Goal: Task Accomplishment & Management: Manage account settings

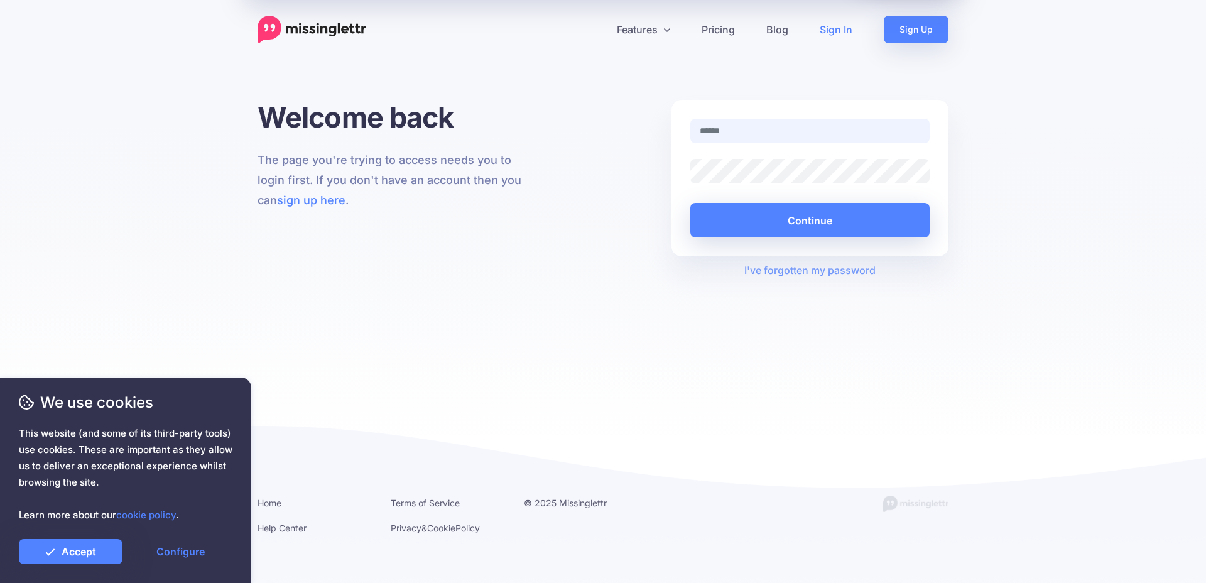
type input "**********"
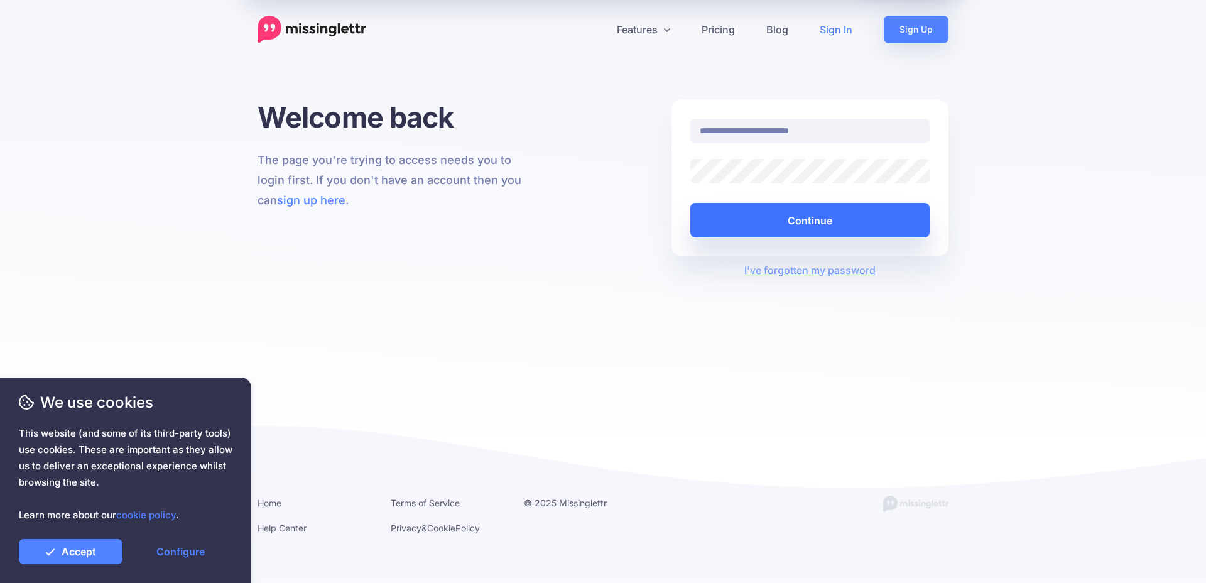
click at [845, 221] on button "Continue" at bounding box center [810, 220] width 239 height 35
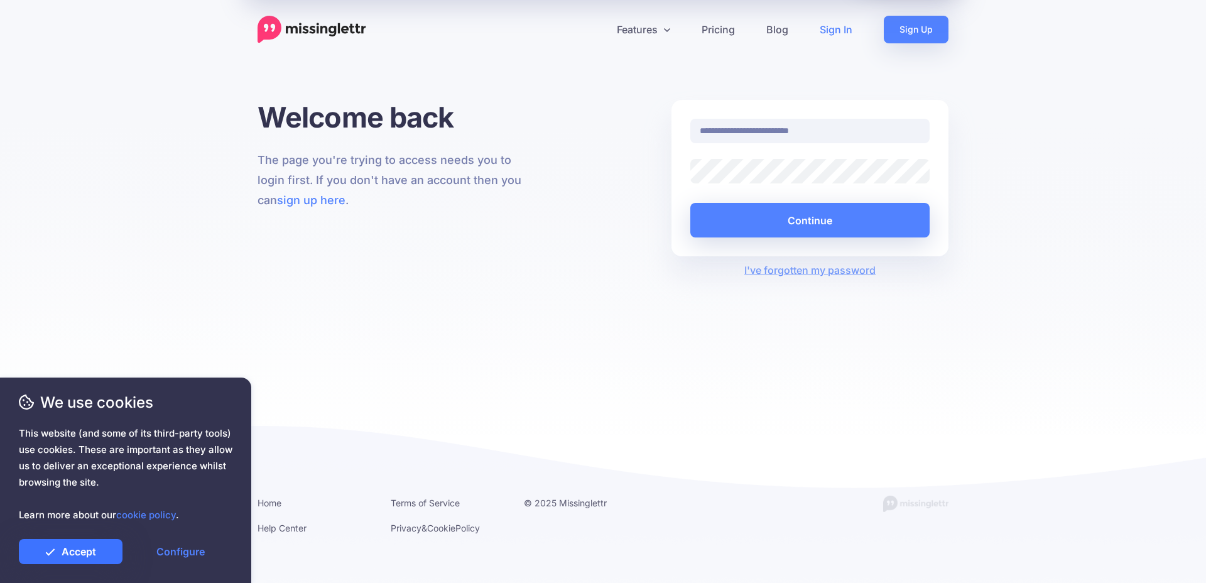
click at [109, 545] on link "Accept" at bounding box center [71, 551] width 104 height 25
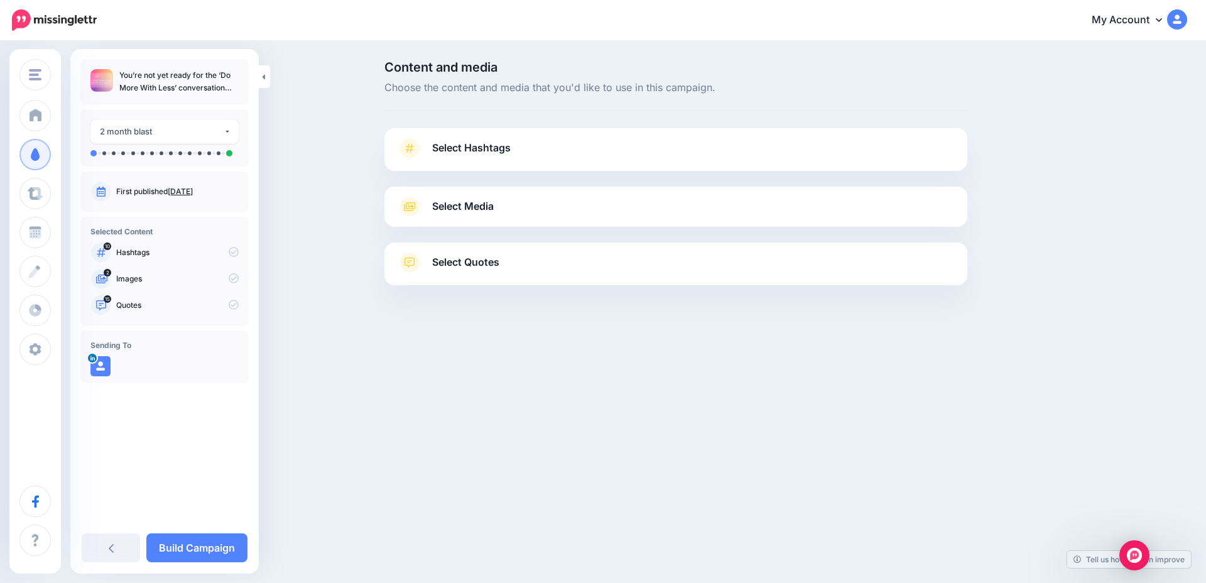
click at [494, 134] on div "Select Hashtags First let's make sure we're happy with the hashtags. Add, delet…" at bounding box center [676, 149] width 583 height 43
click at [491, 151] on span "Select Hashtags" at bounding box center [471, 147] width 79 height 17
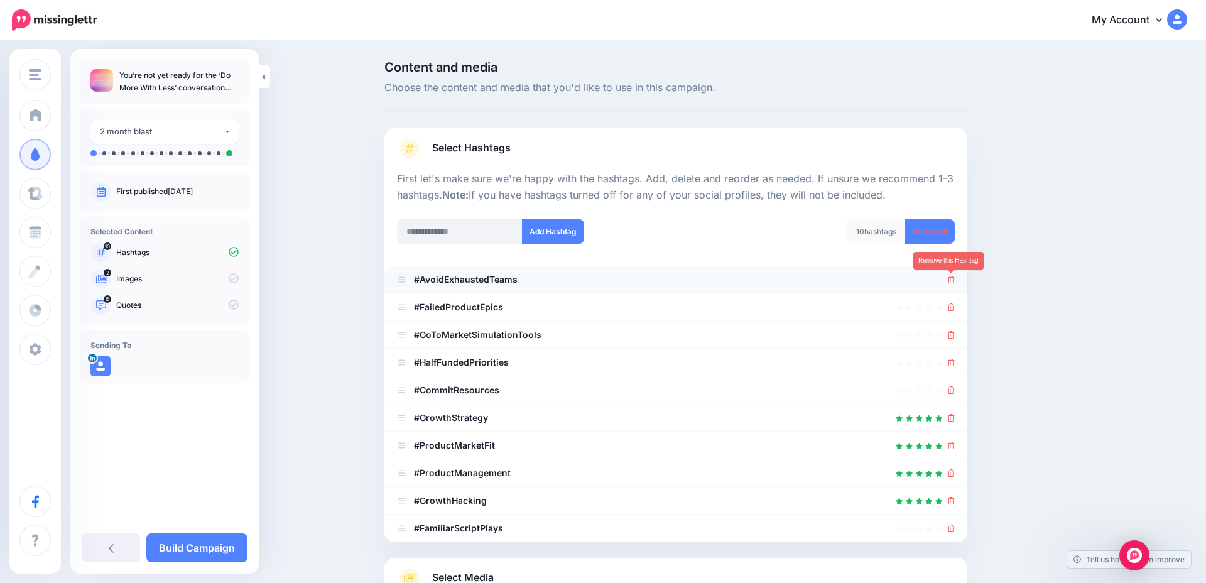
click at [951, 280] on icon at bounding box center [951, 280] width 7 height 8
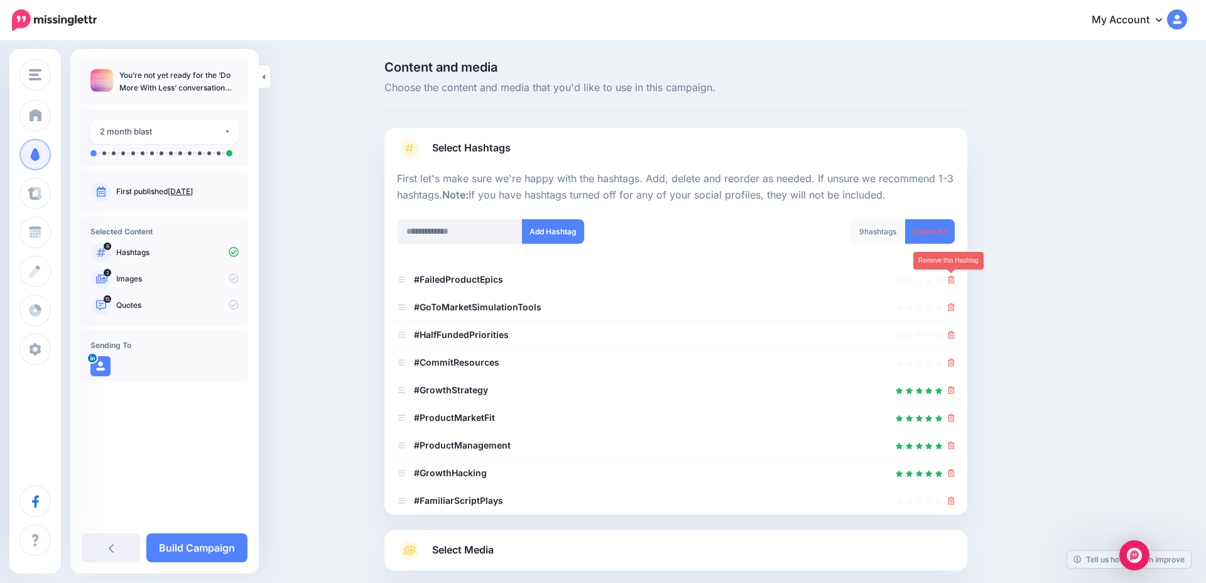
click at [951, 280] on icon at bounding box center [951, 280] width 7 height 8
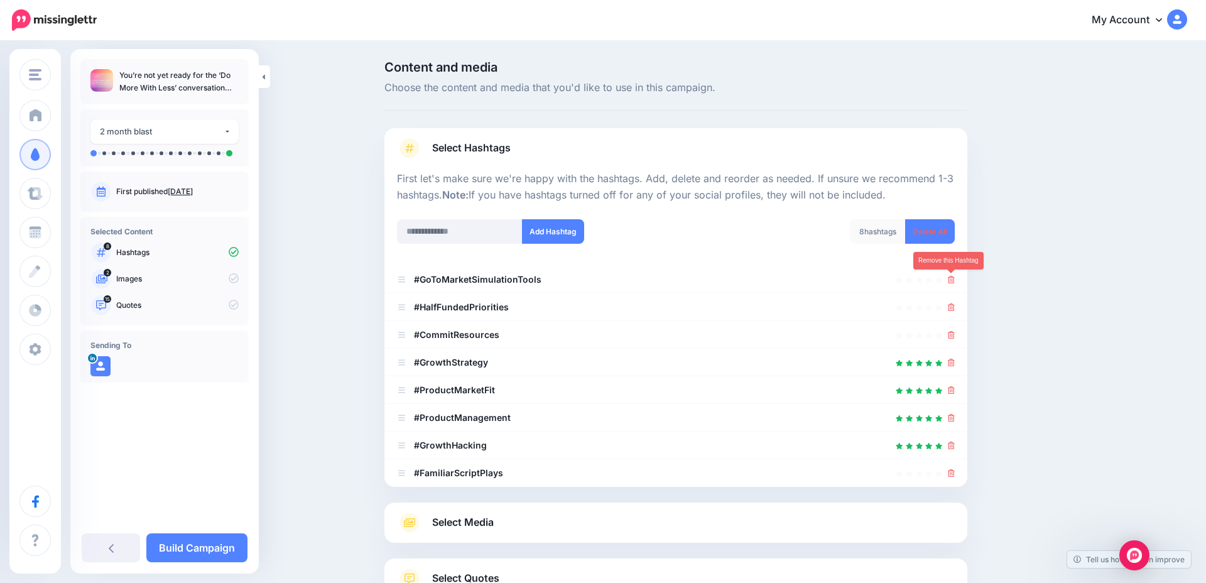
click at [951, 280] on icon at bounding box center [951, 280] width 7 height 8
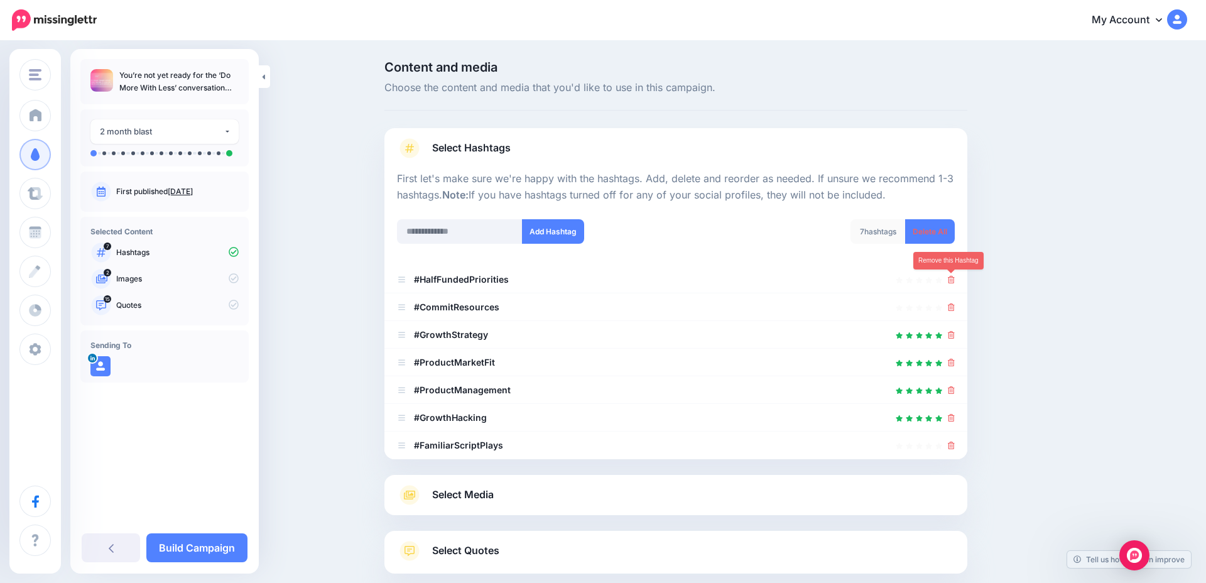
click at [951, 280] on icon at bounding box center [951, 280] width 7 height 8
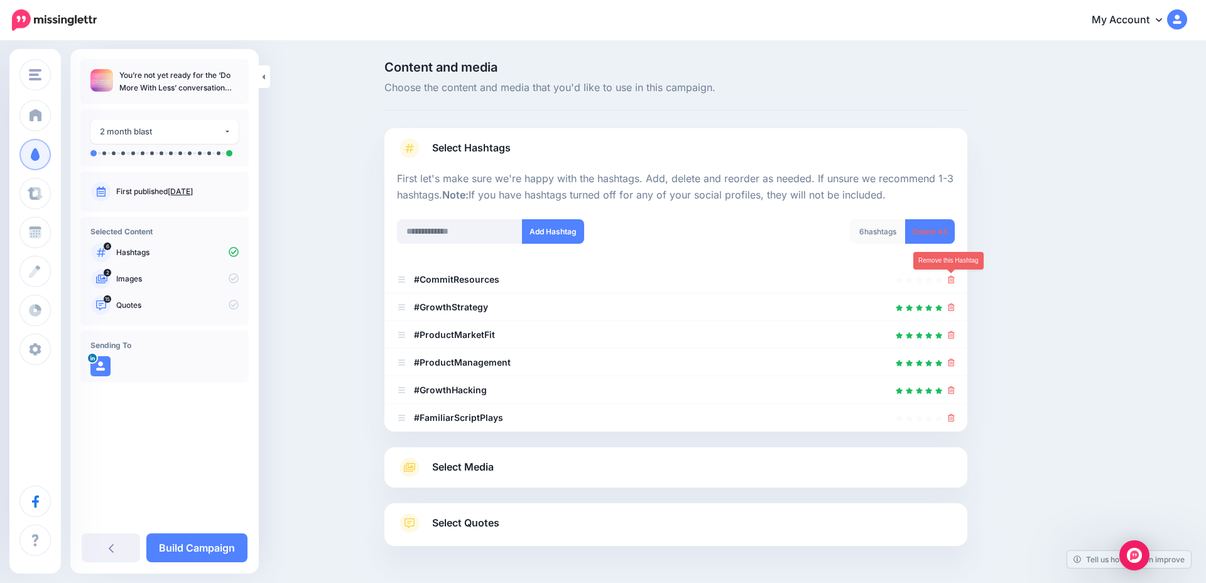
click at [951, 280] on icon at bounding box center [951, 280] width 7 height 8
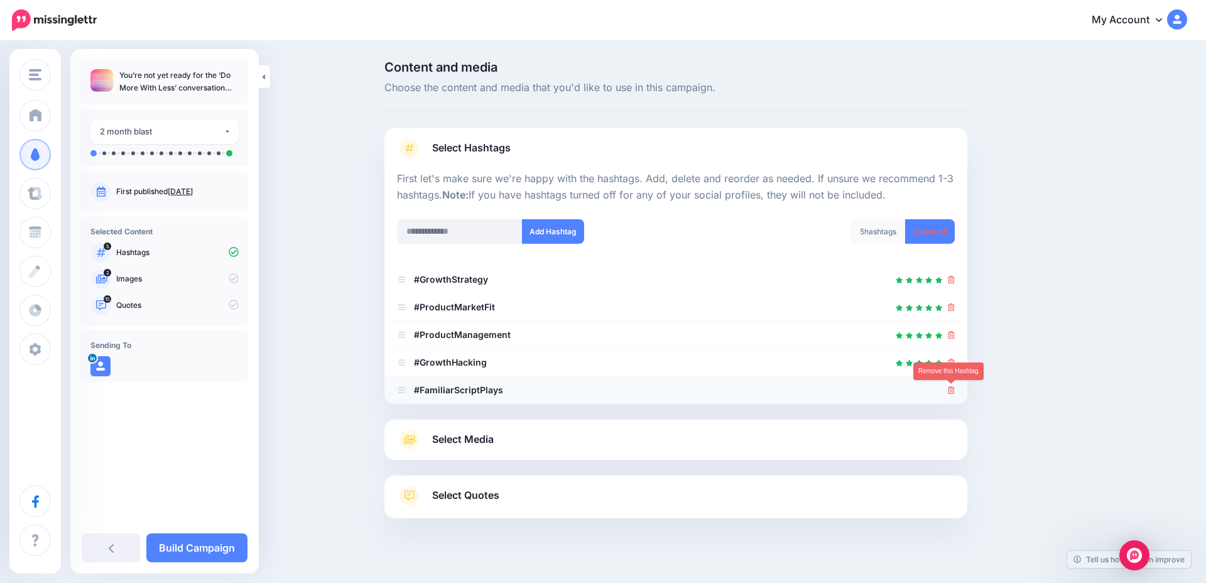
click at [949, 392] on icon at bounding box center [951, 390] width 7 height 8
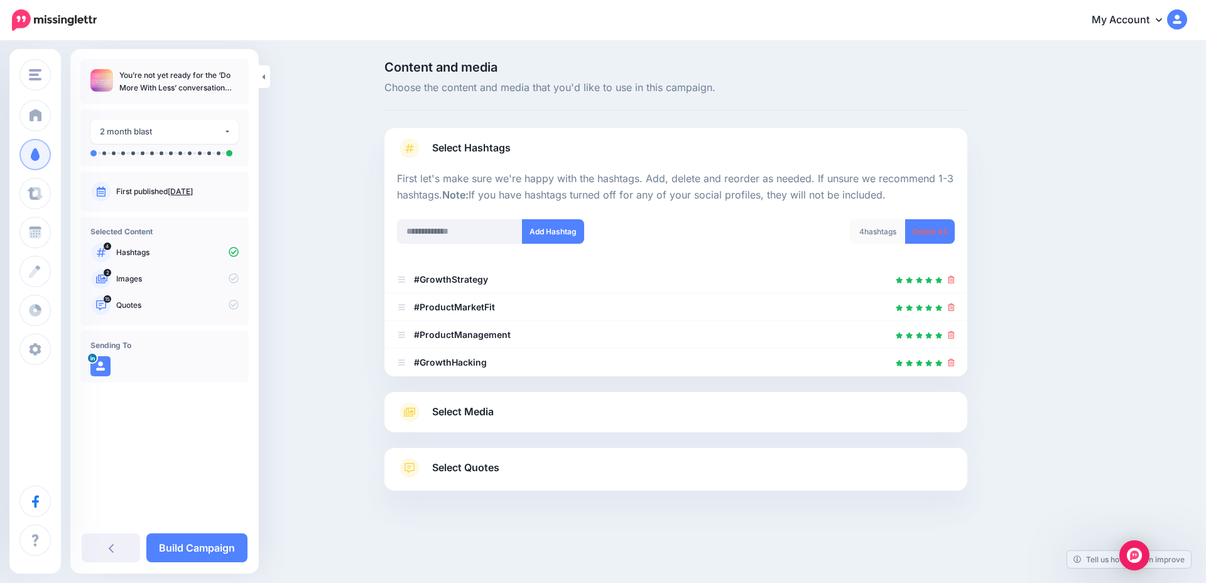
click at [469, 466] on span "Select Quotes" at bounding box center [465, 467] width 67 height 17
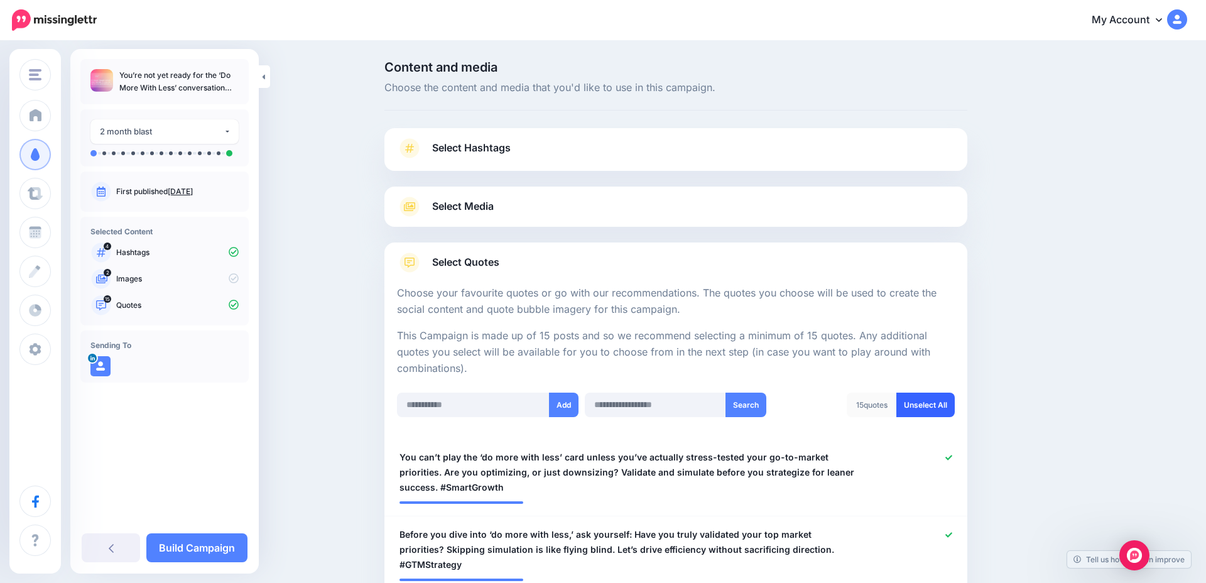
click at [914, 408] on link "Unselect All" at bounding box center [926, 405] width 58 height 25
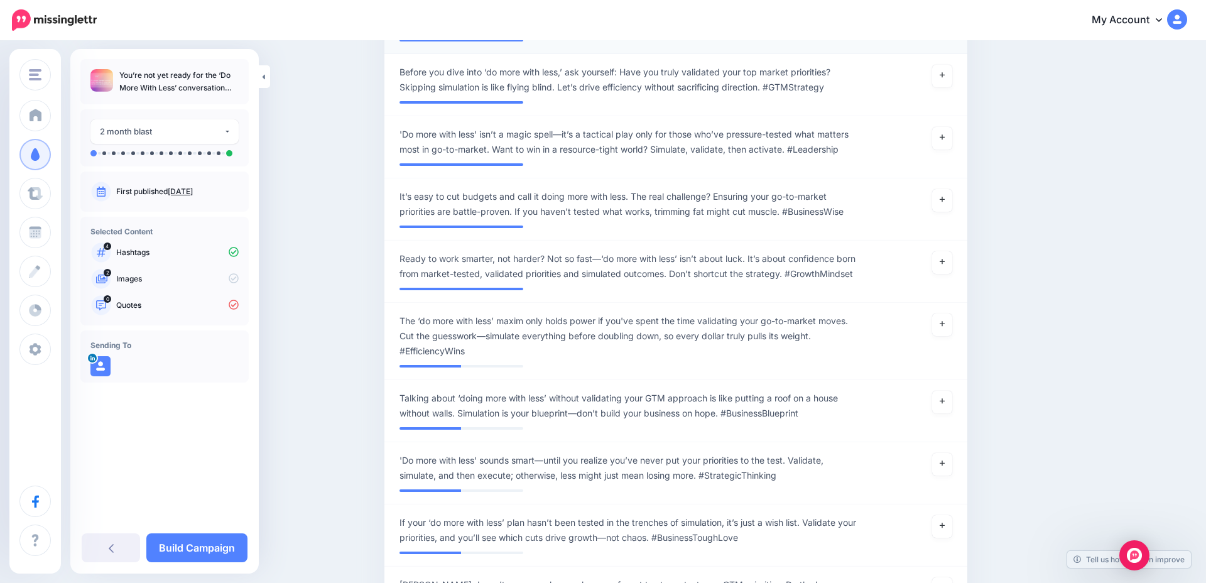
scroll to position [466, 0]
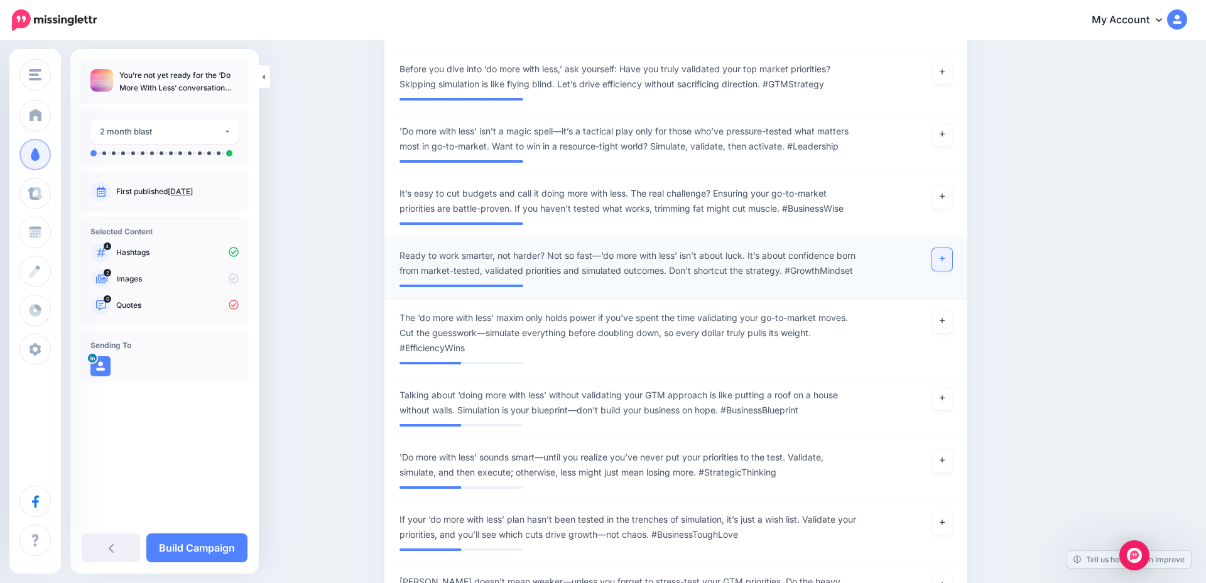
click at [942, 257] on icon at bounding box center [942, 258] width 5 height 5
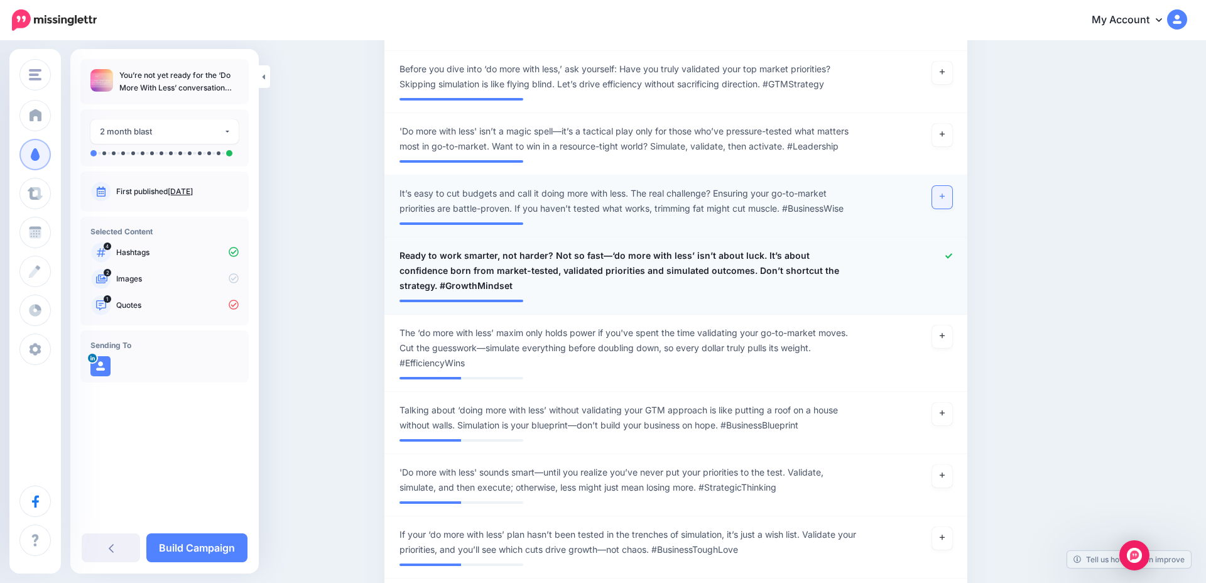
click at [943, 201] on link at bounding box center [943, 197] width 20 height 23
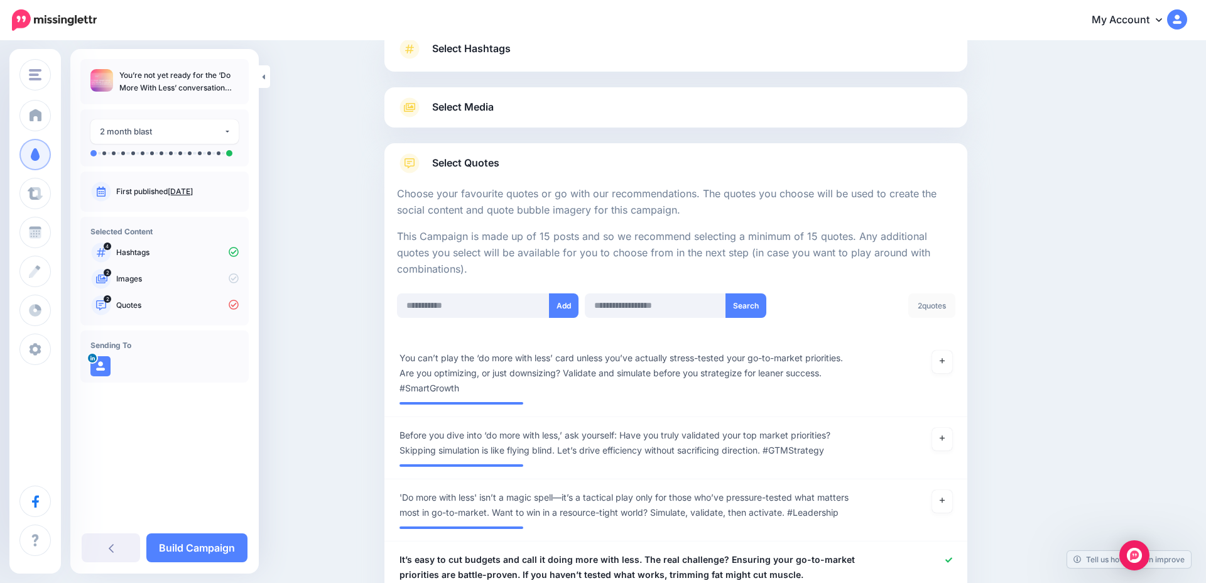
scroll to position [97, 0]
click at [504, 305] on input "text" at bounding box center [473, 308] width 153 height 25
click at [465, 303] on input "text" at bounding box center [473, 308] width 153 height 25
paste input "**********"
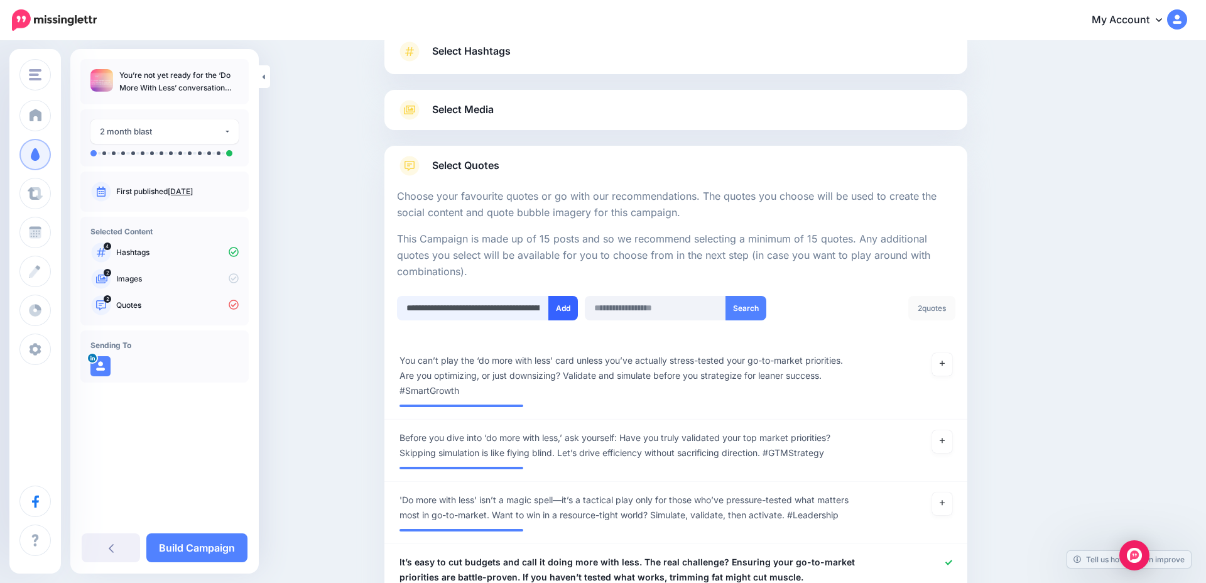
type input "**********"
click at [563, 310] on button "Add" at bounding box center [564, 308] width 30 height 25
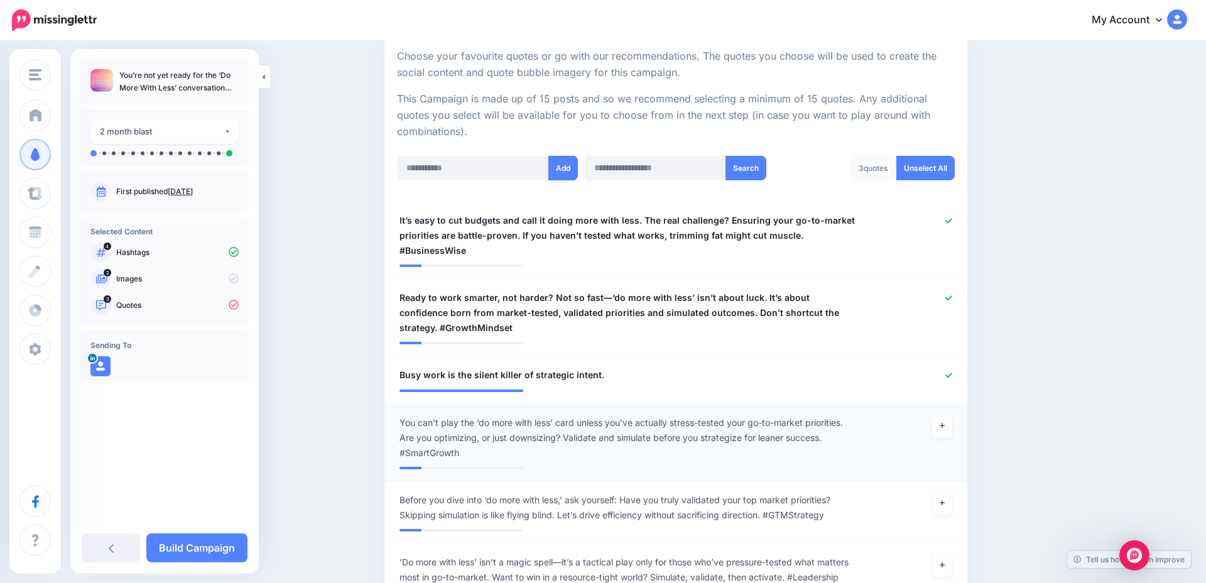
scroll to position [227, 0]
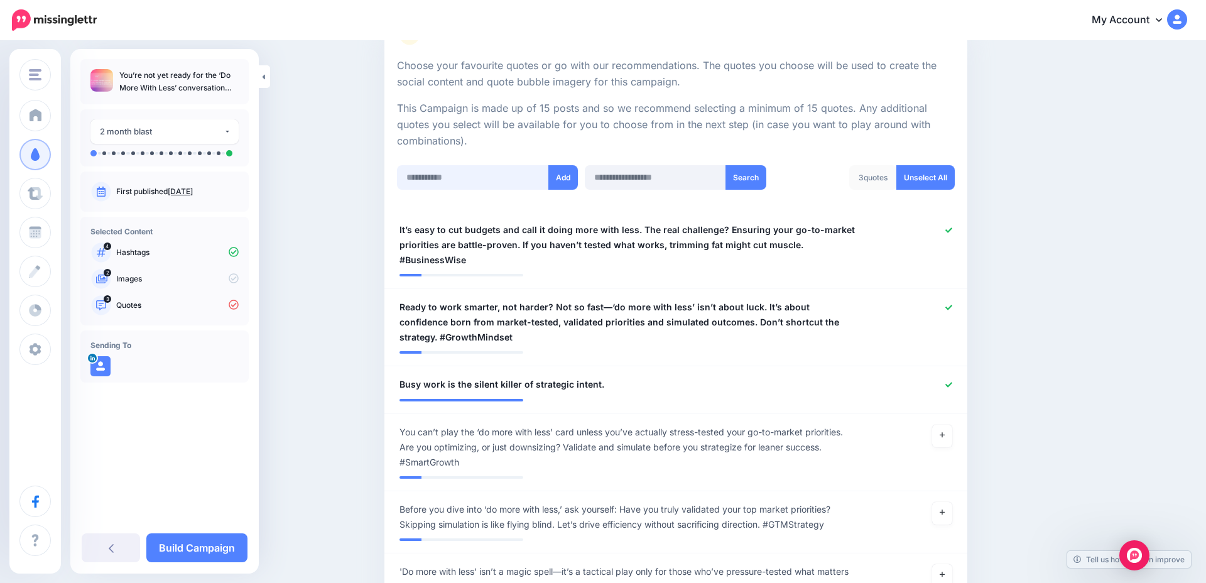
click at [449, 178] on input "text" at bounding box center [473, 177] width 153 height 25
paste input "**********"
type input "**********"
click at [568, 176] on button "Add" at bounding box center [564, 177] width 30 height 25
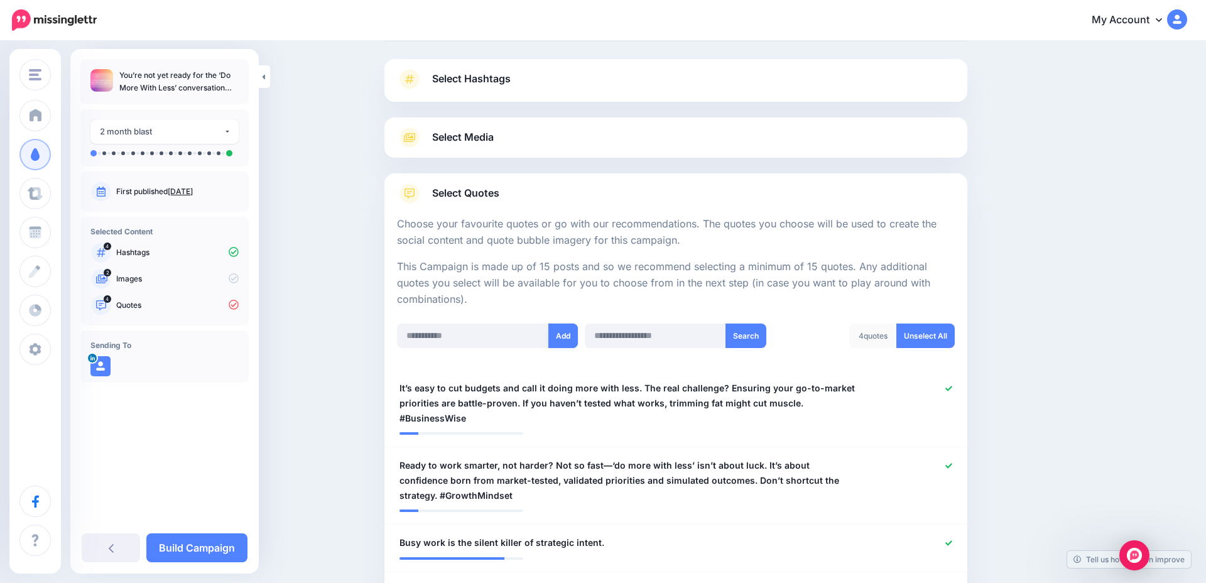
scroll to position [59, 0]
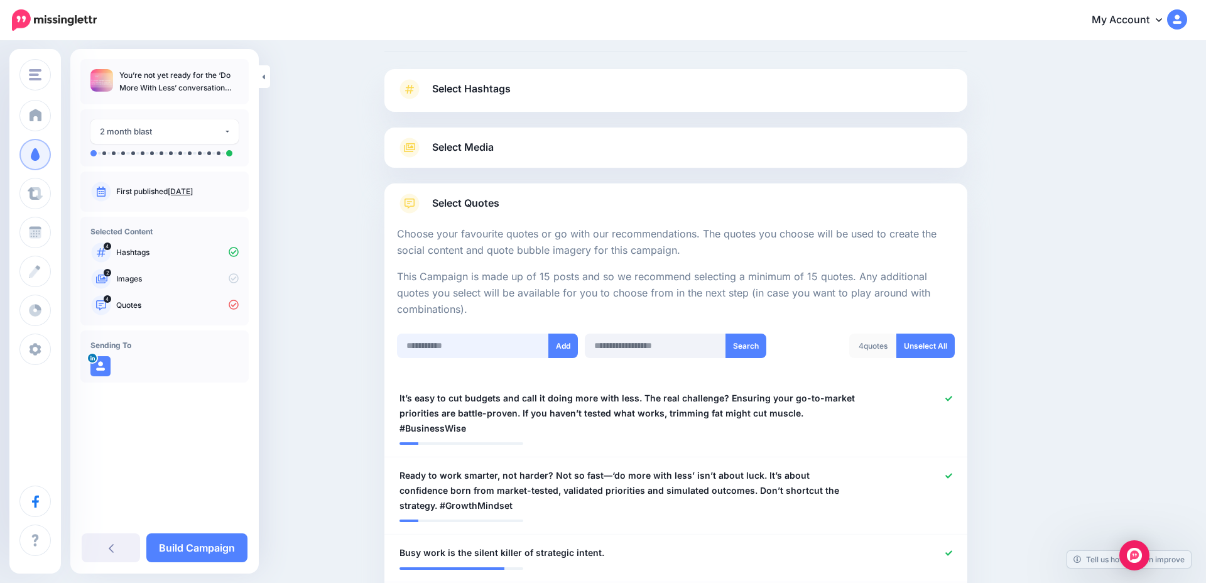
click at [467, 342] on input "text" at bounding box center [473, 346] width 153 height 25
paste input "**********"
type input "**********"
click at [560, 345] on button "Add" at bounding box center [564, 346] width 30 height 25
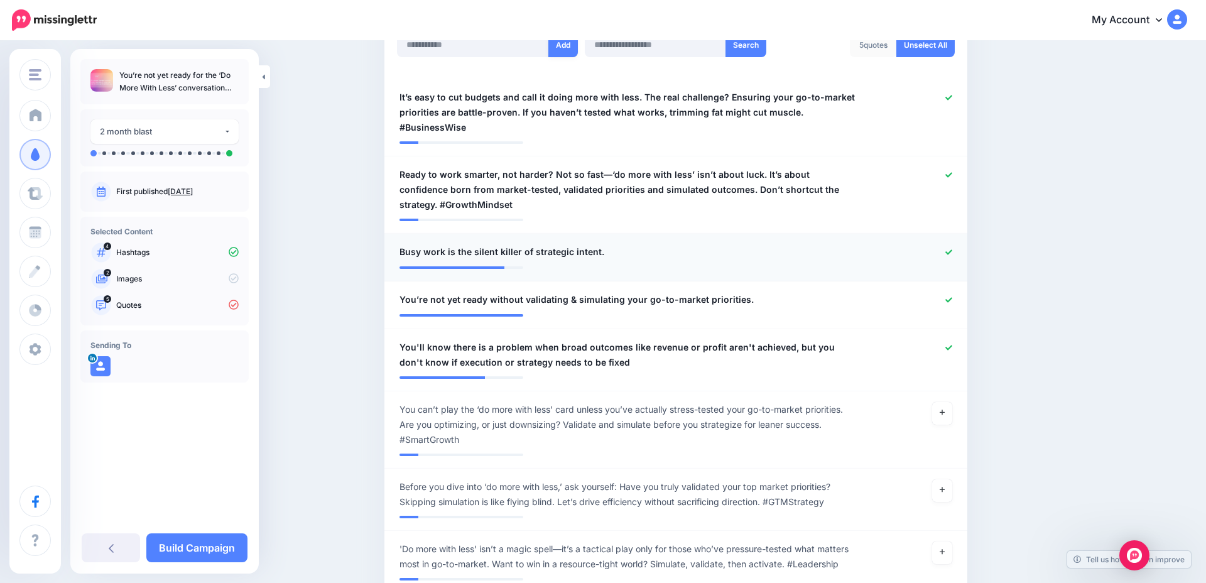
scroll to position [145, 0]
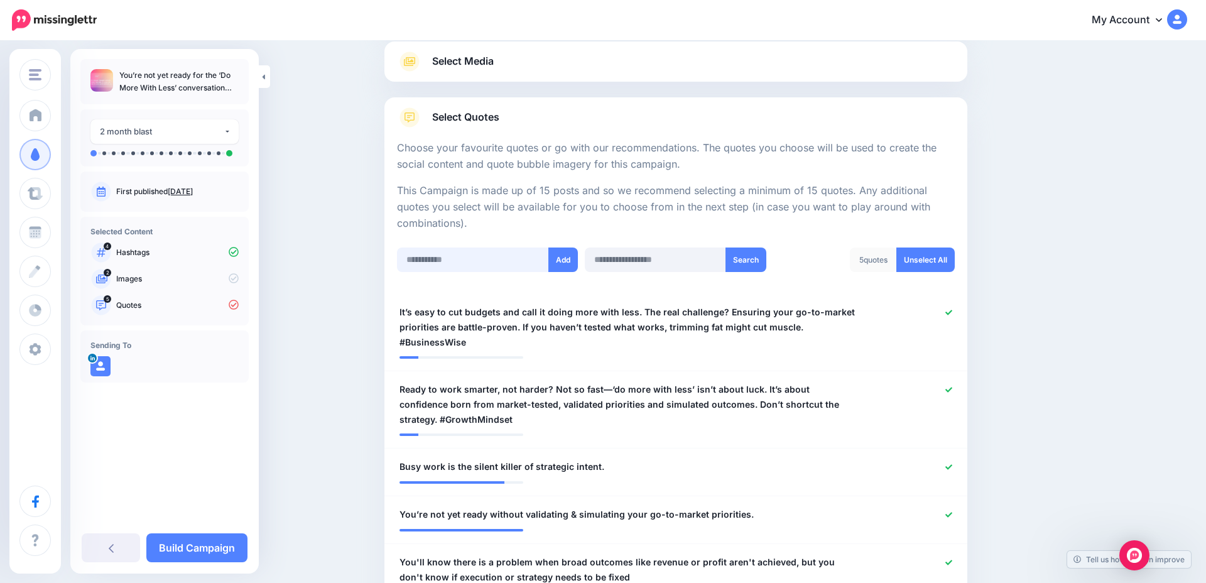
click at [466, 258] on input "text" at bounding box center [473, 260] width 153 height 25
paste input "**********"
type input "**********"
click at [567, 265] on button "Add" at bounding box center [564, 260] width 30 height 25
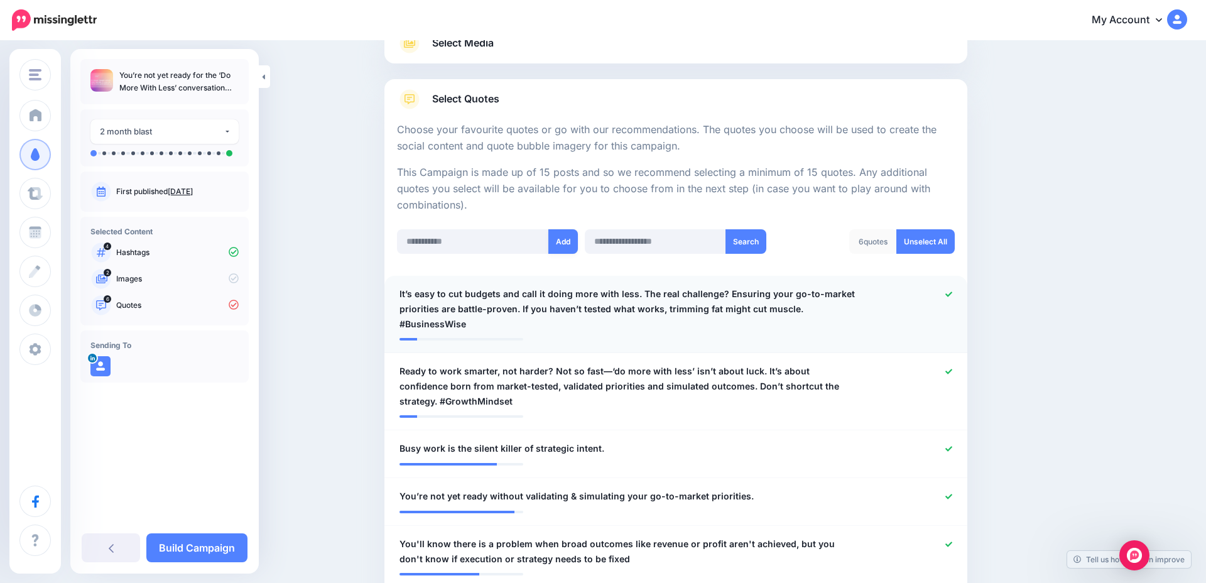
scroll to position [165, 0]
click at [561, 304] on span "It’s easy to cut budgets and call it doing more with less. The real challenge? …" at bounding box center [629, 307] width 458 height 45
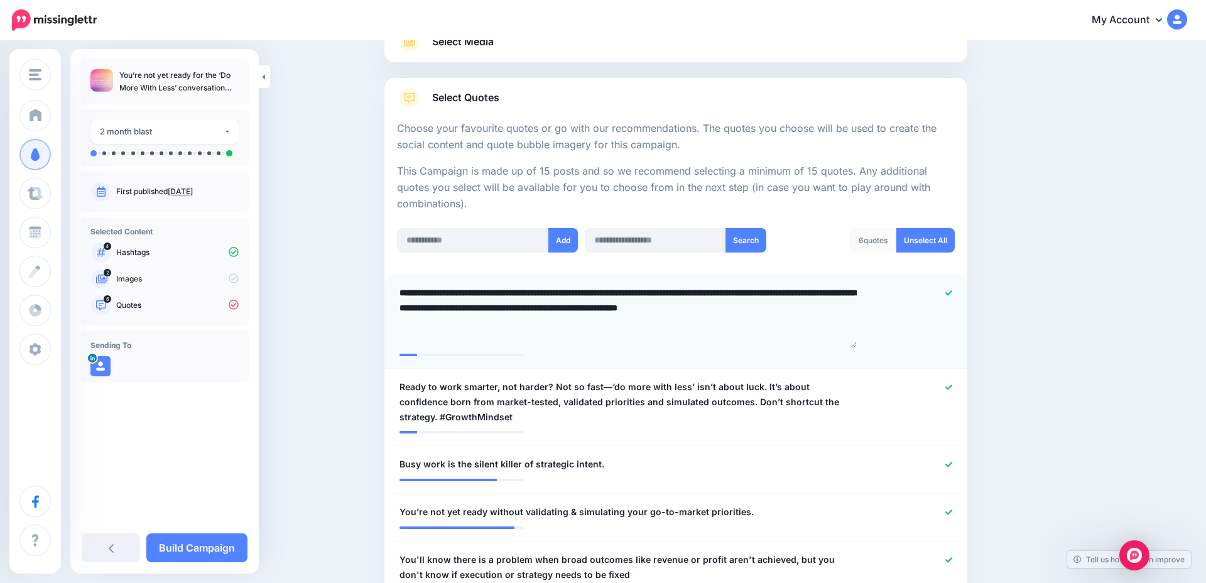
drag, startPoint x: 856, startPoint y: 308, endPoint x: 866, endPoint y: 346, distance: 39.6
click at [866, 346] on div "**********" at bounding box center [676, 316] width 572 height 62
click at [447, 324] on textarea "**********" at bounding box center [629, 316] width 458 height 62
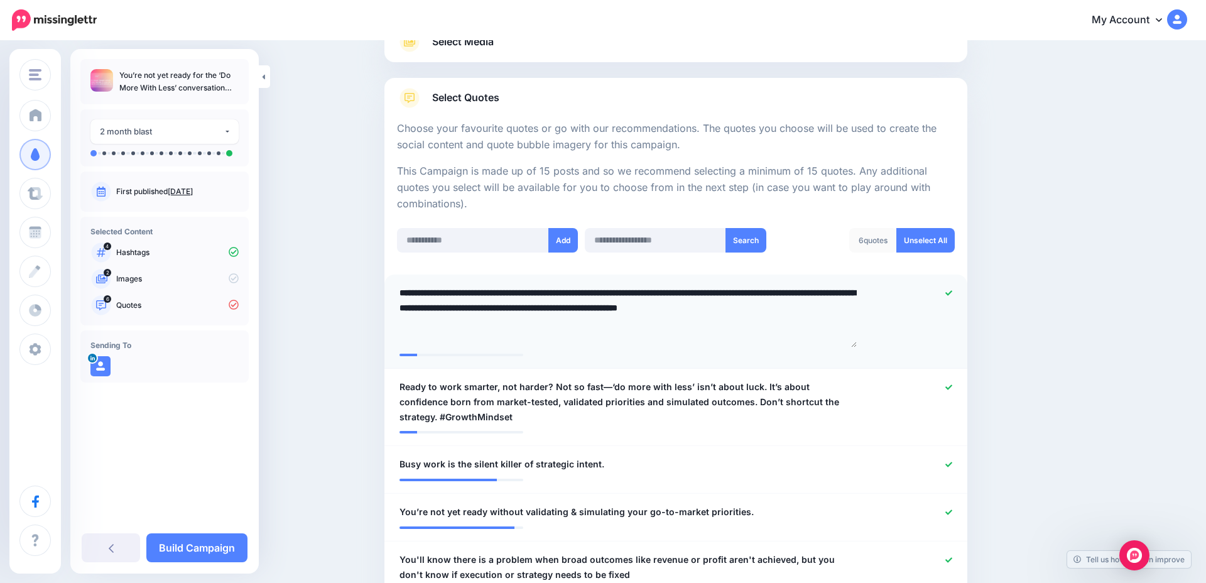
click at [447, 324] on textarea "**********" at bounding box center [629, 316] width 458 height 62
type textarea "**********"
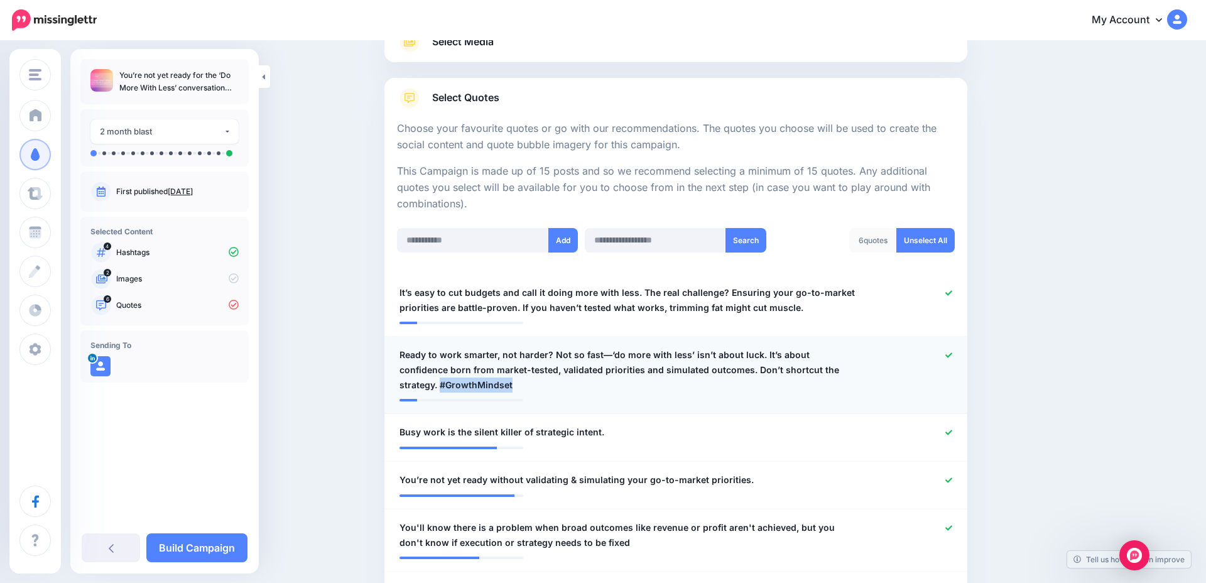
drag, startPoint x: 485, startPoint y: 385, endPoint x: 402, endPoint y: 385, distance: 82.9
click at [402, 385] on span "Ready to work smarter, not harder? Not so fast—‘do more with less’ isn’t about …" at bounding box center [629, 369] width 458 height 45
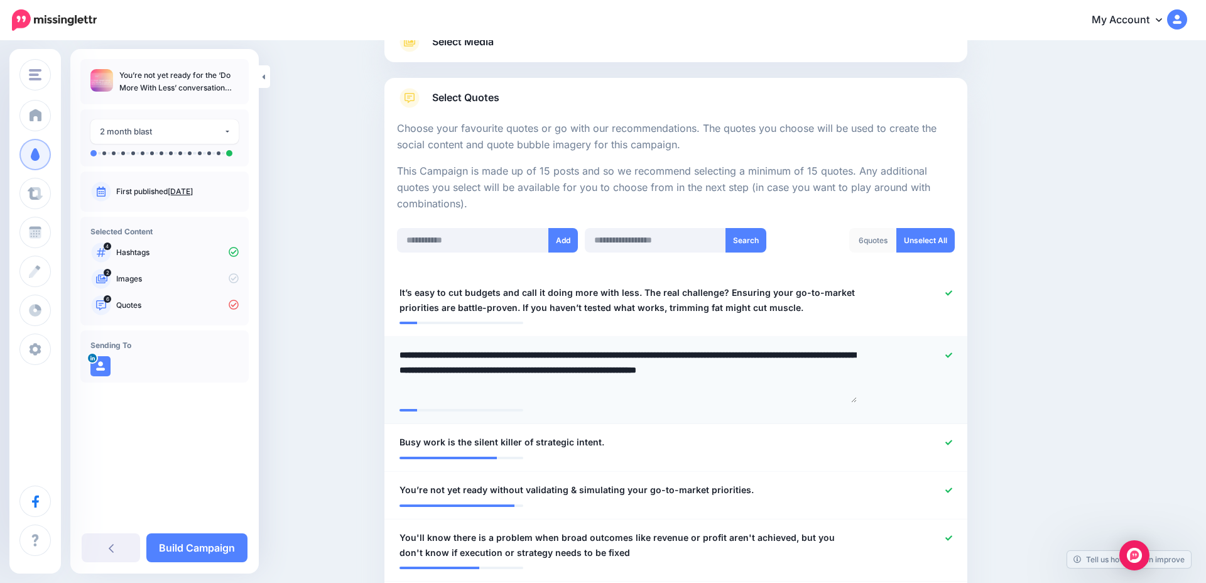
drag, startPoint x: 854, startPoint y: 369, endPoint x: 882, endPoint y: 397, distance: 39.5
click at [882, 397] on div "**********" at bounding box center [676, 374] width 572 height 55
click at [443, 380] on textarea "**********" at bounding box center [629, 373] width 458 height 52
click at [448, 381] on textarea "**********" at bounding box center [629, 373] width 458 height 52
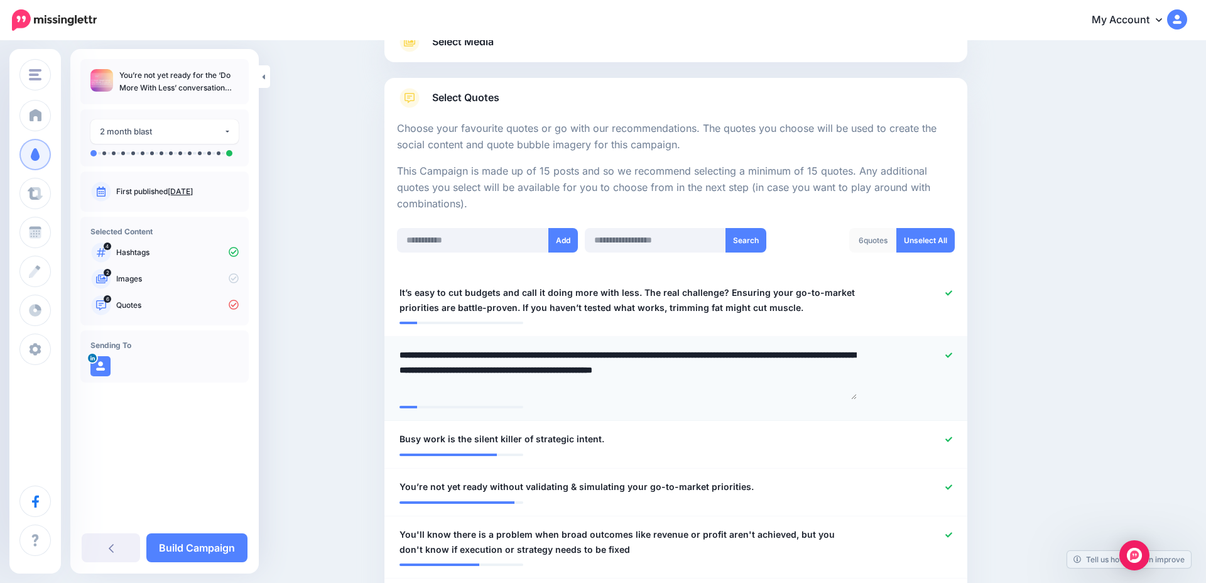
type textarea "**********"
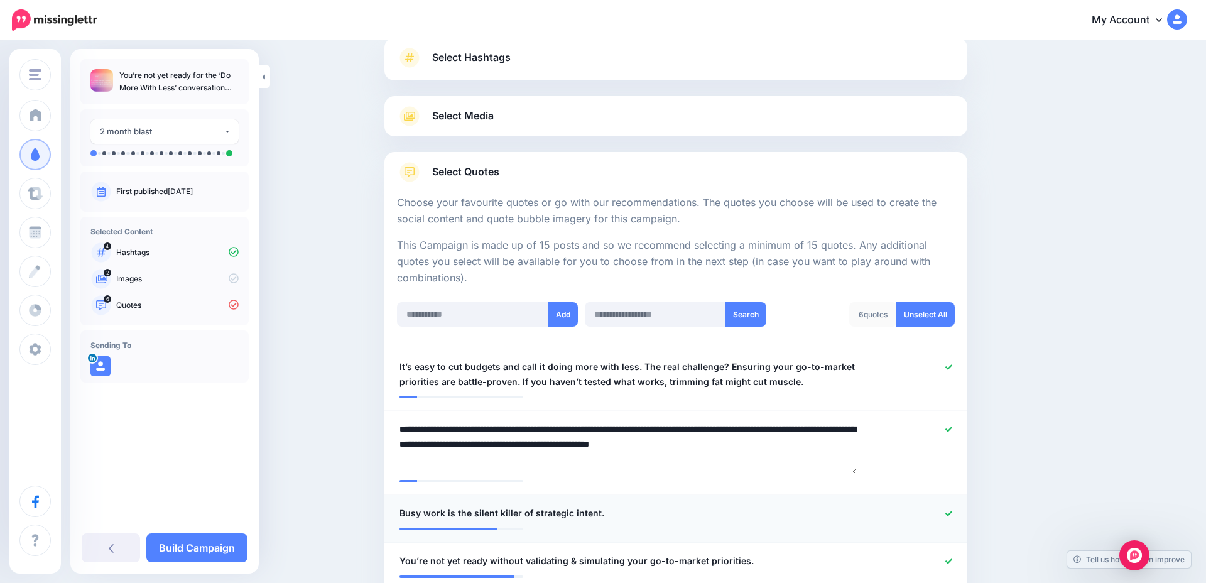
scroll to position [78, 0]
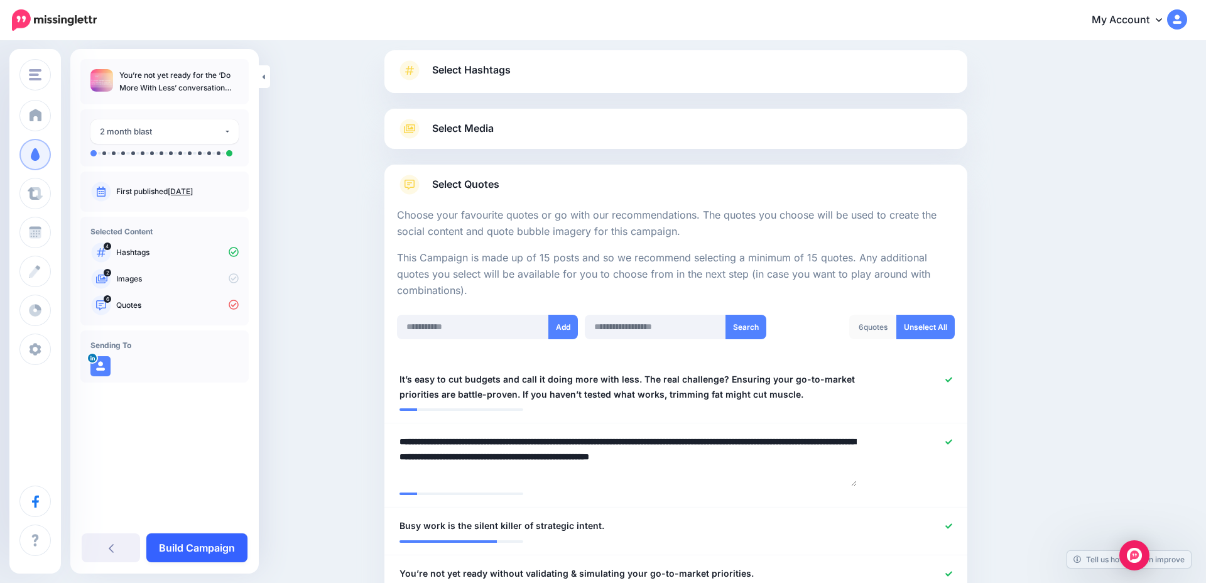
click at [208, 550] on link "Build Campaign" at bounding box center [196, 547] width 101 height 29
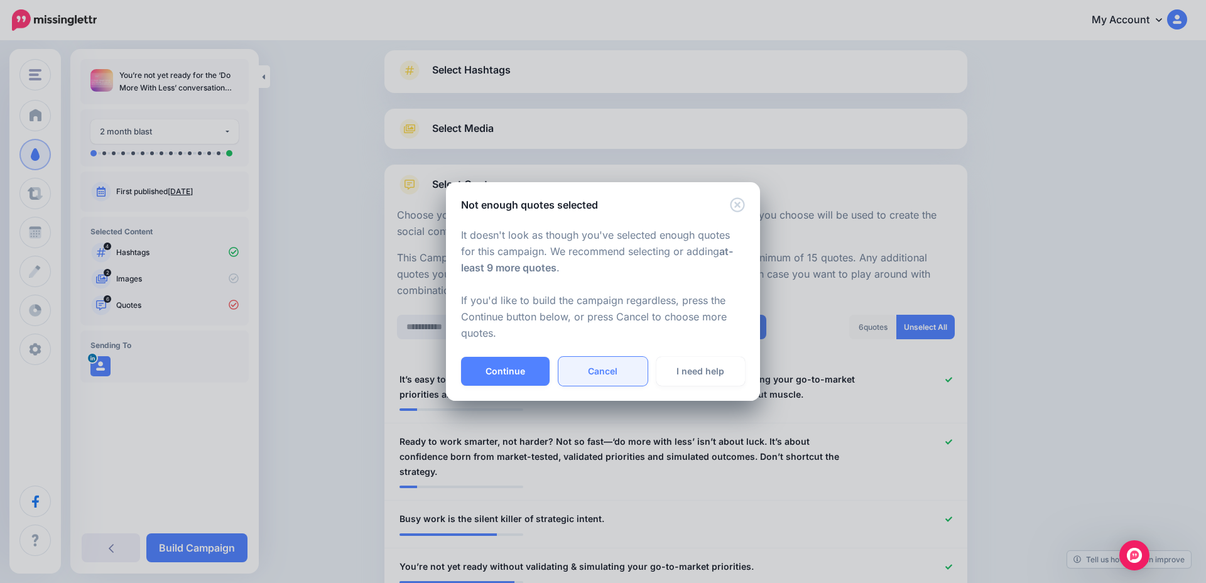
click at [605, 375] on link "Cancel" at bounding box center [603, 371] width 89 height 29
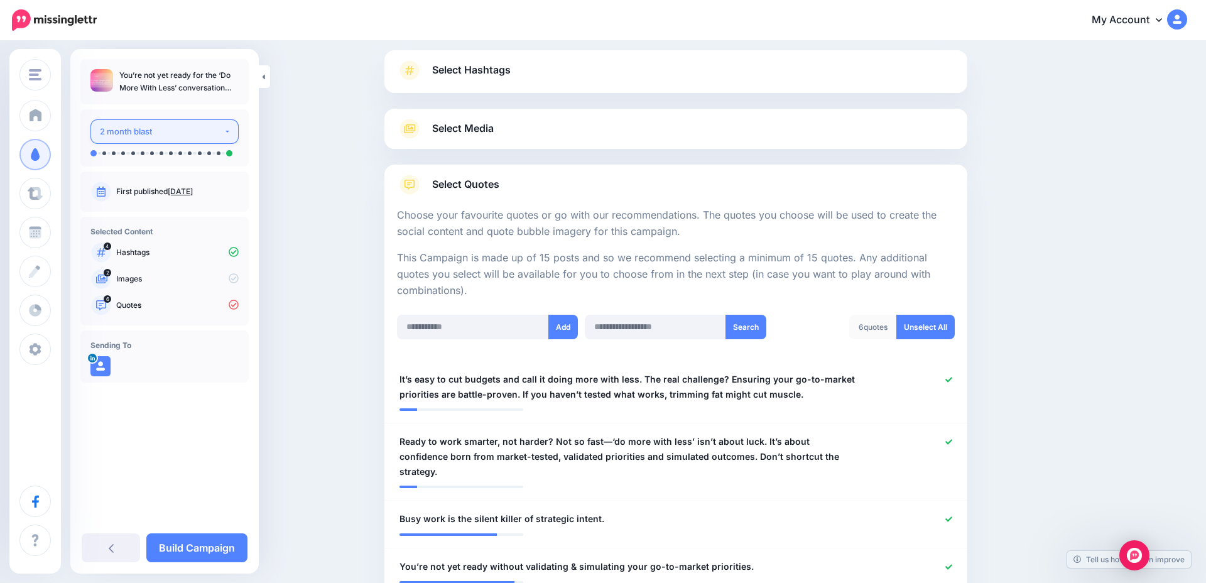
click at [186, 126] on div "2 month blast" at bounding box center [162, 131] width 124 height 14
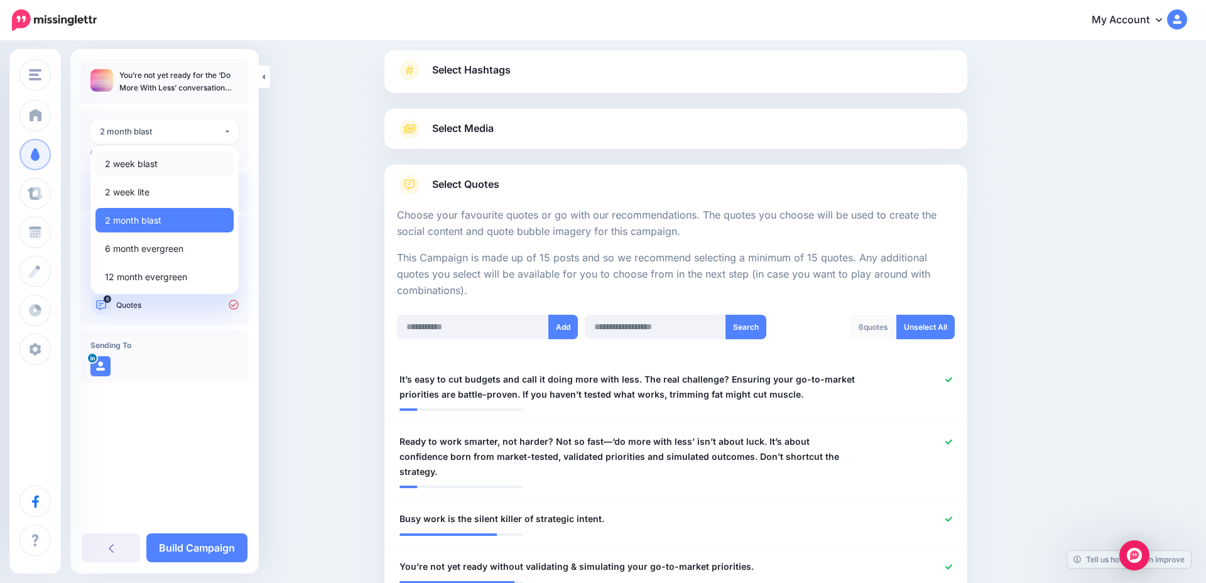
click at [184, 163] on link "2 week blast" at bounding box center [165, 163] width 138 height 25
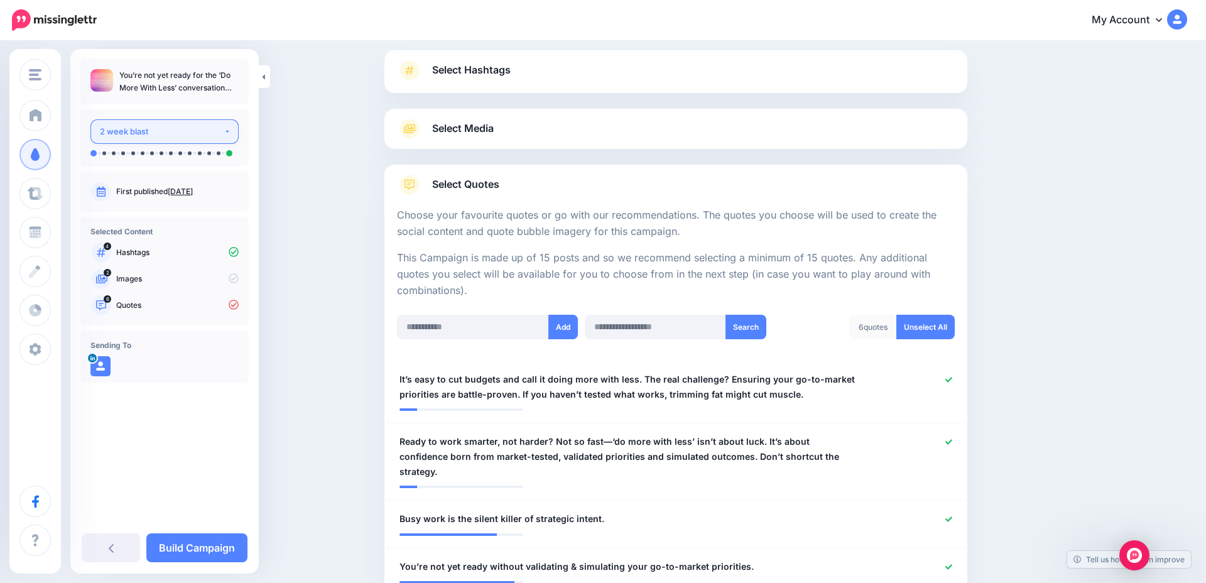
click at [185, 135] on div "2 week blast" at bounding box center [162, 131] width 124 height 14
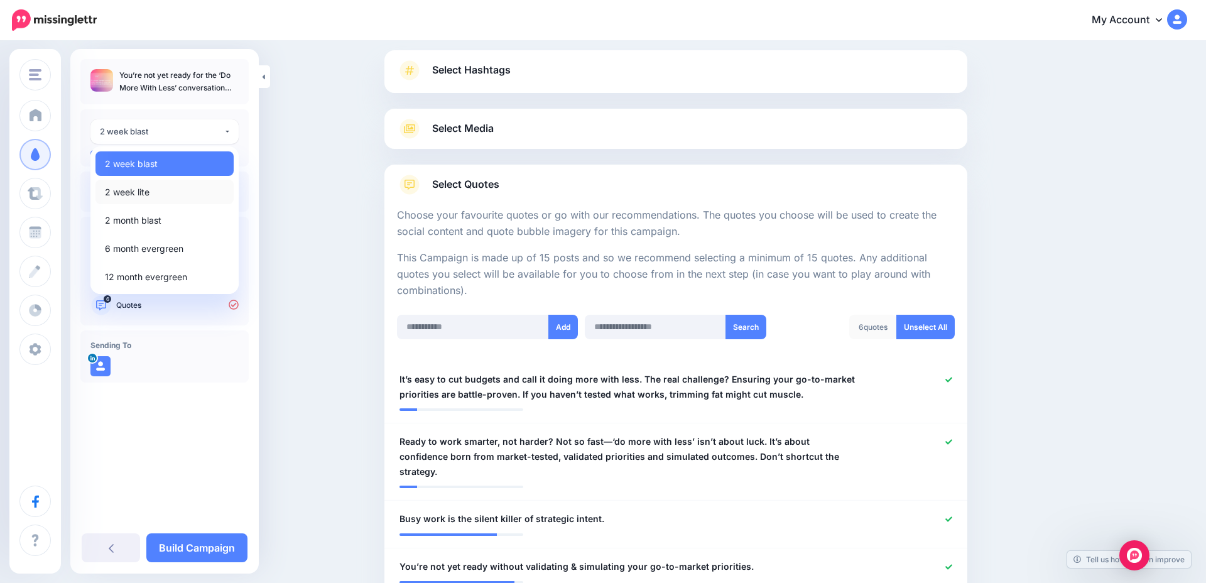
click at [161, 197] on link "2 week lite" at bounding box center [165, 192] width 138 height 25
select select "******"
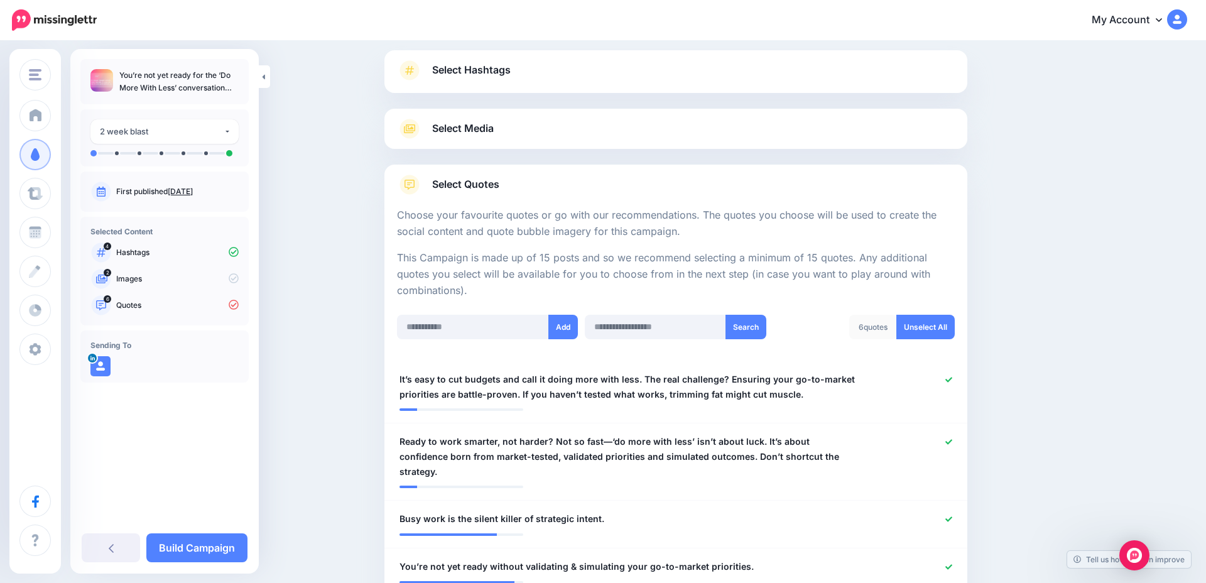
scroll to position [197, 0]
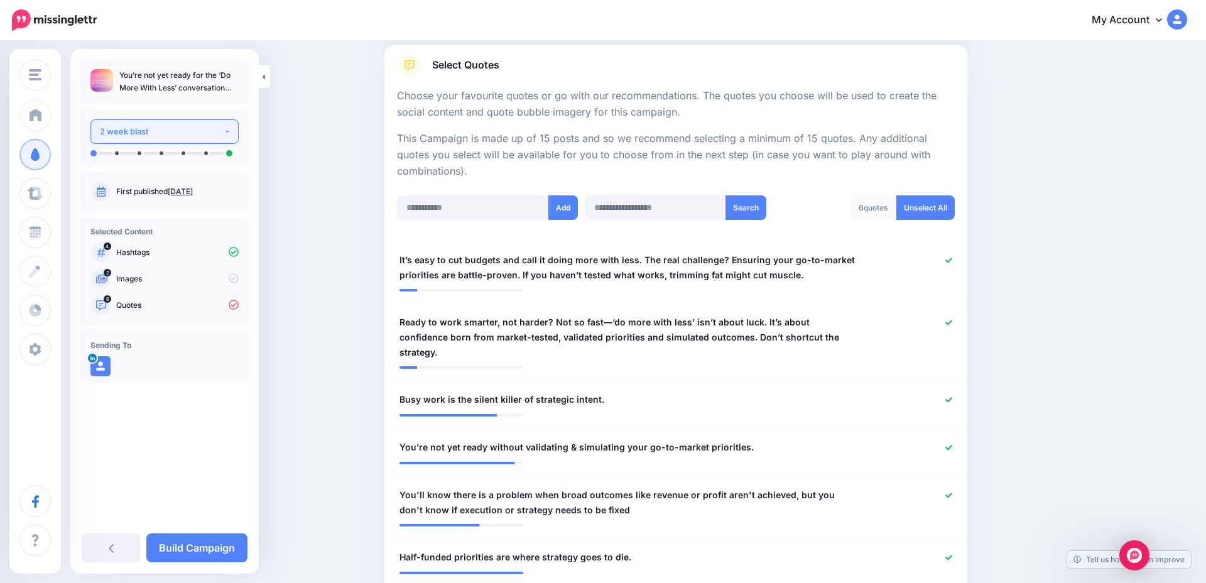
click at [182, 129] on div "2 week blast" at bounding box center [162, 131] width 124 height 14
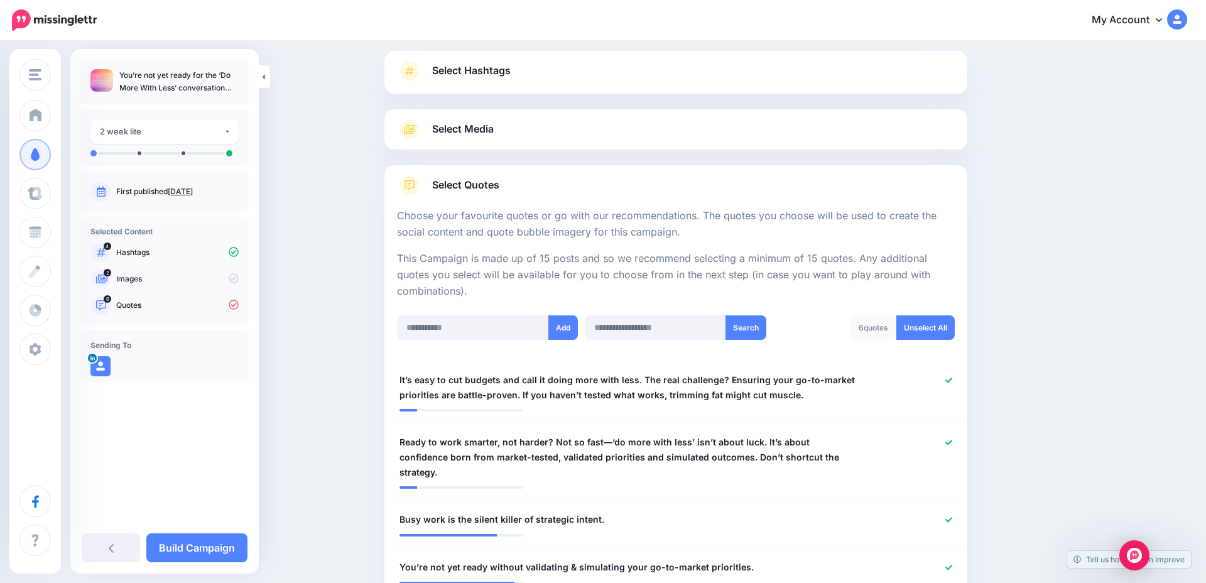
scroll to position [0, 0]
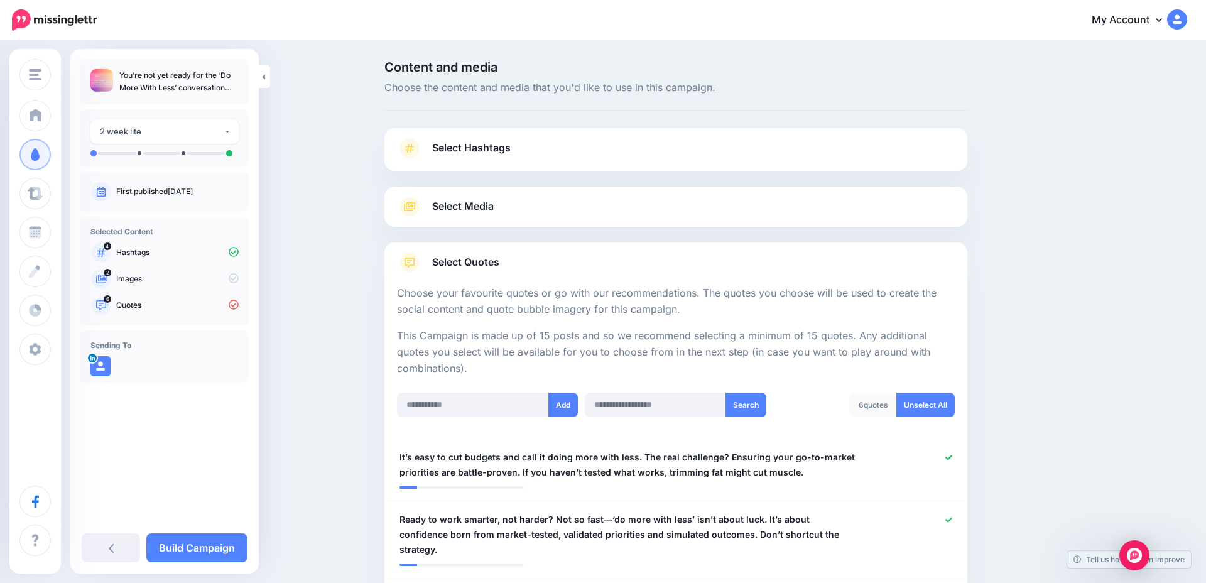
click at [490, 159] on link "Select Hashtags" at bounding box center [676, 154] width 558 height 33
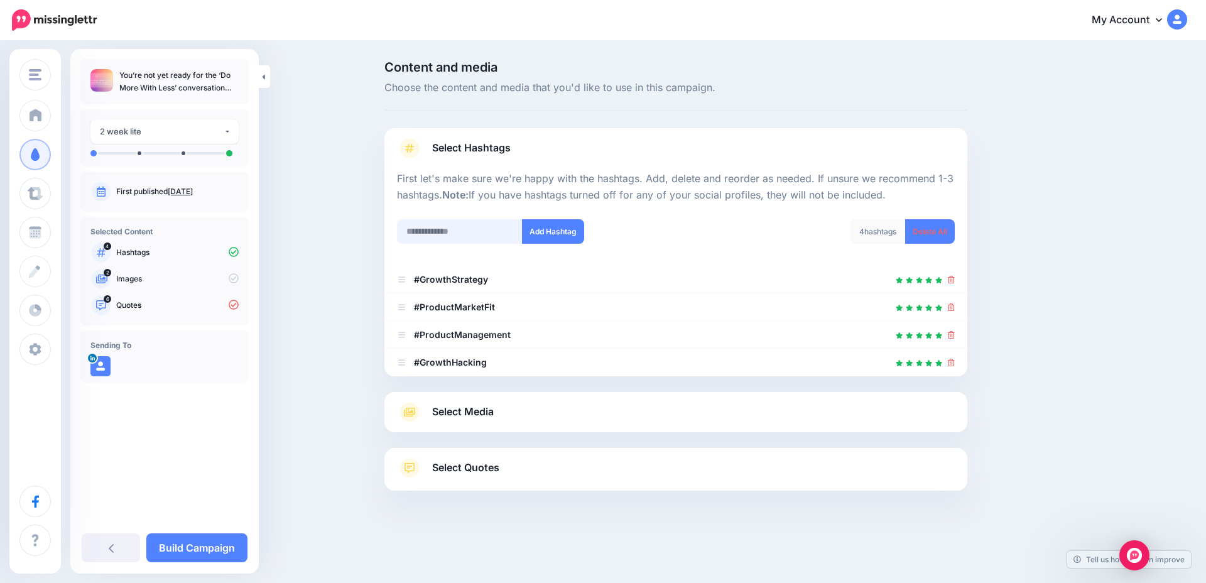
click at [473, 239] on input "text" at bounding box center [460, 231] width 126 height 25
type input "********"
click at [547, 226] on button "Add Hashtag" at bounding box center [553, 231] width 62 height 25
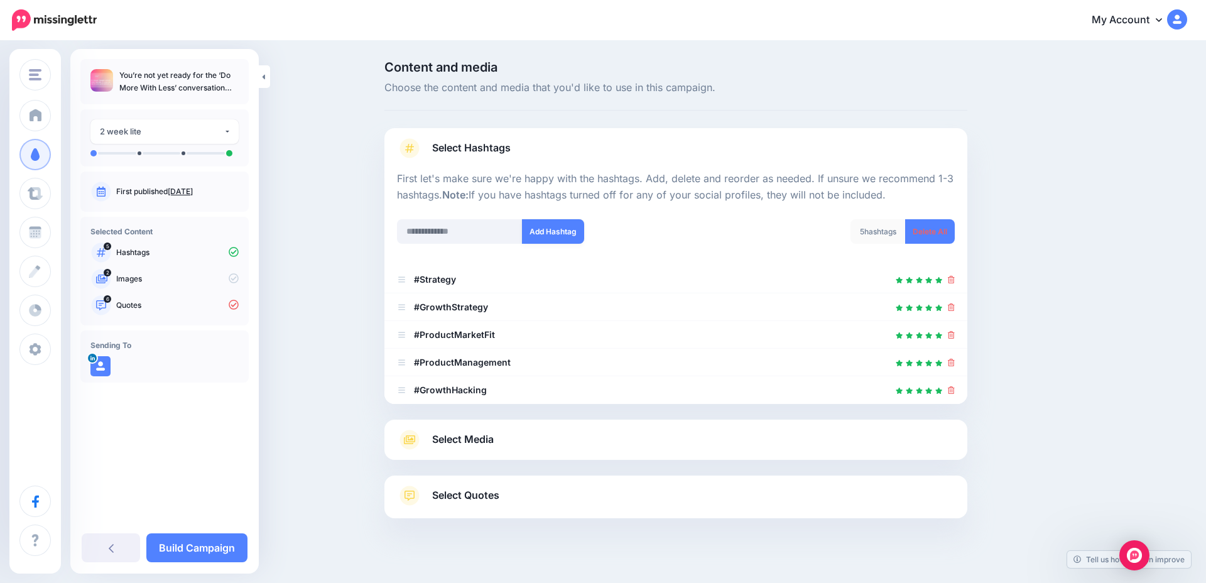
scroll to position [17, 0]
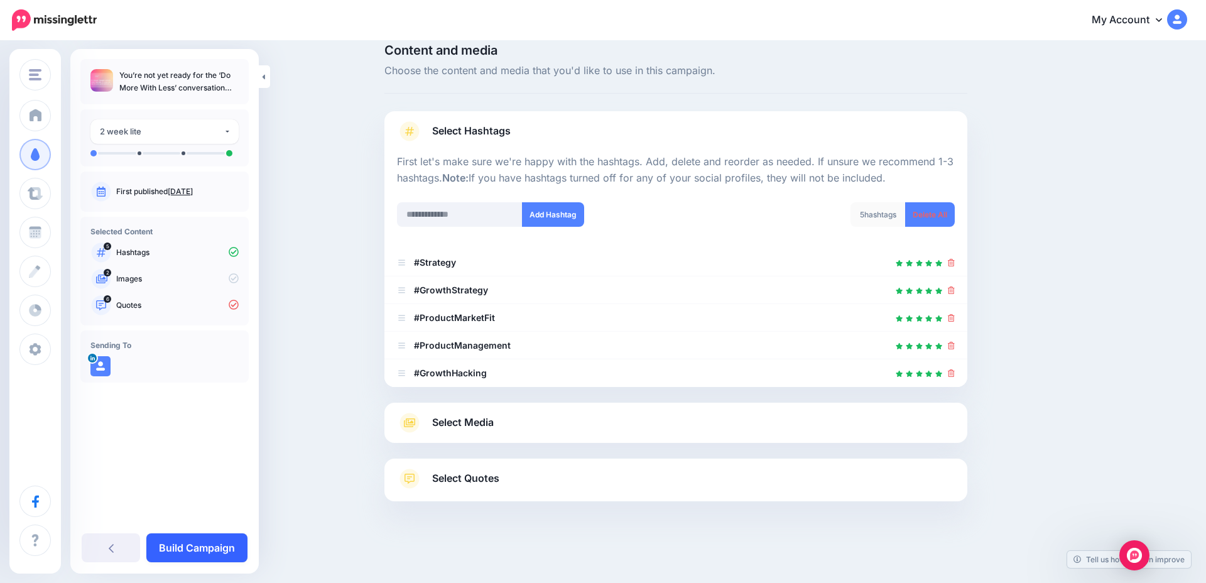
click at [212, 550] on link "Build Campaign" at bounding box center [196, 547] width 101 height 29
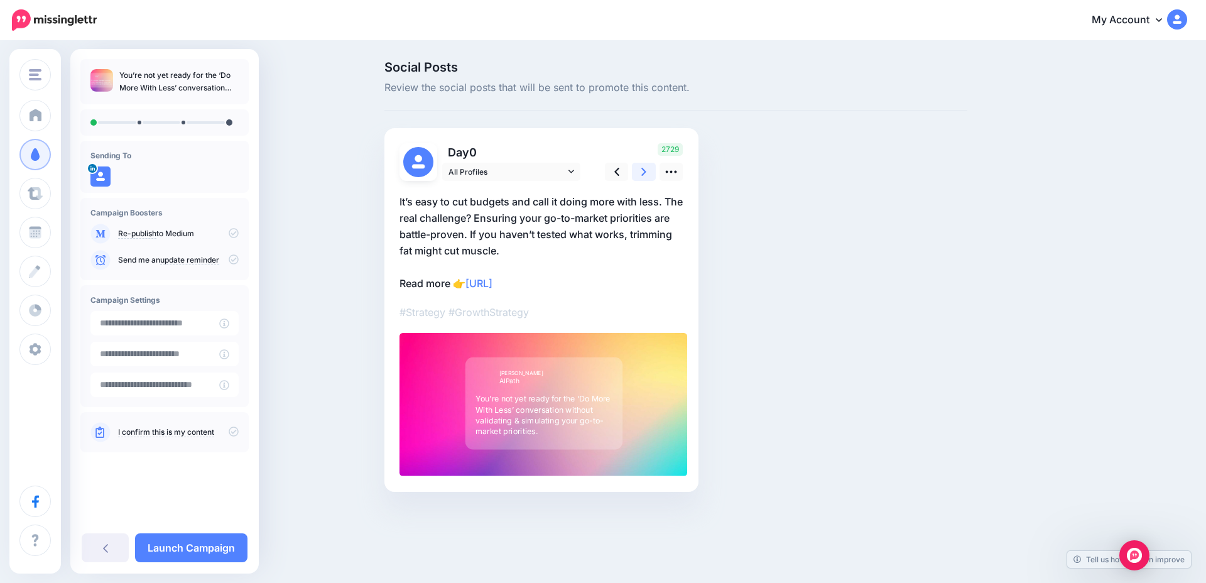
click at [635, 173] on link at bounding box center [644, 172] width 24 height 18
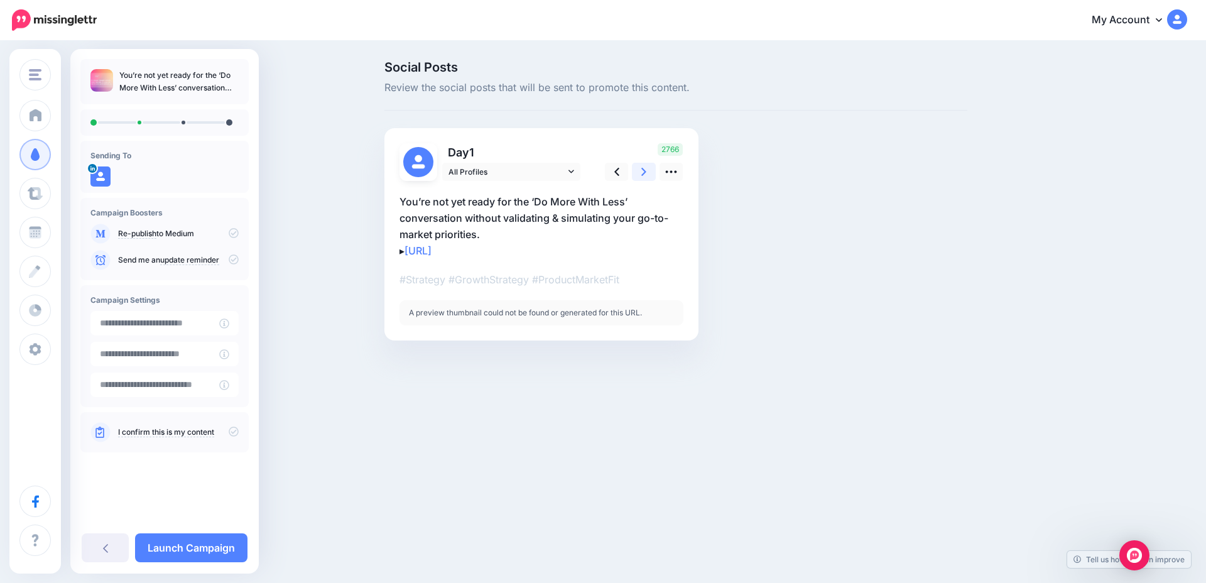
click at [642, 175] on icon at bounding box center [644, 172] width 5 height 8
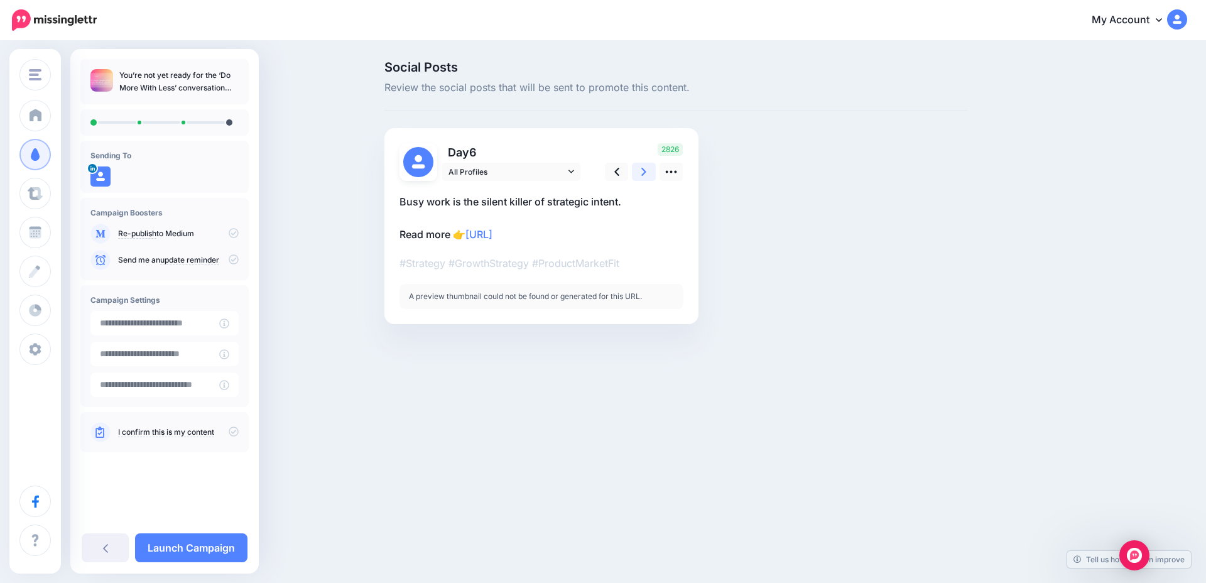
click at [642, 175] on icon at bounding box center [644, 172] width 5 height 8
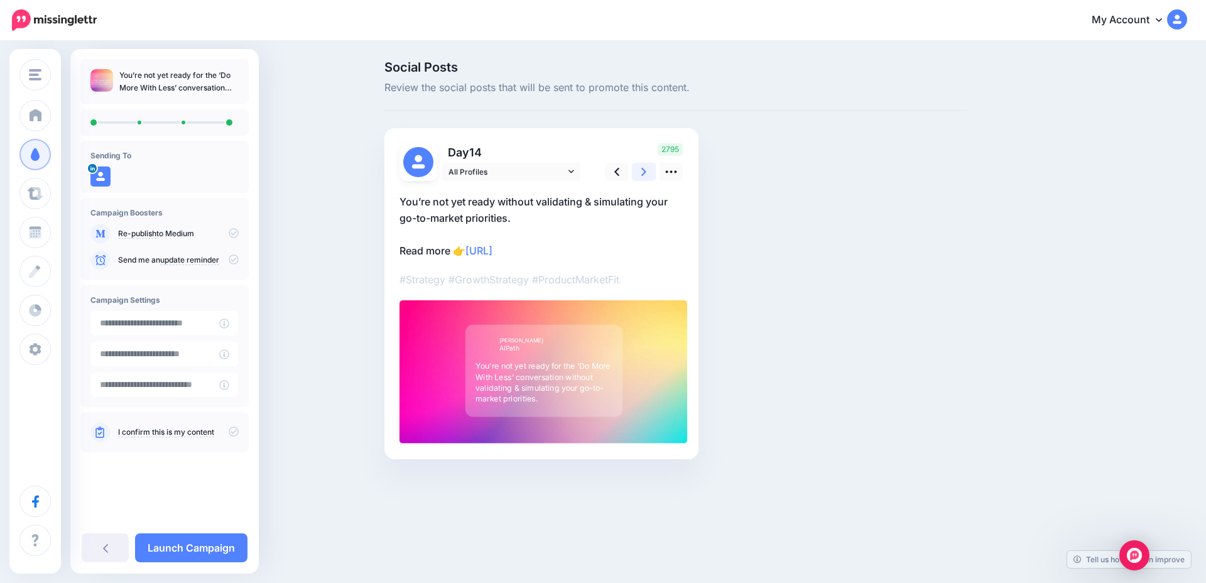
click at [642, 175] on icon at bounding box center [644, 172] width 5 height 8
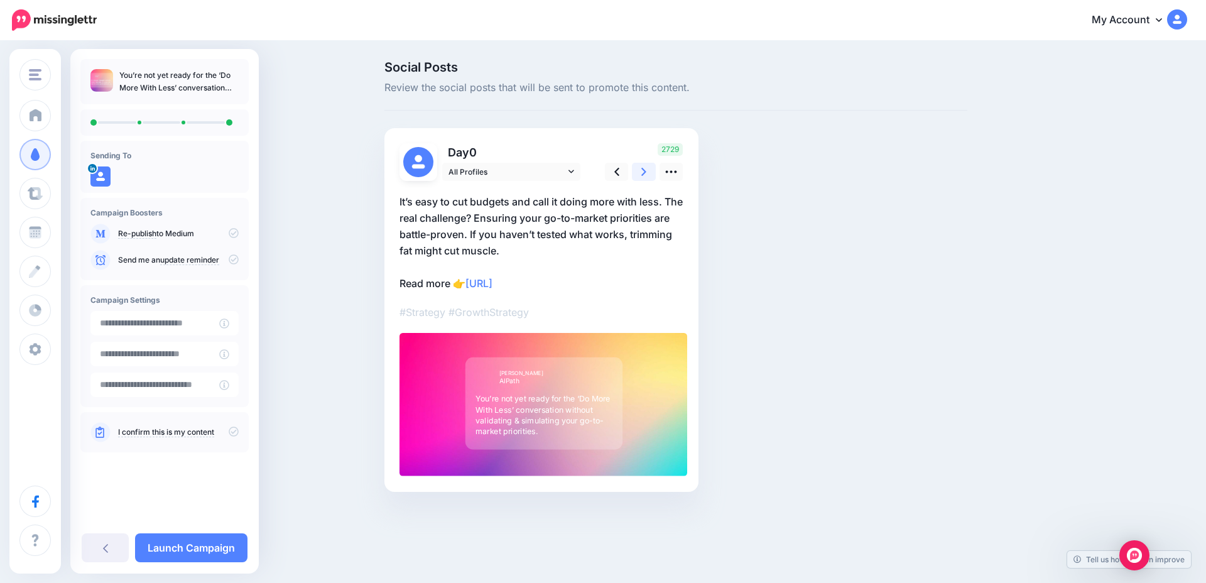
click at [642, 176] on icon at bounding box center [644, 171] width 5 height 13
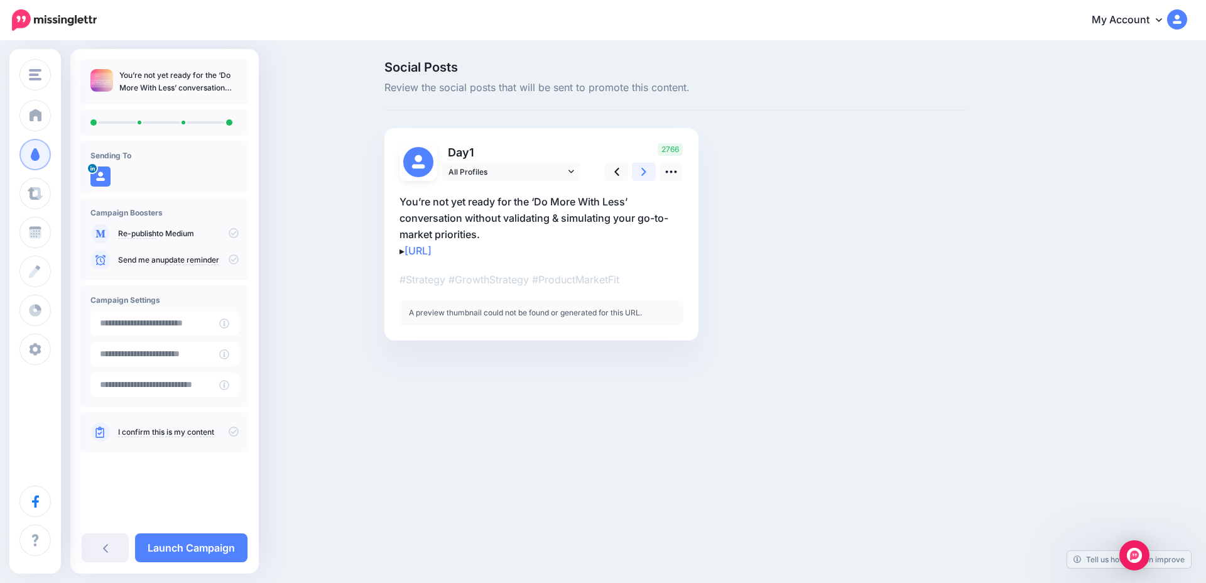
click at [642, 176] on icon at bounding box center [644, 171] width 5 height 13
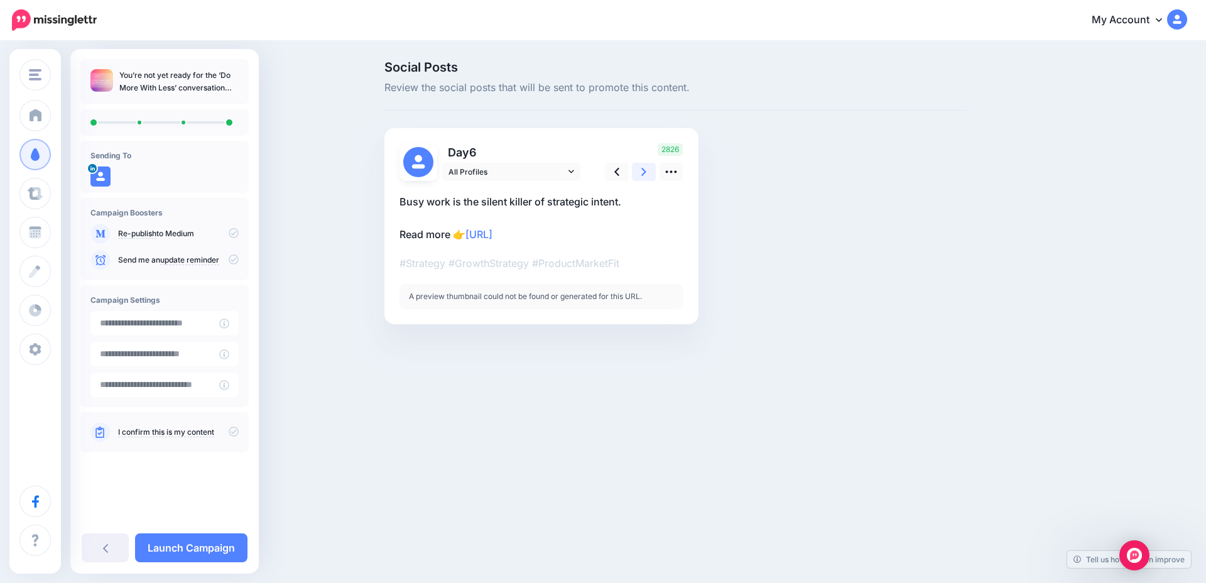
click at [642, 176] on icon at bounding box center [644, 171] width 5 height 13
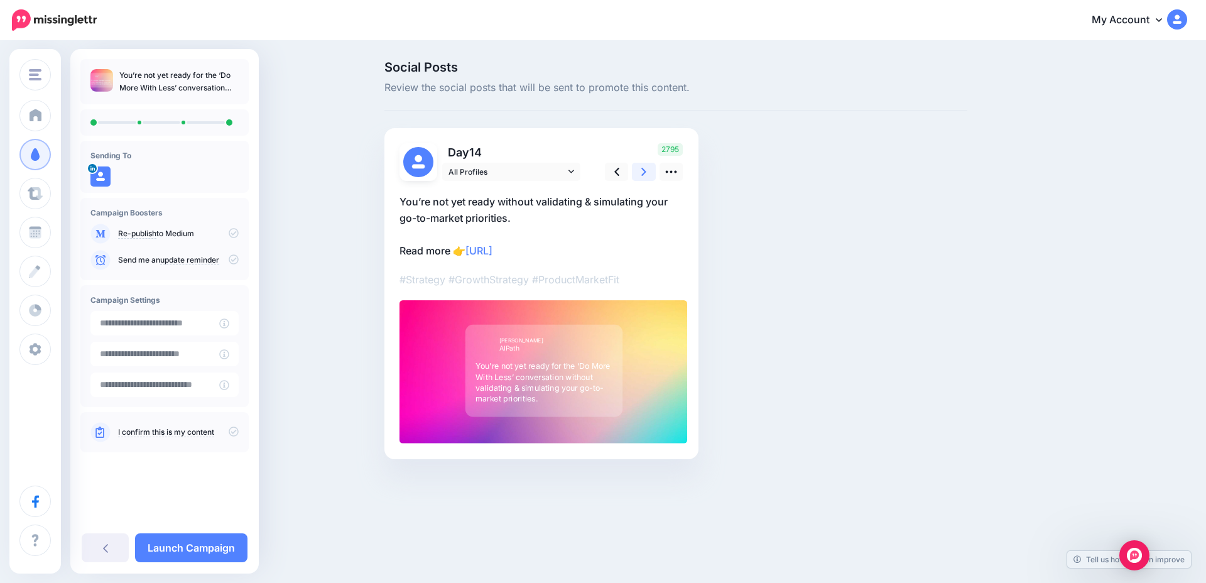
click at [642, 176] on icon at bounding box center [644, 171] width 5 height 13
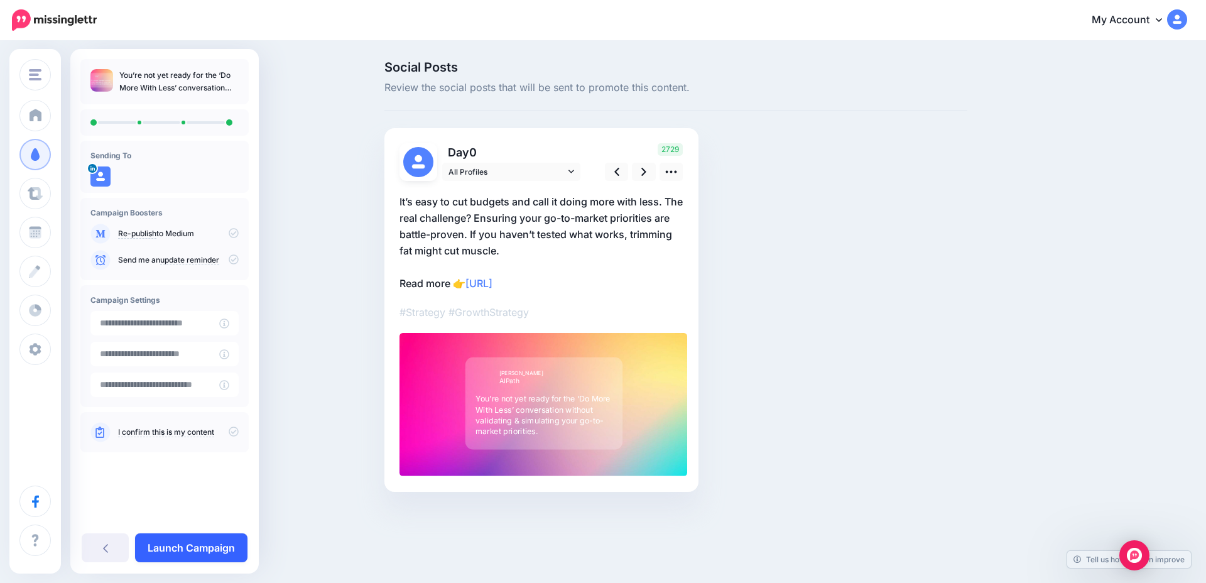
click at [194, 557] on link "Launch Campaign" at bounding box center [191, 547] width 112 height 29
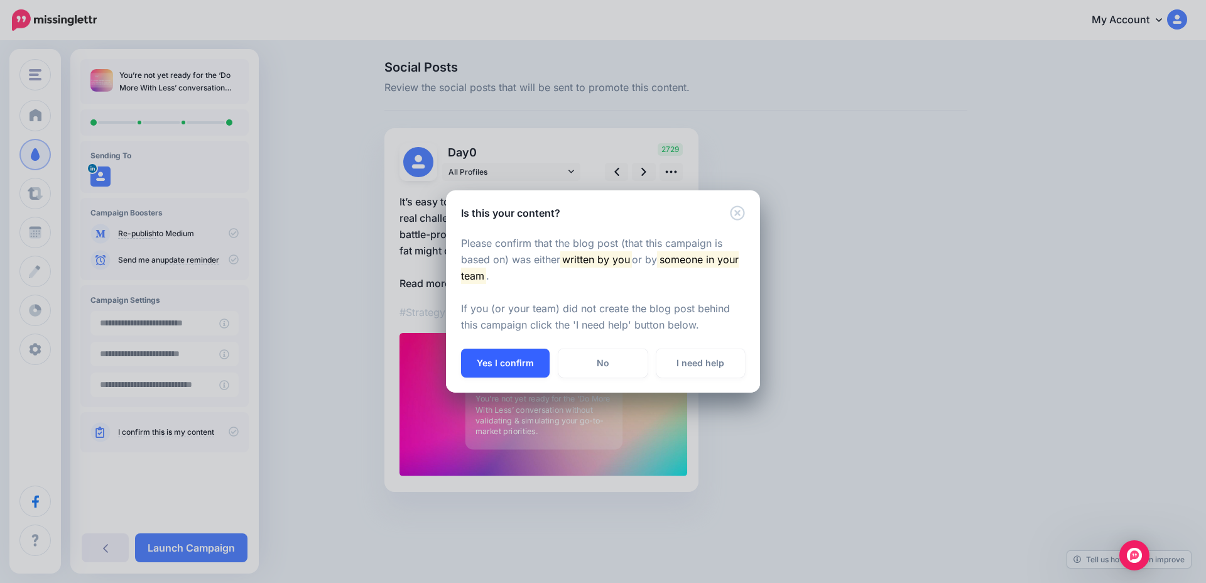
click at [531, 368] on button "Yes I confirm" at bounding box center [505, 363] width 89 height 29
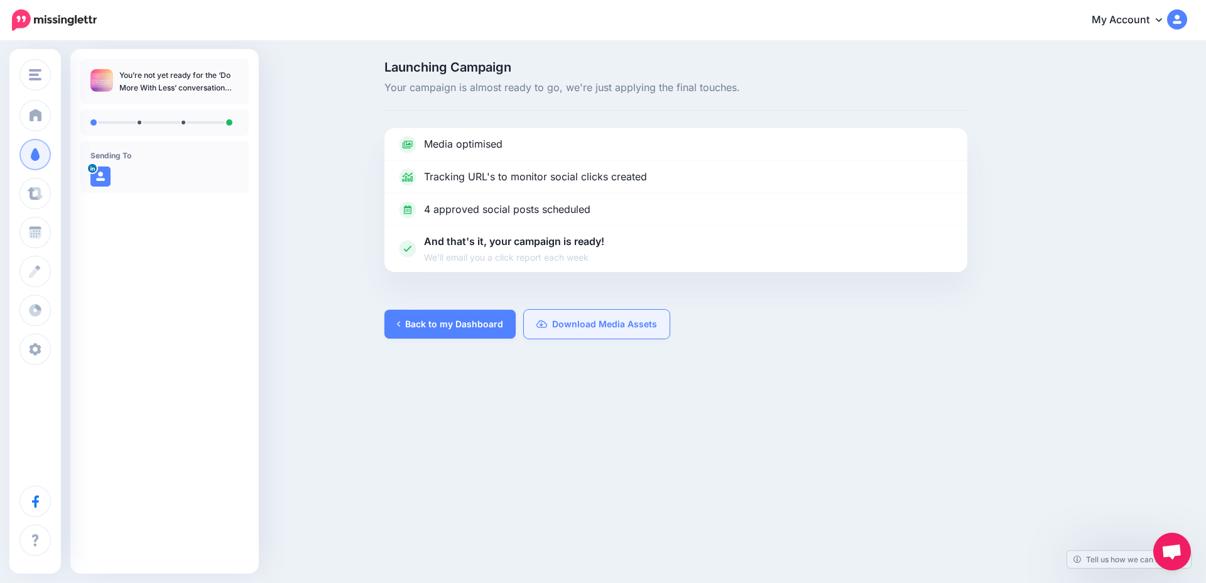
click at [574, 330] on link "Download Media Assets" at bounding box center [597, 324] width 146 height 29
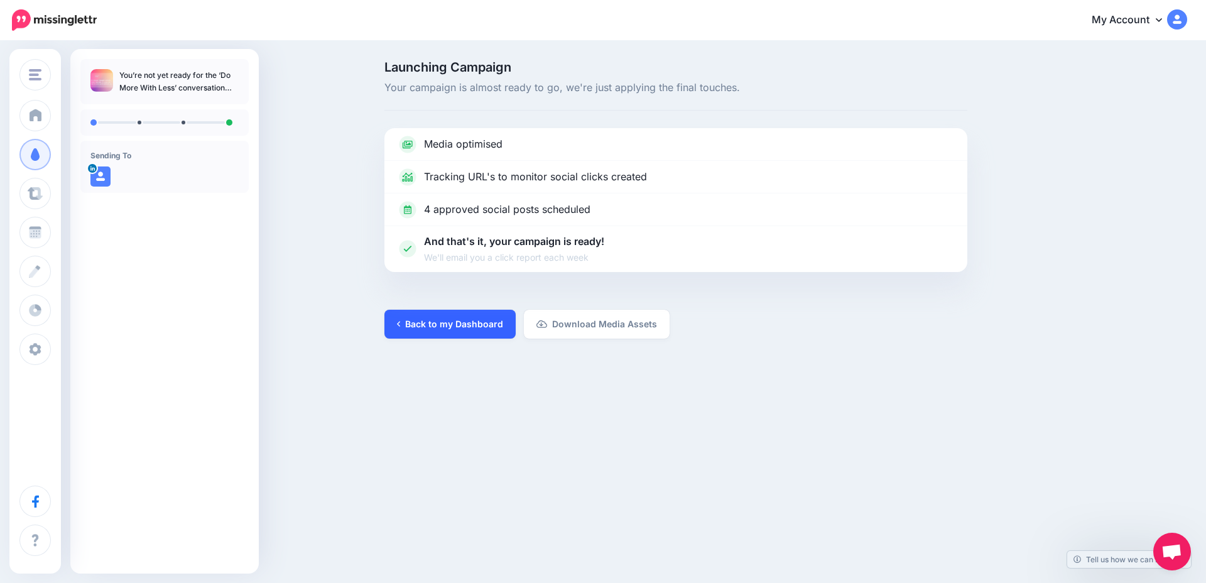
click at [442, 330] on link "Back to my Dashboard" at bounding box center [450, 324] width 131 height 29
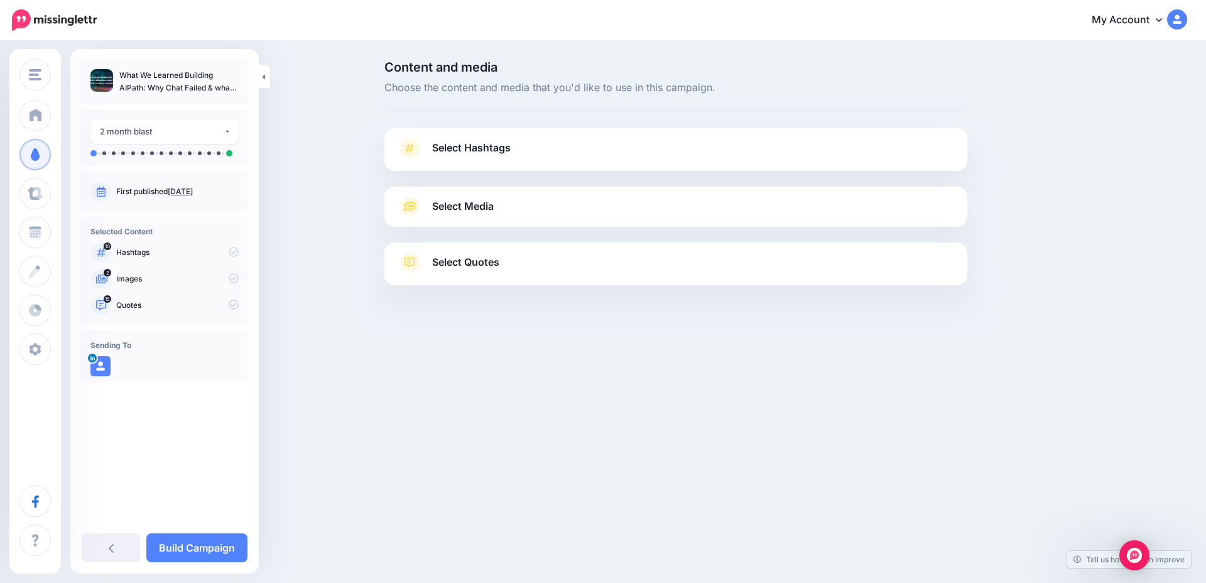
click at [479, 159] on link "Select Hashtags" at bounding box center [676, 154] width 558 height 33
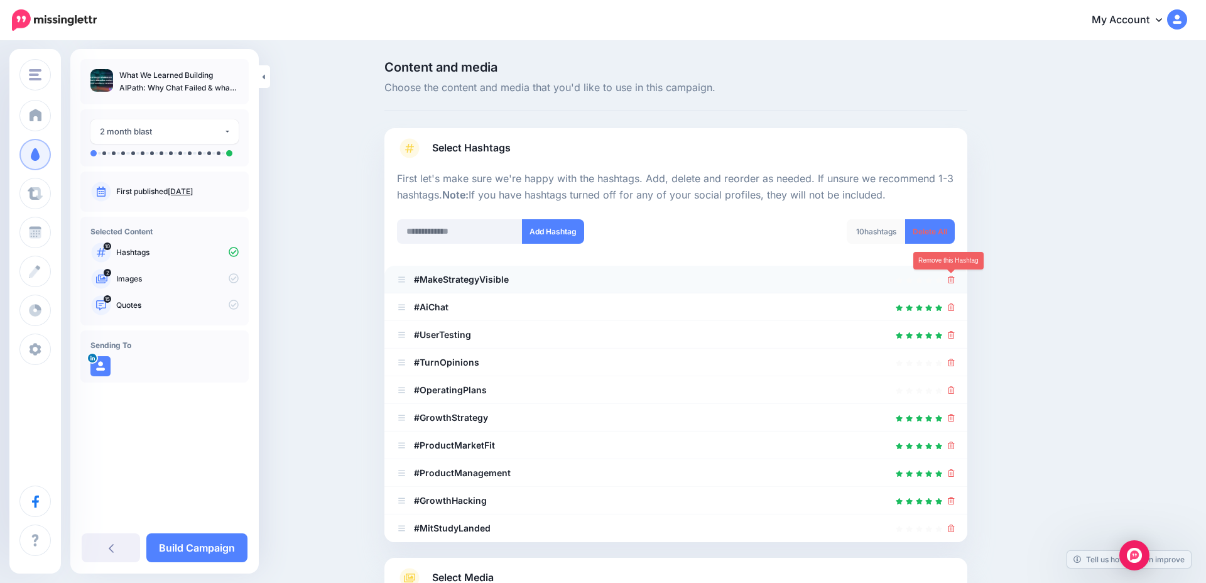
click at [953, 280] on icon at bounding box center [951, 280] width 7 height 8
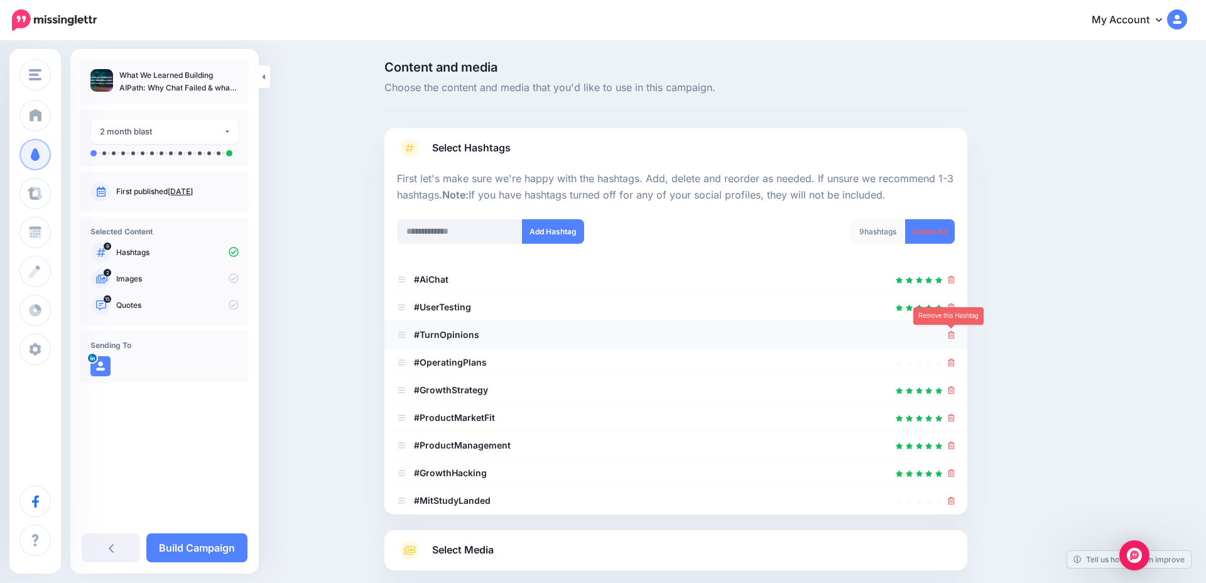
click at [951, 336] on icon at bounding box center [951, 335] width 7 height 8
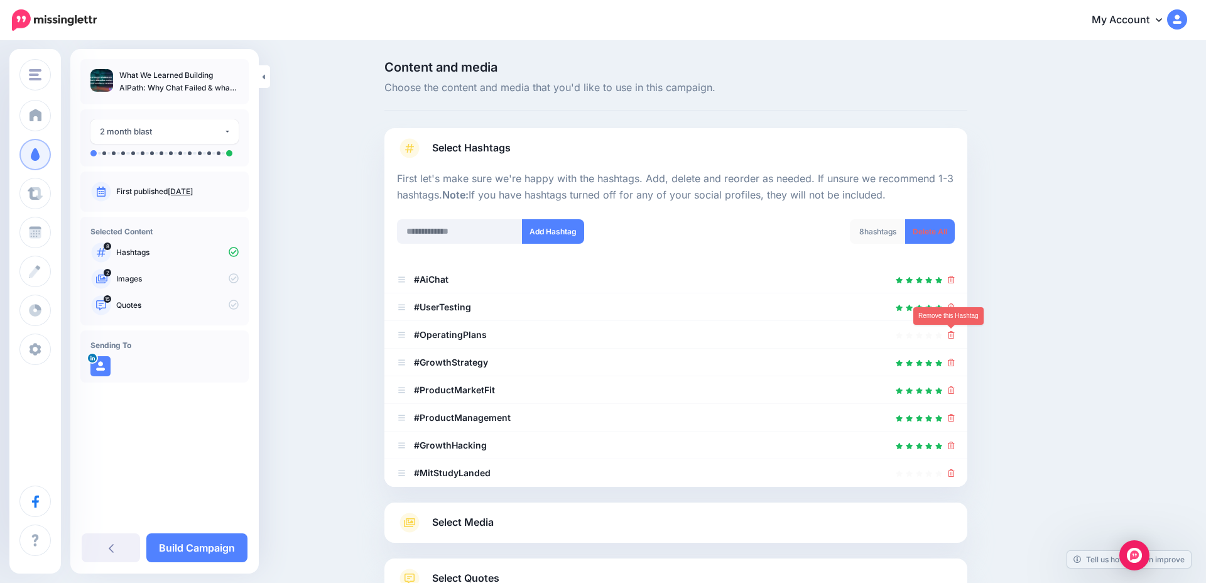
click at [951, 336] on icon at bounding box center [951, 335] width 7 height 8
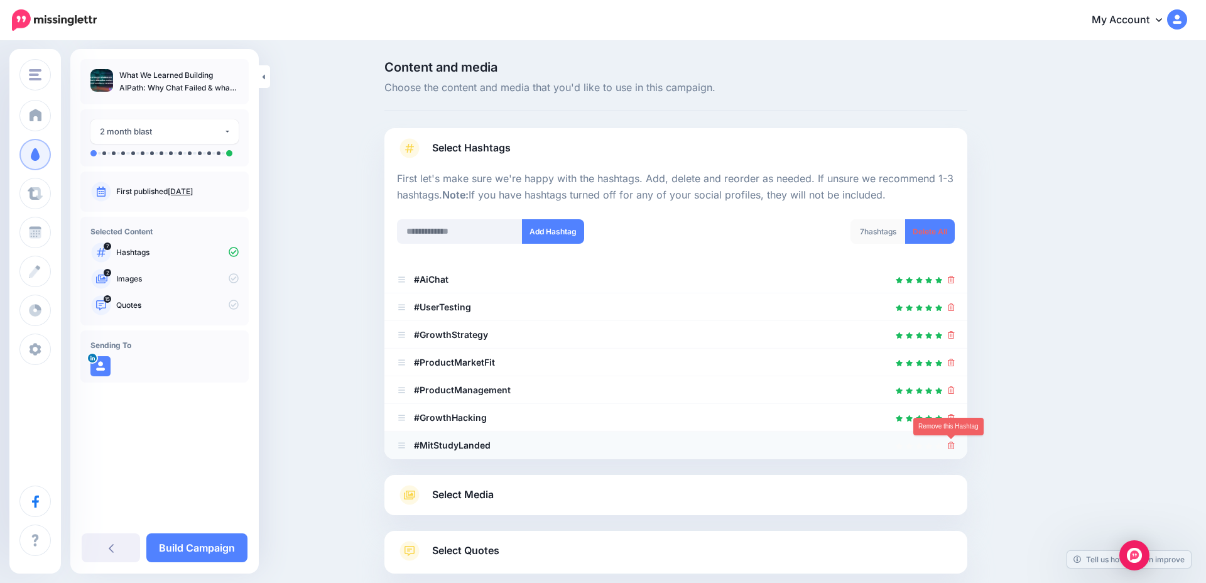
click at [953, 446] on icon at bounding box center [951, 446] width 7 height 8
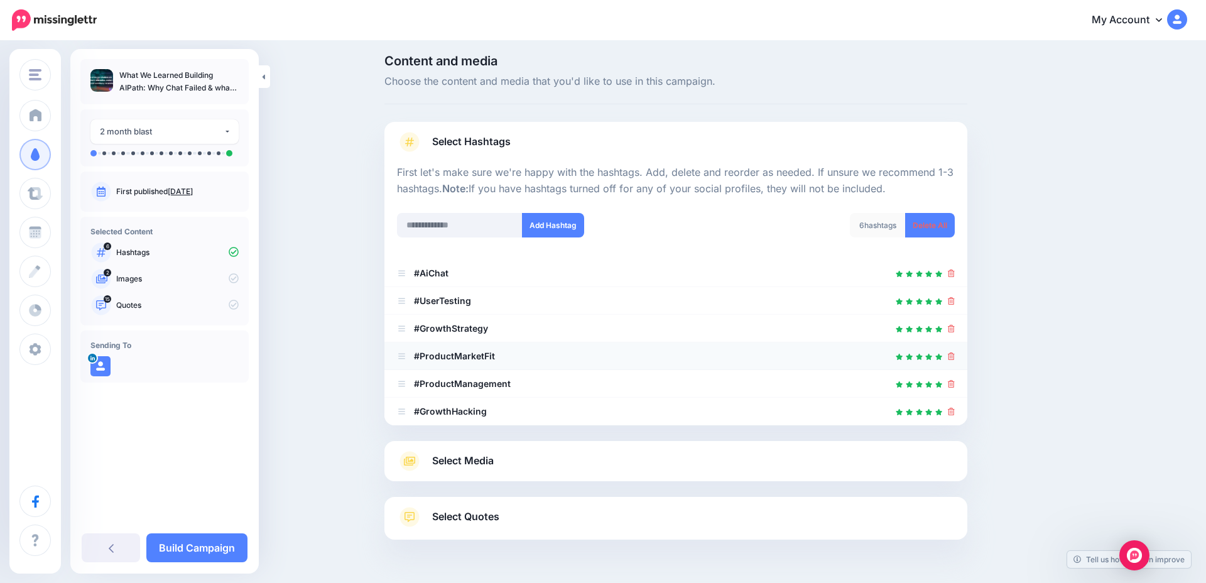
scroll to position [14, 0]
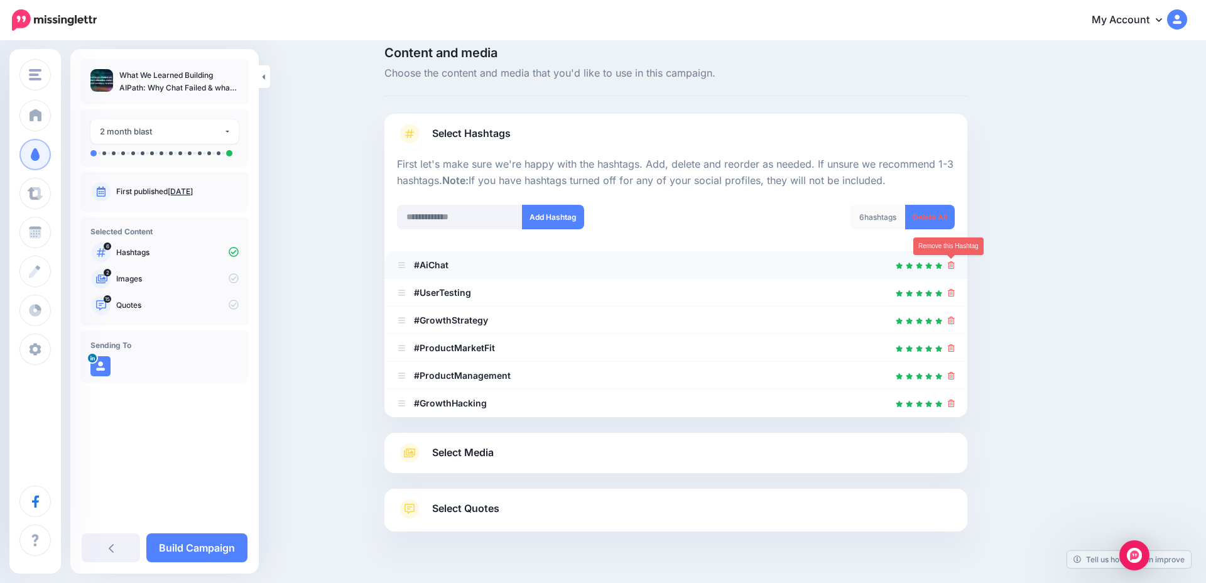
click at [952, 268] on icon at bounding box center [951, 265] width 7 height 8
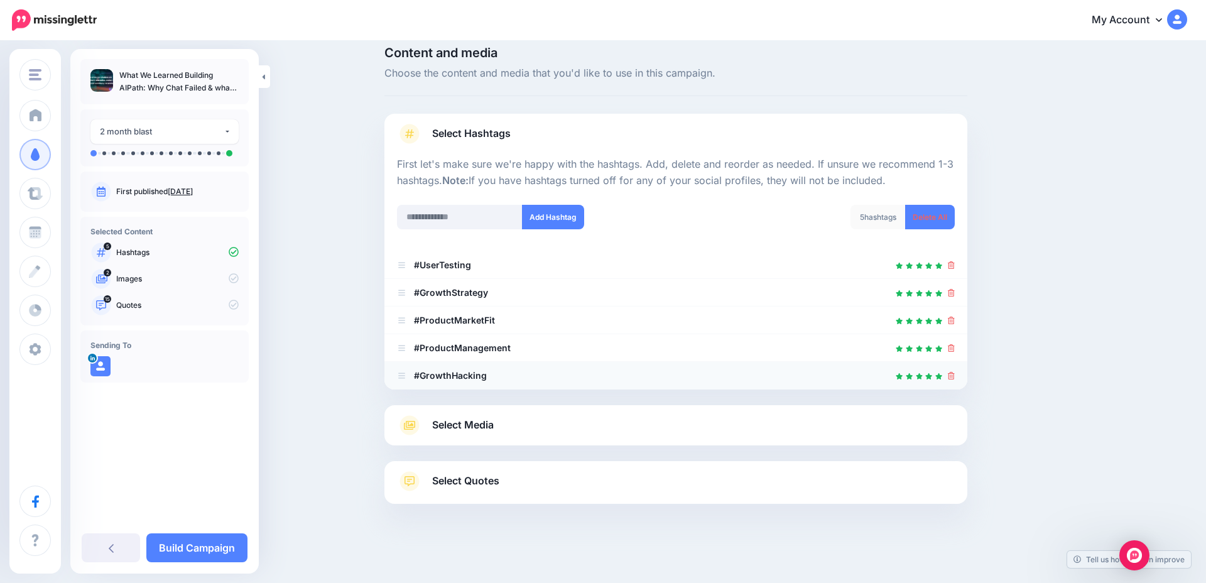
scroll to position [35, 0]
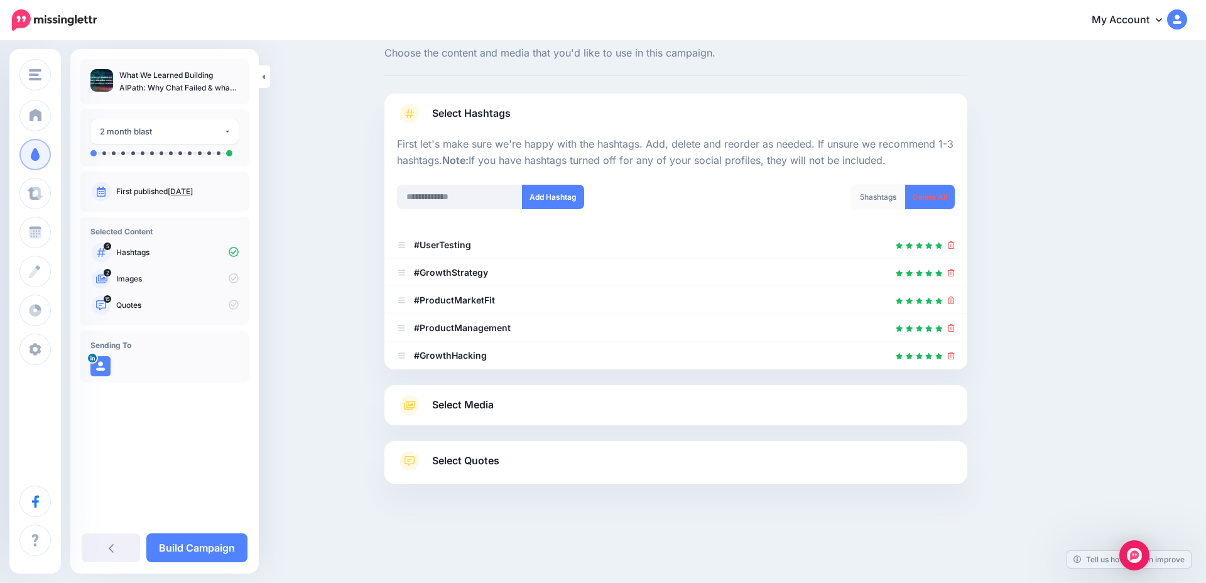
click at [478, 463] on span "Select Quotes" at bounding box center [465, 460] width 67 height 17
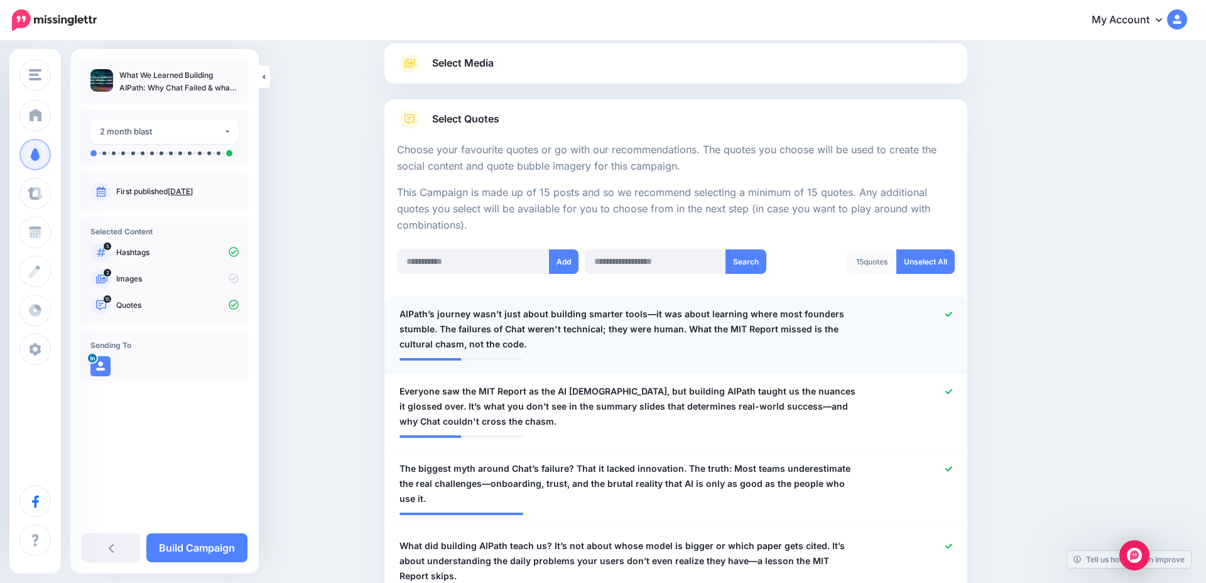
scroll to position [146, 0]
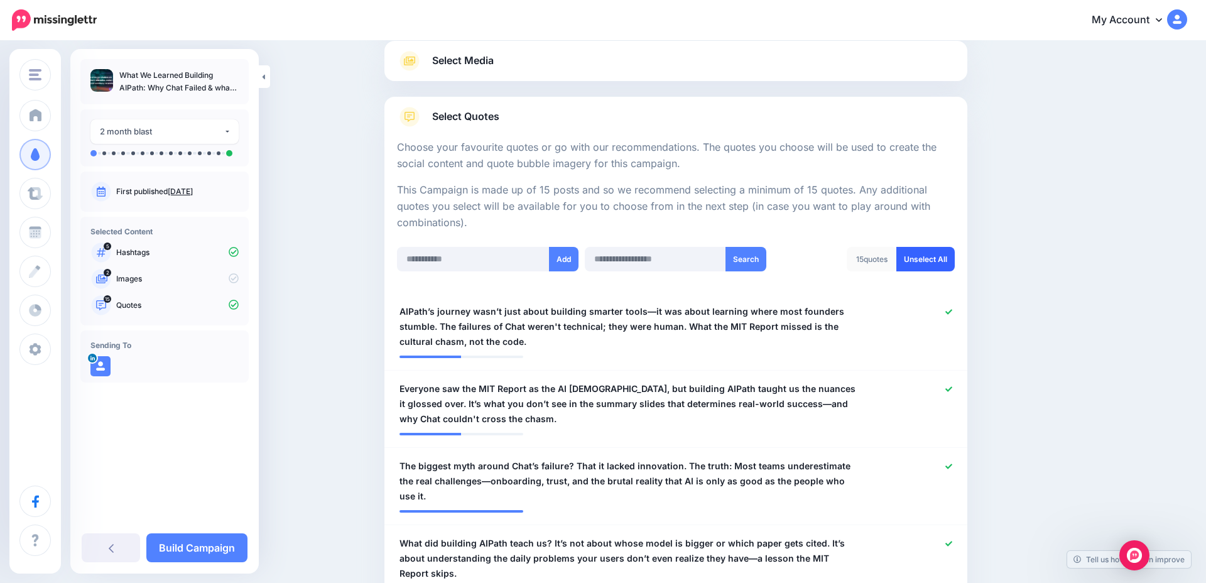
click at [932, 258] on link "Unselect All" at bounding box center [926, 259] width 58 height 25
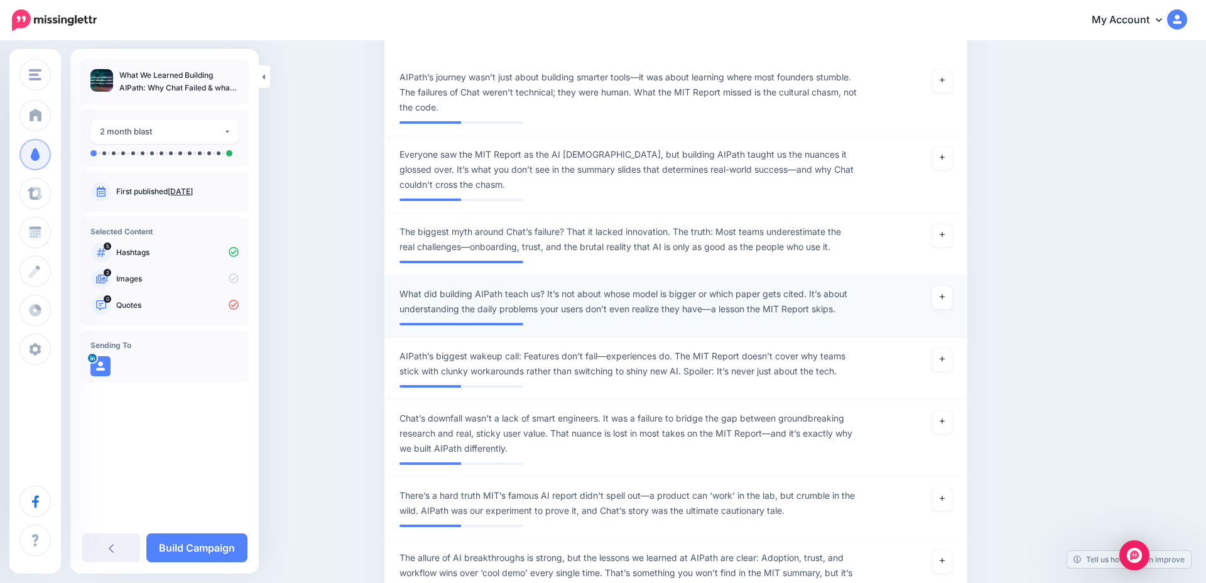
scroll to position [381, 0]
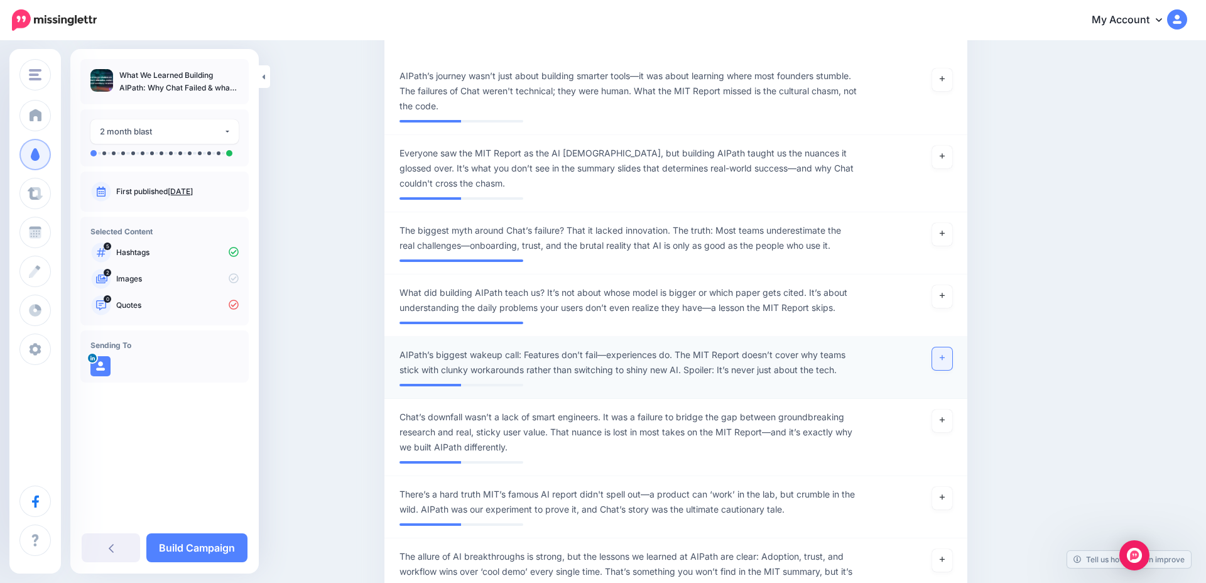
click at [951, 358] on link at bounding box center [943, 358] width 20 height 23
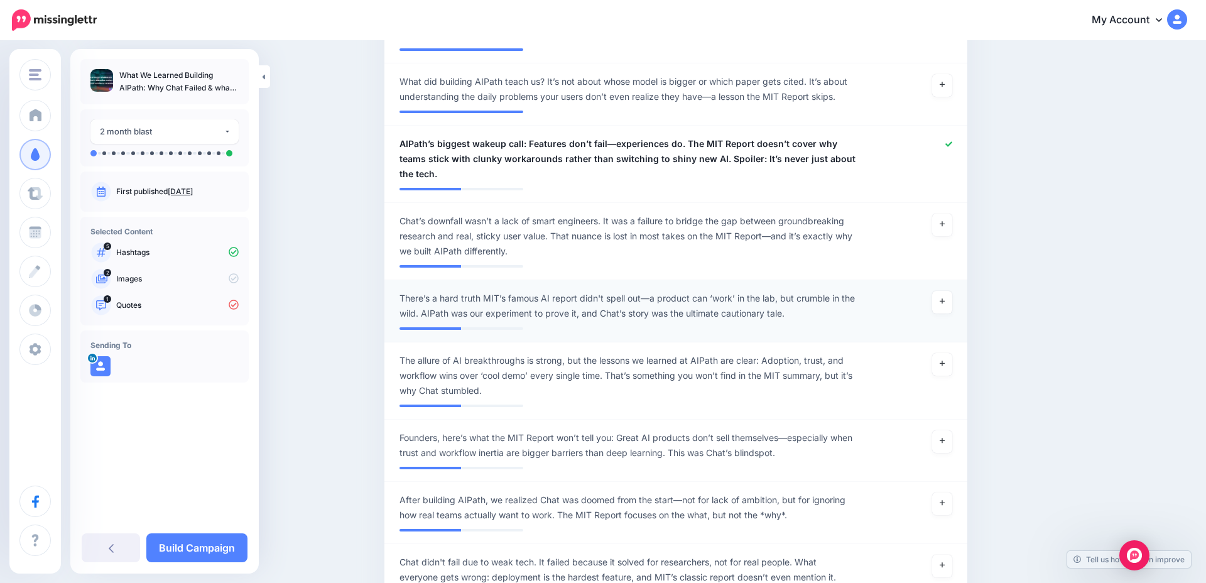
scroll to position [594, 0]
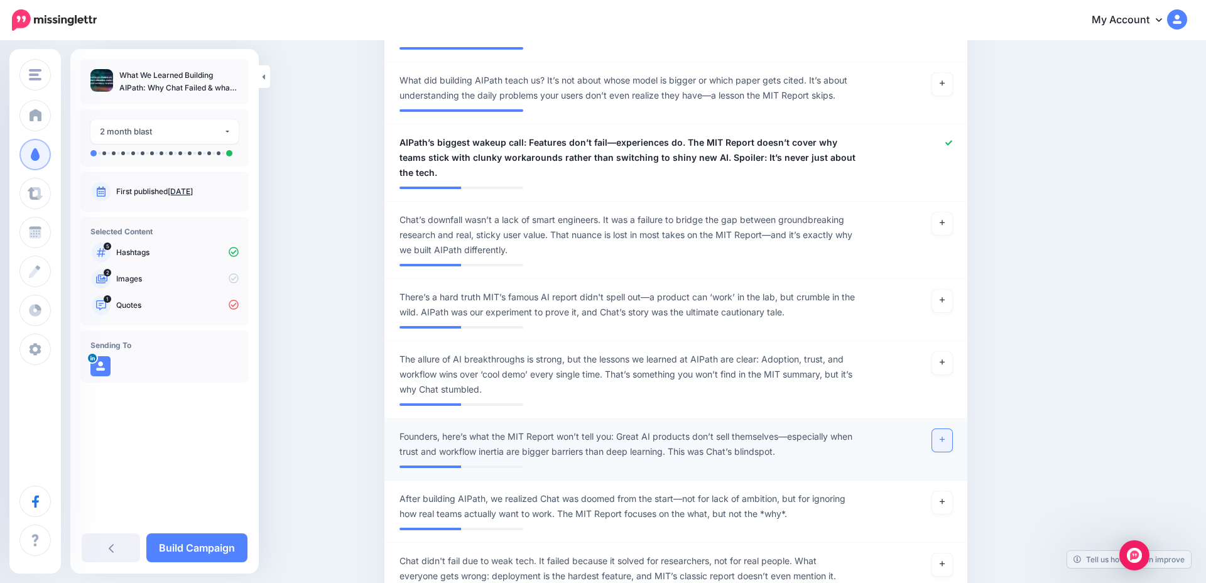
click at [941, 429] on link at bounding box center [943, 440] width 20 height 23
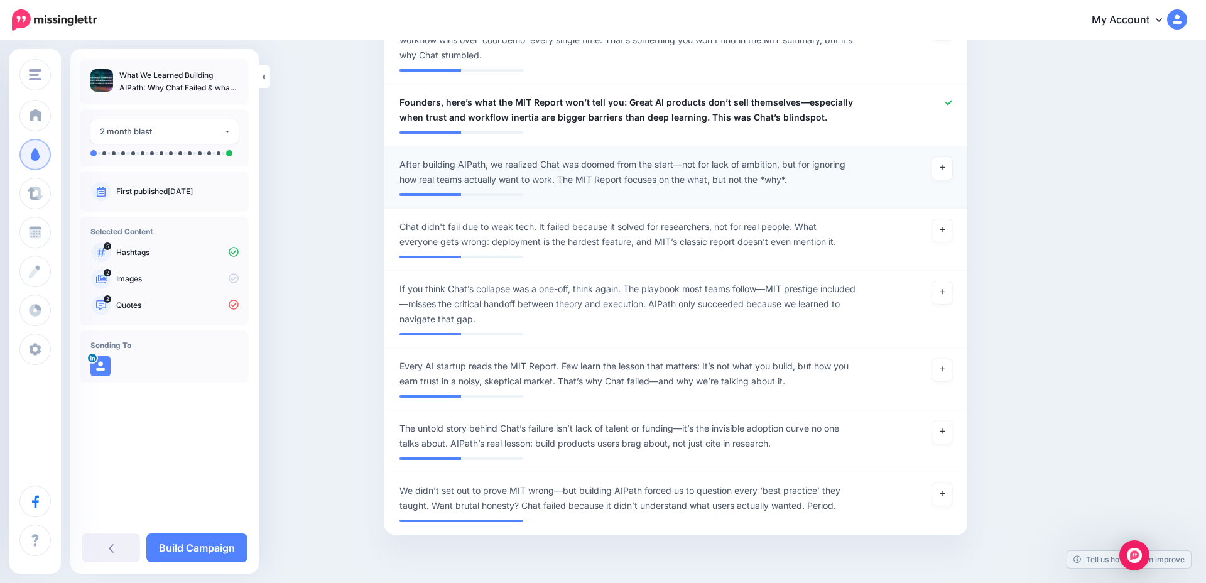
scroll to position [931, 0]
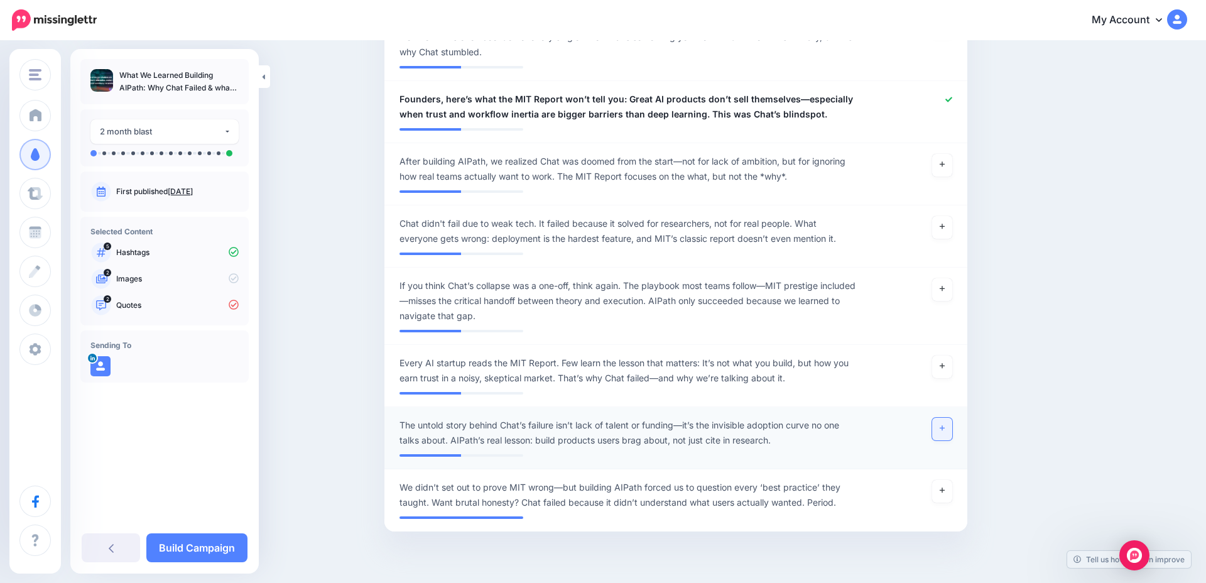
click at [939, 418] on link at bounding box center [943, 429] width 20 height 23
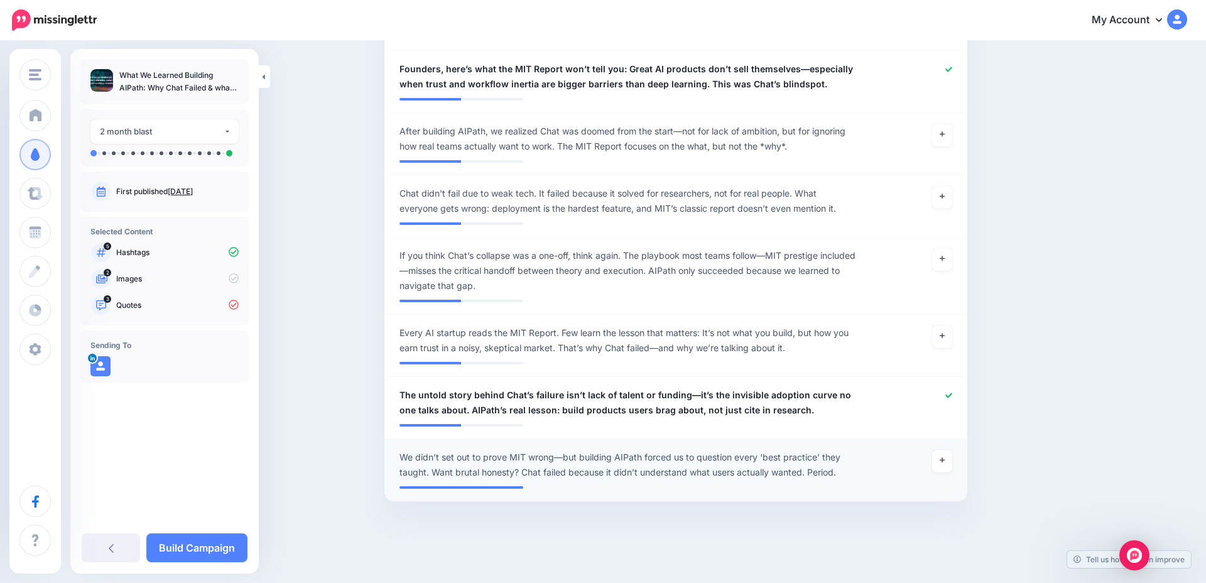
scroll to position [963, 0]
click at [941, 448] on link at bounding box center [943, 459] width 20 height 23
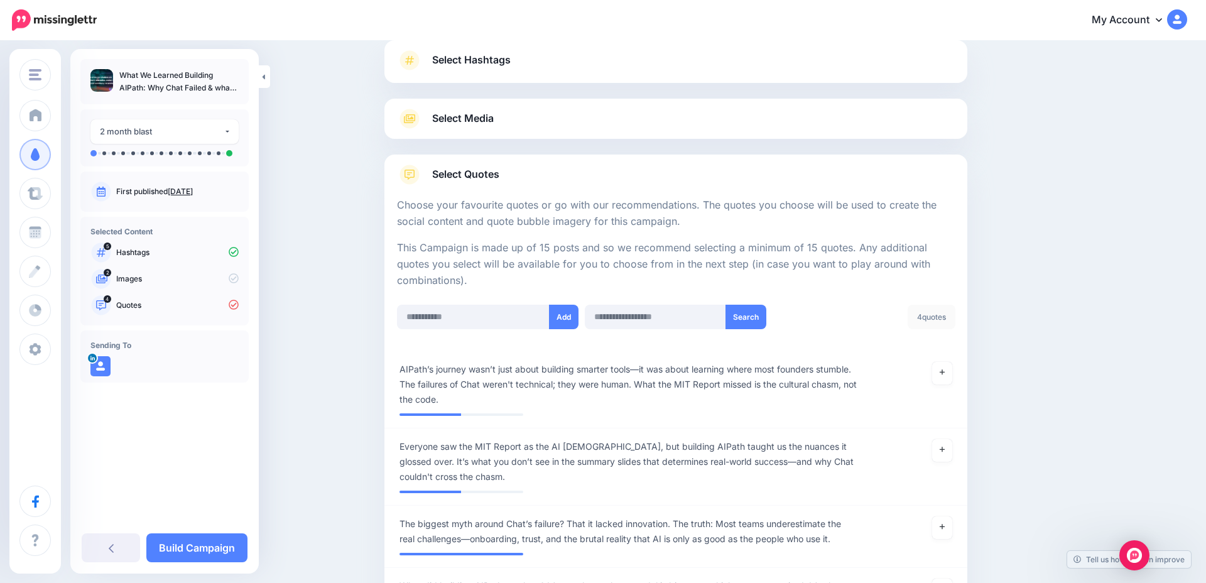
scroll to position [86, 0]
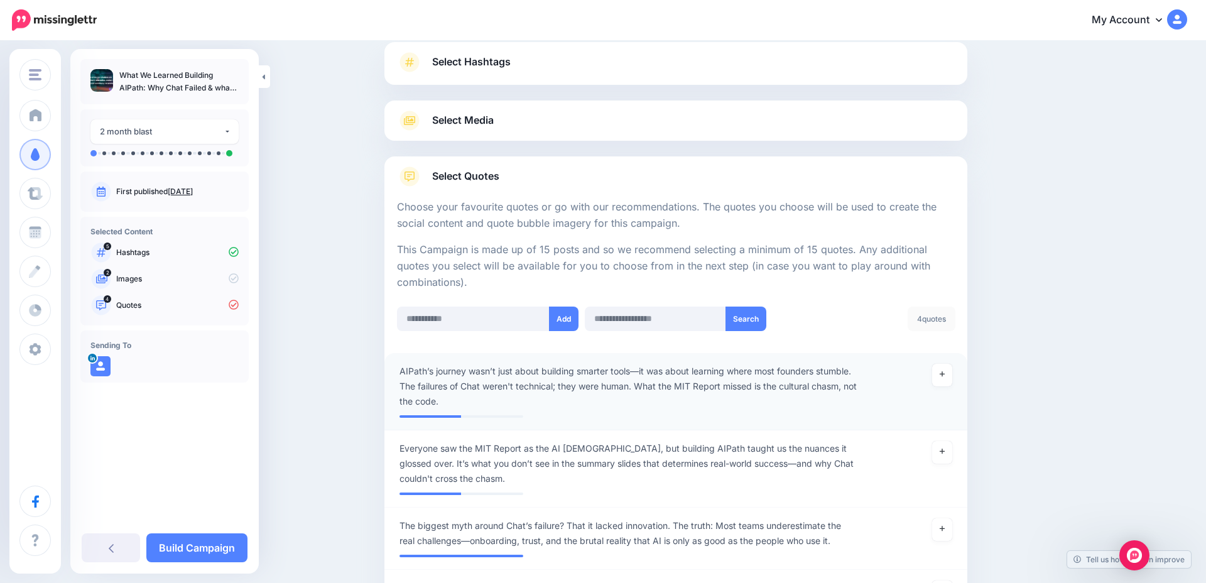
click at [530, 385] on span "AIPath’s journey wasn’t just about building smarter tools—it was about learning…" at bounding box center [629, 386] width 458 height 45
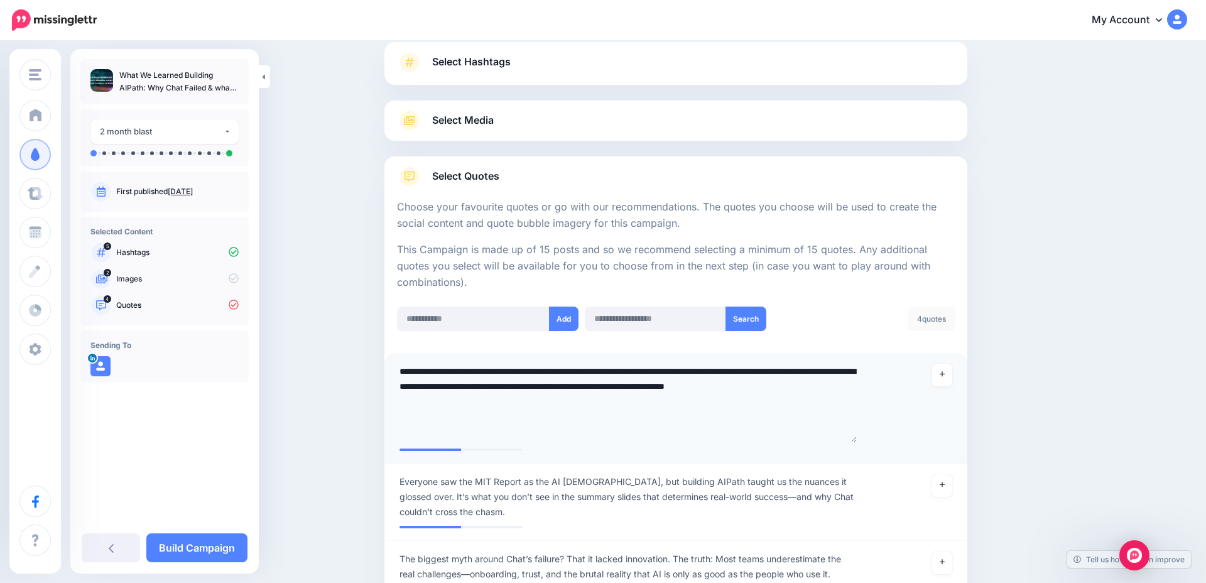
drag, startPoint x: 853, startPoint y: 386, endPoint x: 865, endPoint y: 440, distance: 56.0
click at [865, 440] on div "**********" at bounding box center [628, 403] width 477 height 79
drag, startPoint x: 400, startPoint y: 371, endPoint x: 642, endPoint y: 368, distance: 241.3
click at [642, 368] on textarea "**********" at bounding box center [629, 403] width 458 height 79
type textarea "**********"
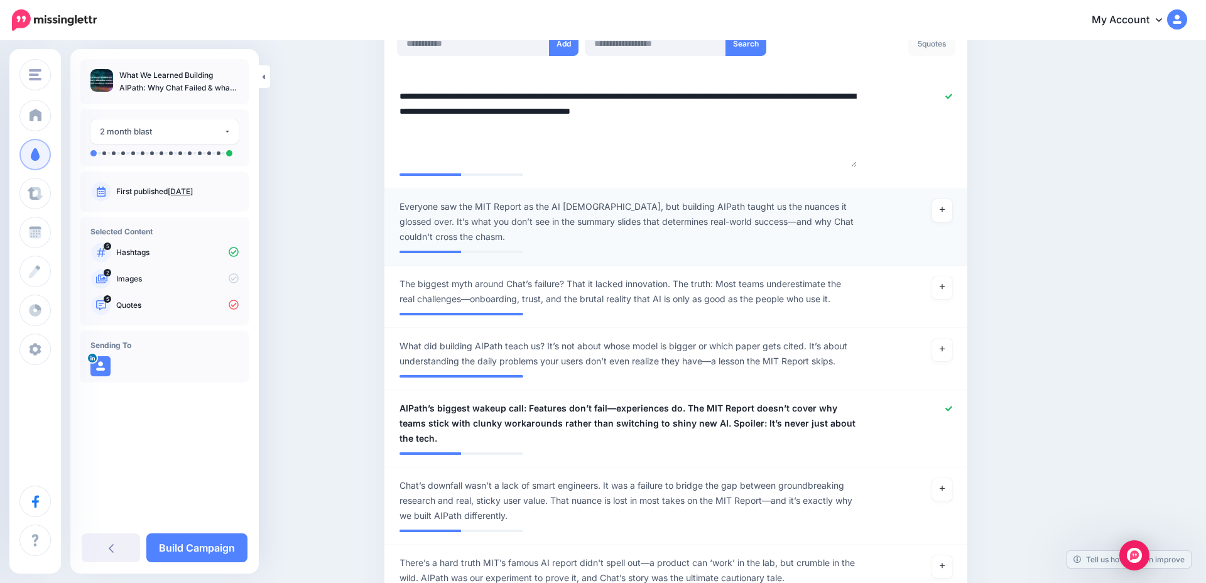
scroll to position [363, 0]
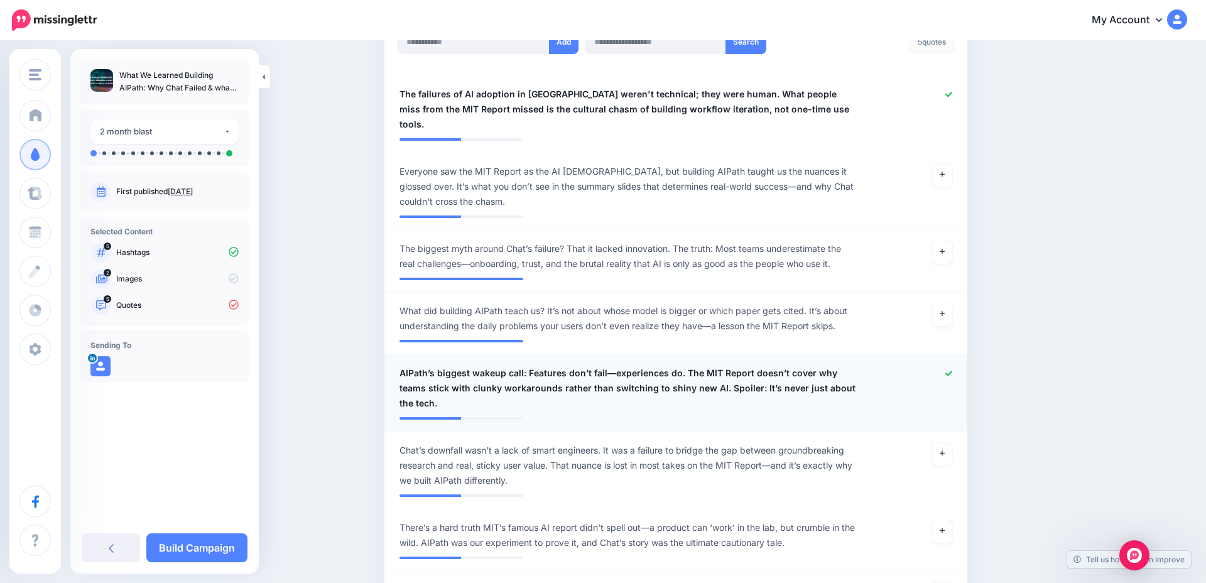
click at [476, 366] on span "AIPath’s biggest wakeup call: Features don’t fail—experiences do. The MIT Repor…" at bounding box center [629, 388] width 458 height 45
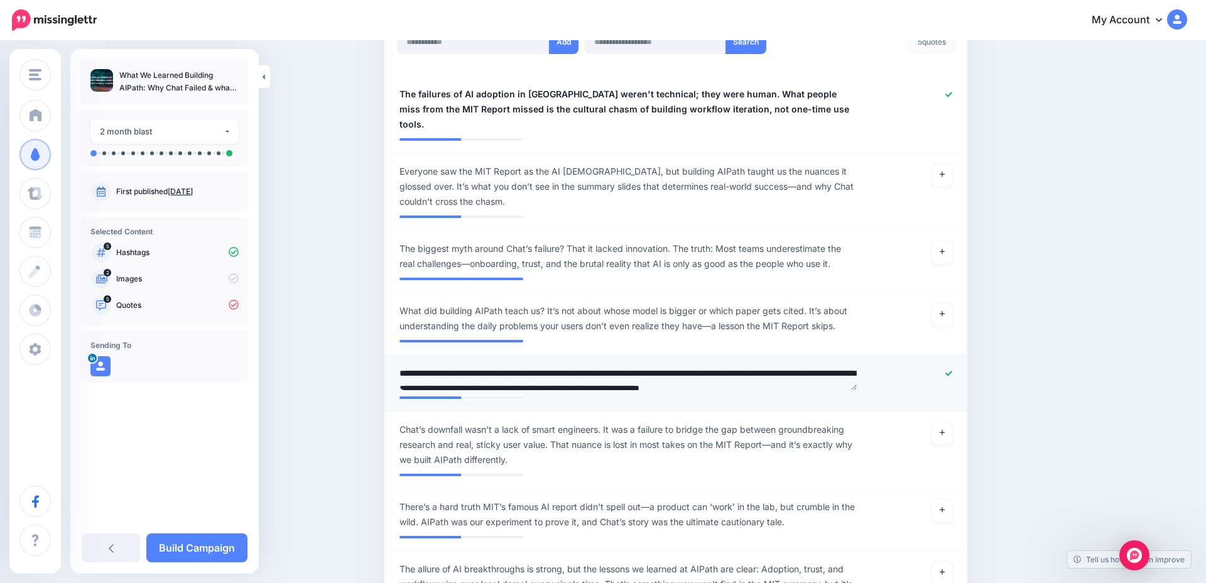
type textarea "**********"
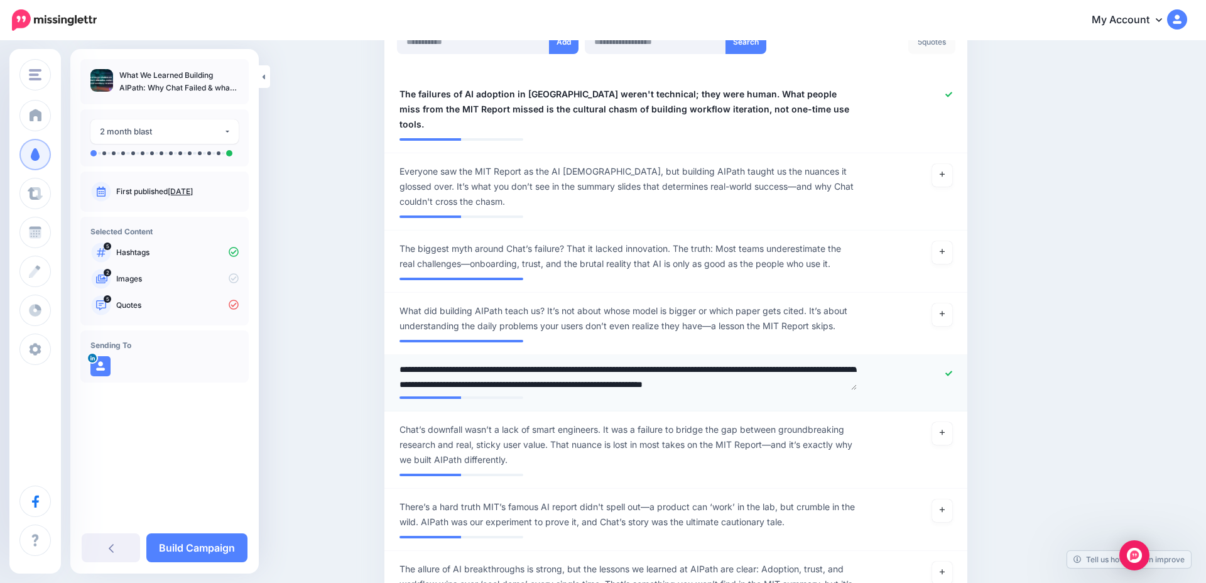
click at [559, 371] on textarea "**********" at bounding box center [629, 378] width 458 height 25
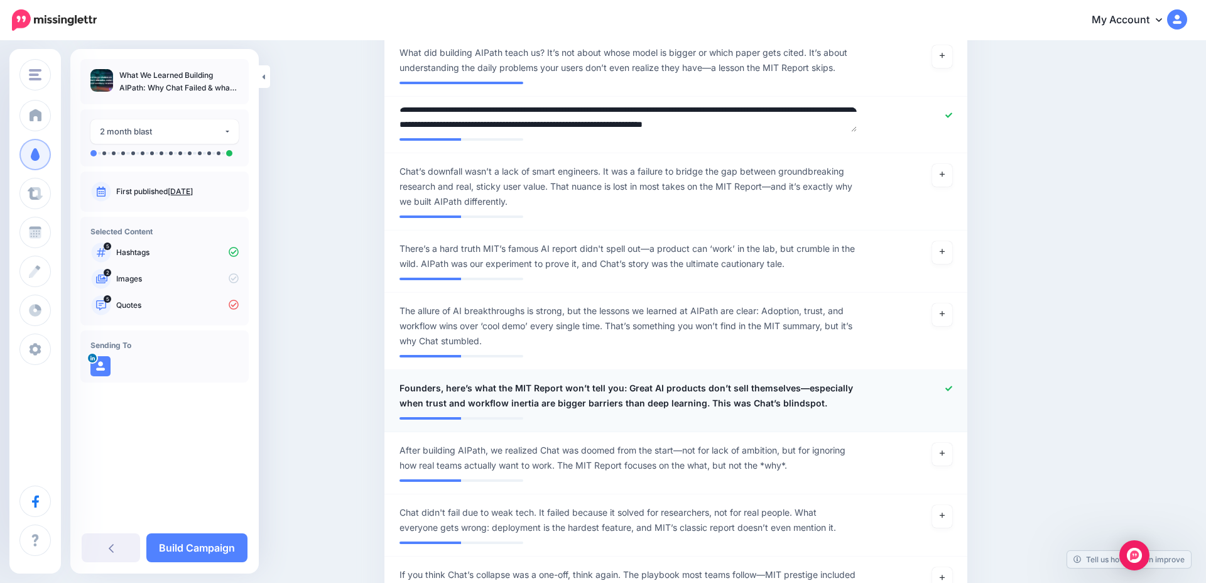
scroll to position [627, 0]
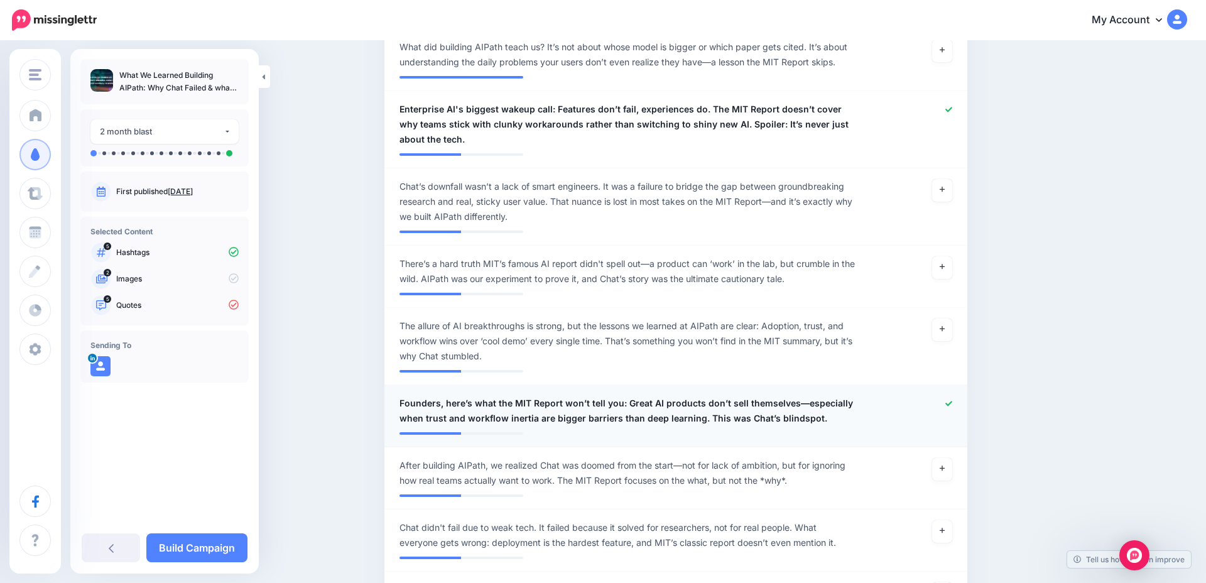
click at [733, 385] on li "**********" at bounding box center [676, 416] width 583 height 62
click at [677, 405] on span "Founders, here’s what the MIT Report won’t tell you: Great AI products don’t se…" at bounding box center [629, 411] width 458 height 30
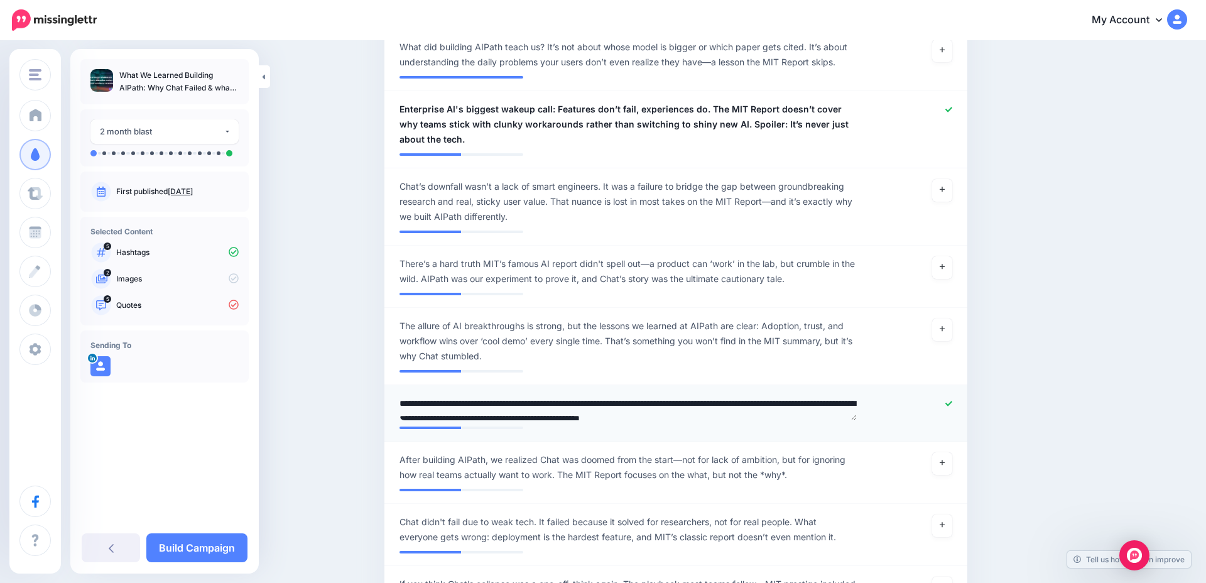
click at [786, 396] on textarea "**********" at bounding box center [629, 408] width 458 height 25
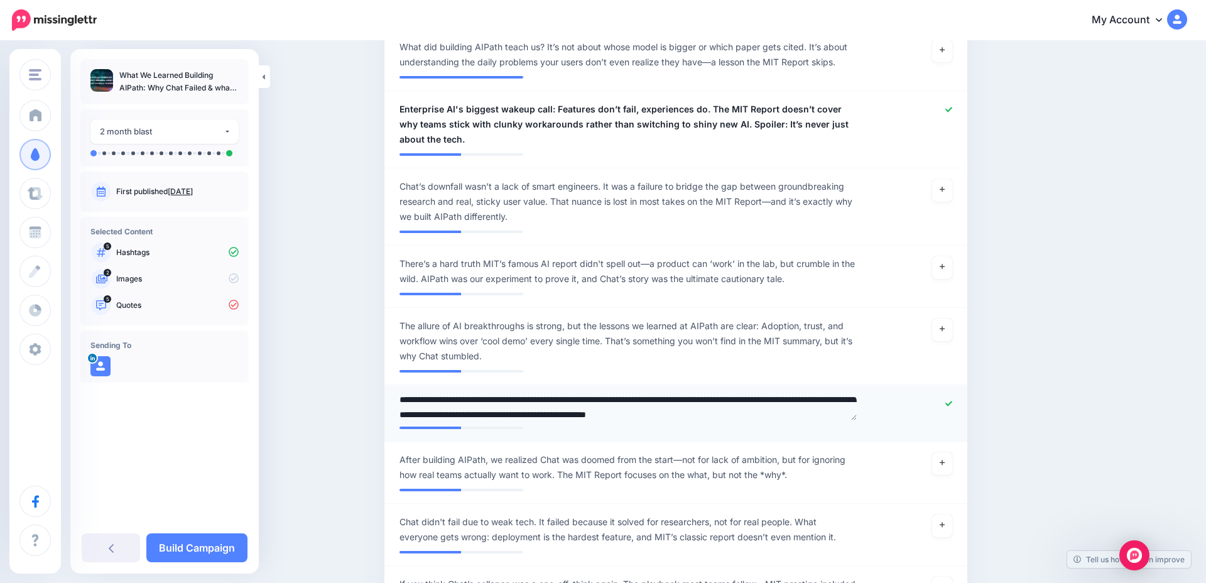
type textarea "**********"
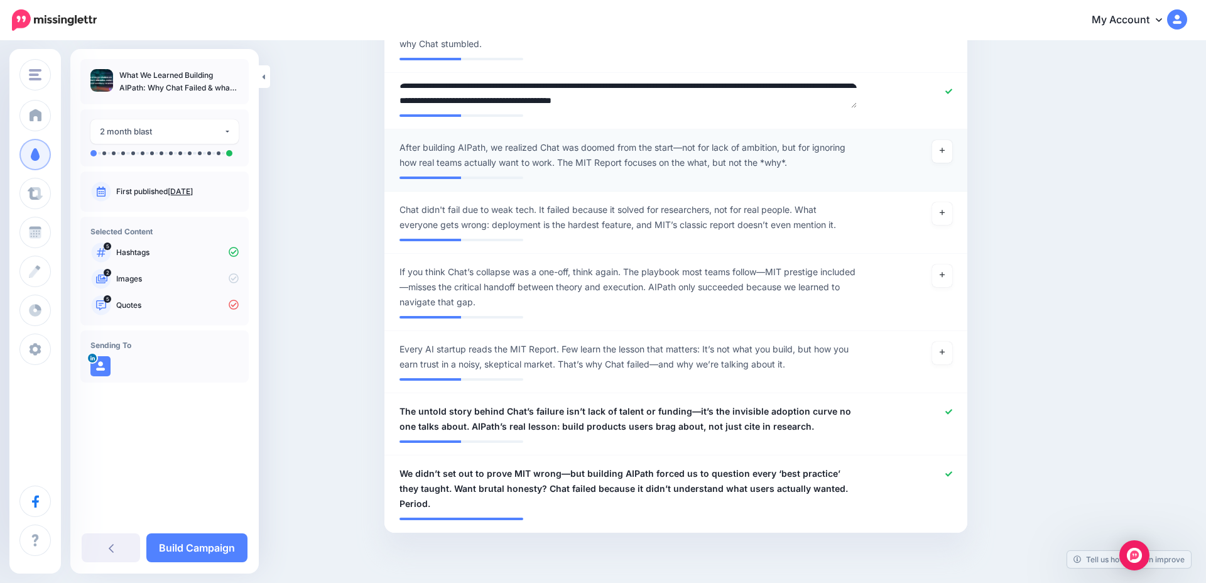
scroll to position [943, 0]
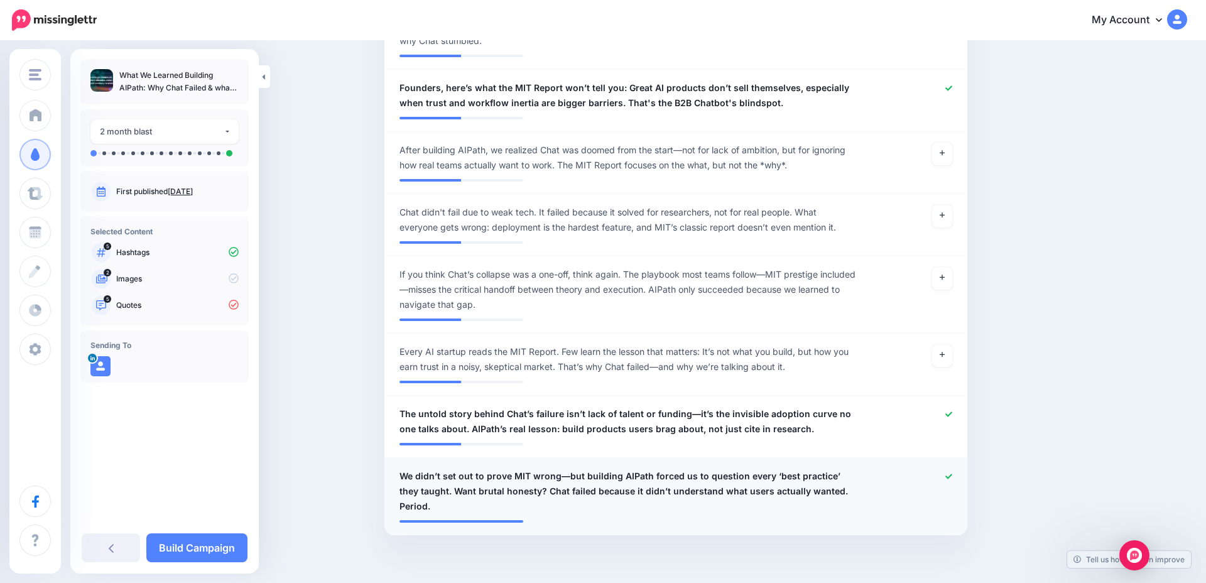
click at [953, 469] on div at bounding box center [915, 491] width 96 height 45
click at [949, 473] on icon at bounding box center [949, 476] width 7 height 7
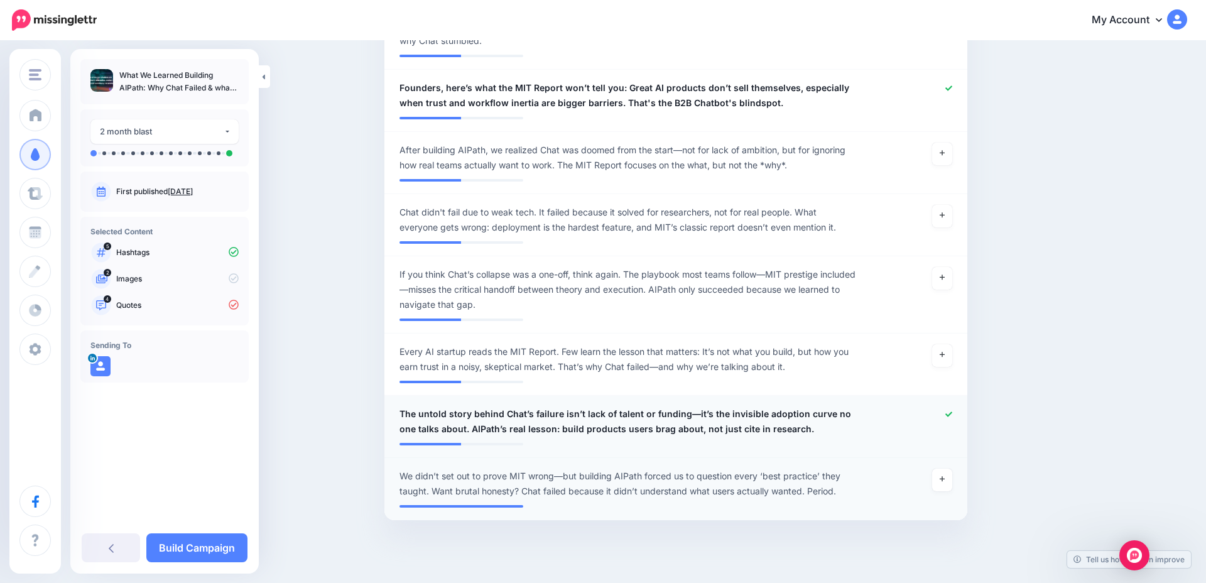
scroll to position [963, 0]
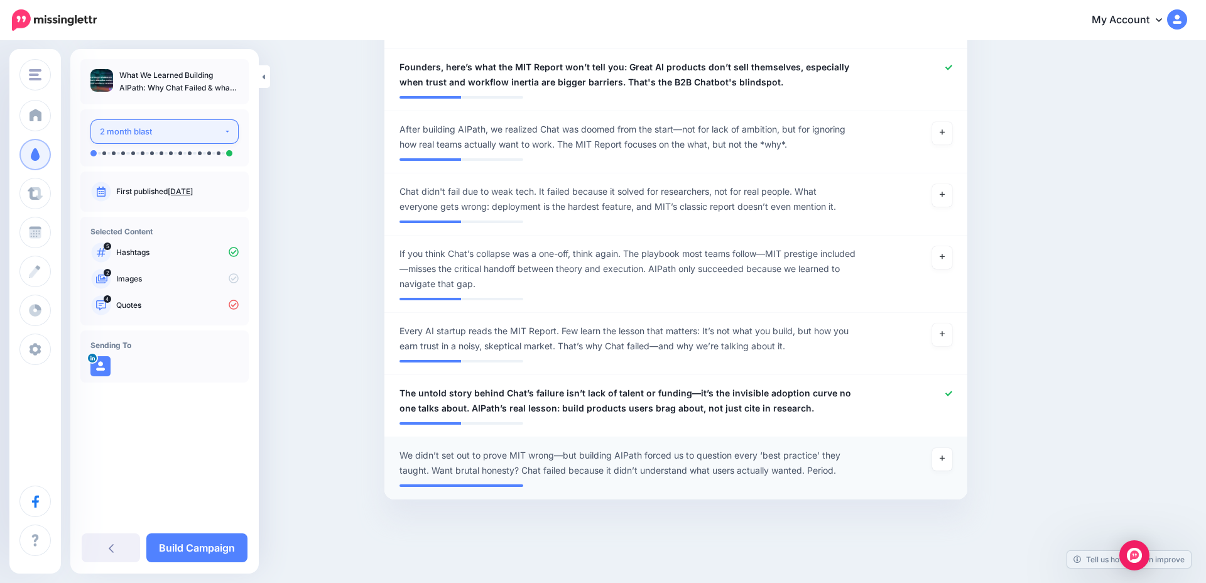
click at [146, 139] on button "2 month blast" at bounding box center [164, 131] width 148 height 25
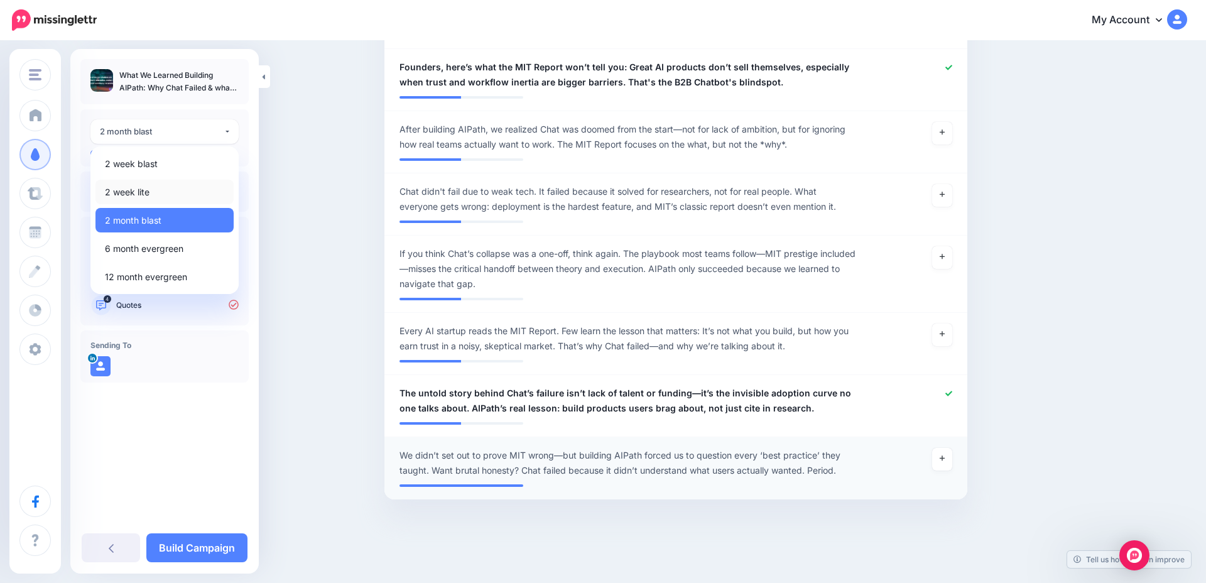
click at [150, 190] on link "2 week lite" at bounding box center [165, 192] width 138 height 25
select select "******"
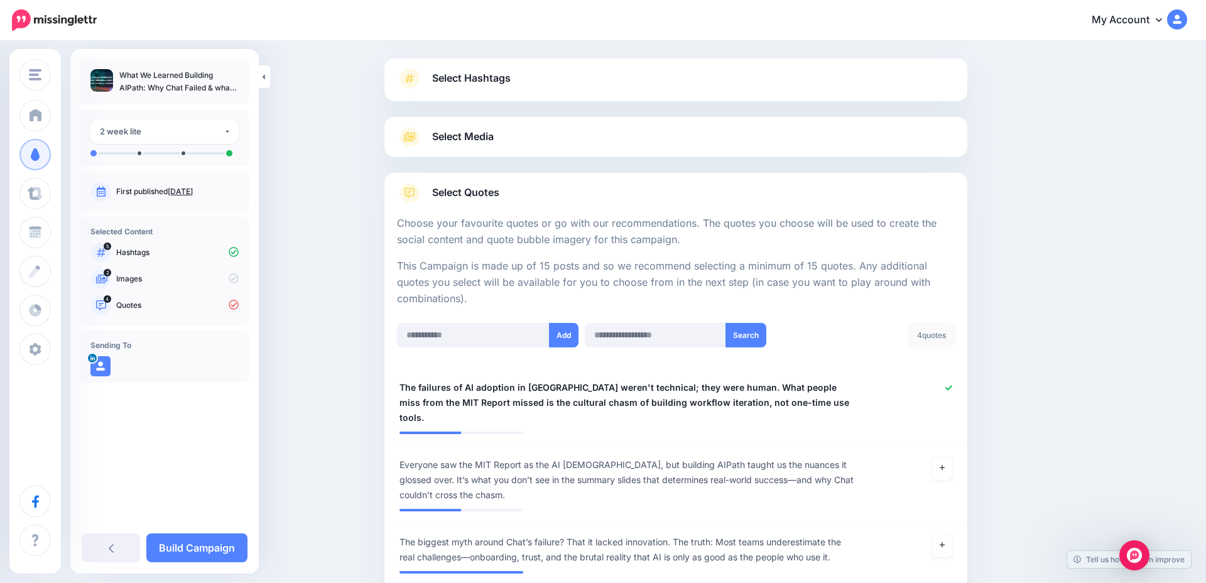
scroll to position [60, 0]
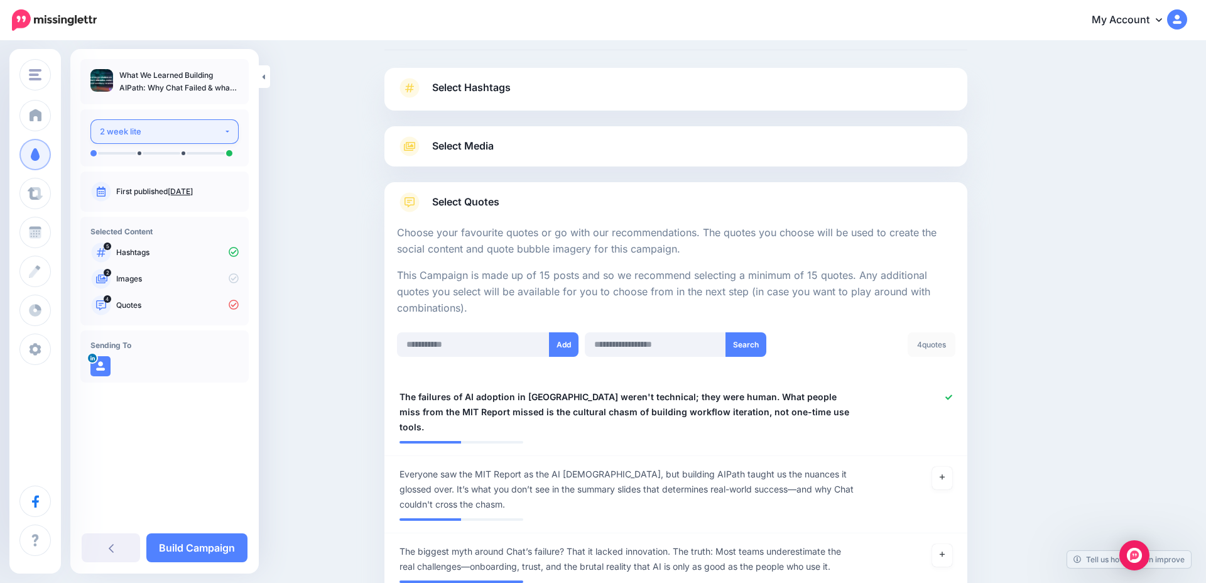
click at [175, 128] on div "2 week lite" at bounding box center [162, 131] width 124 height 14
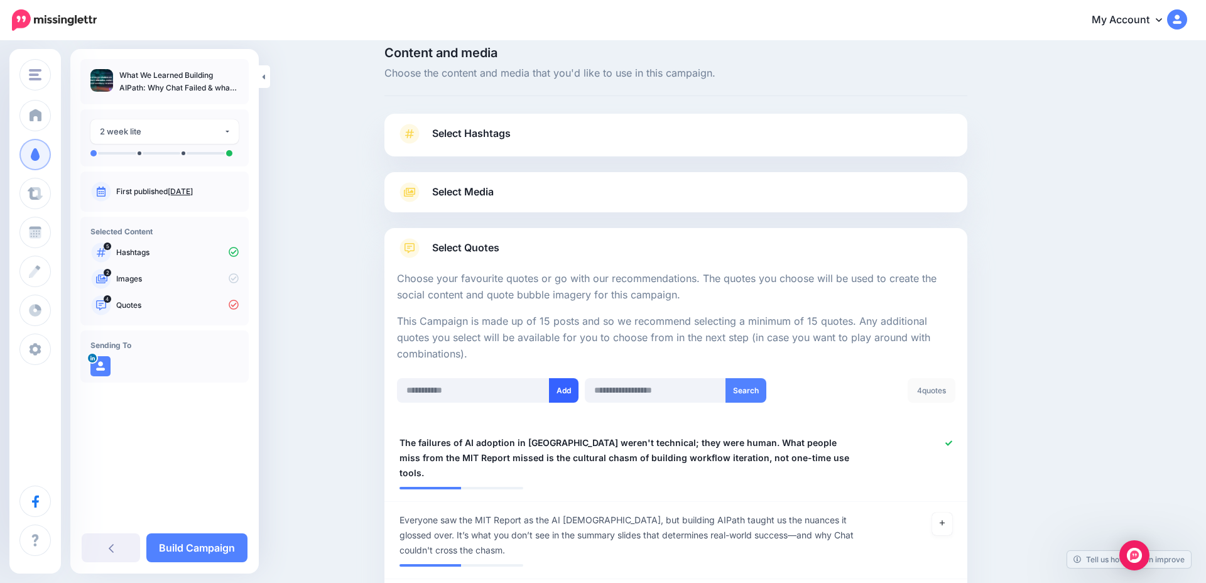
scroll to position [0, 0]
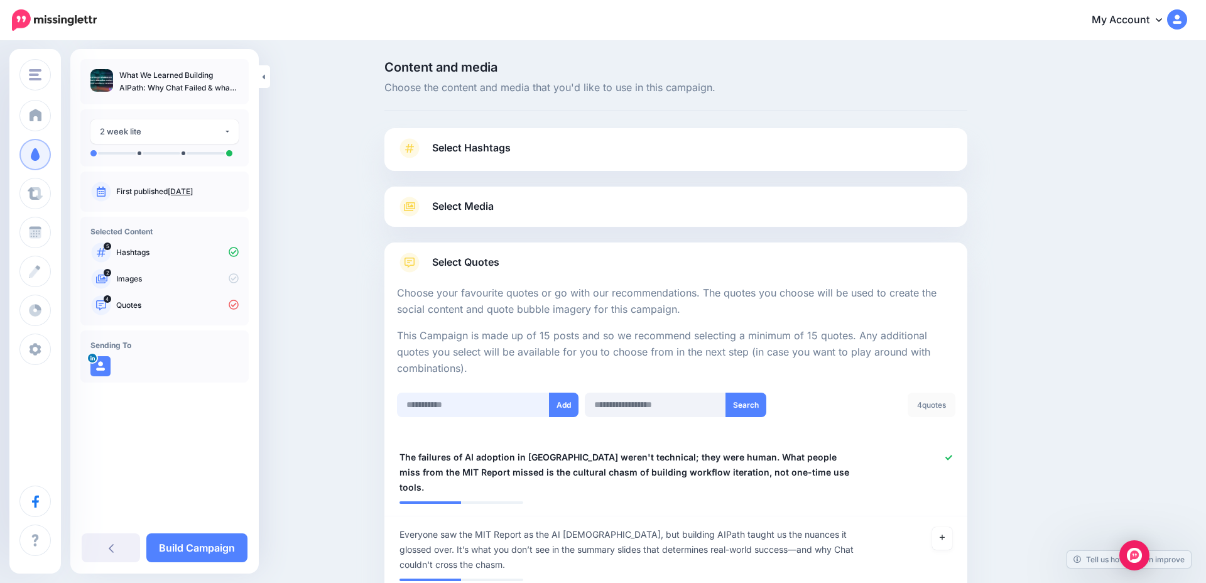
click at [464, 407] on input "text" at bounding box center [473, 405] width 153 height 25
paste input "**********"
type input "**********"
click at [561, 405] on button "Add" at bounding box center [564, 405] width 30 height 25
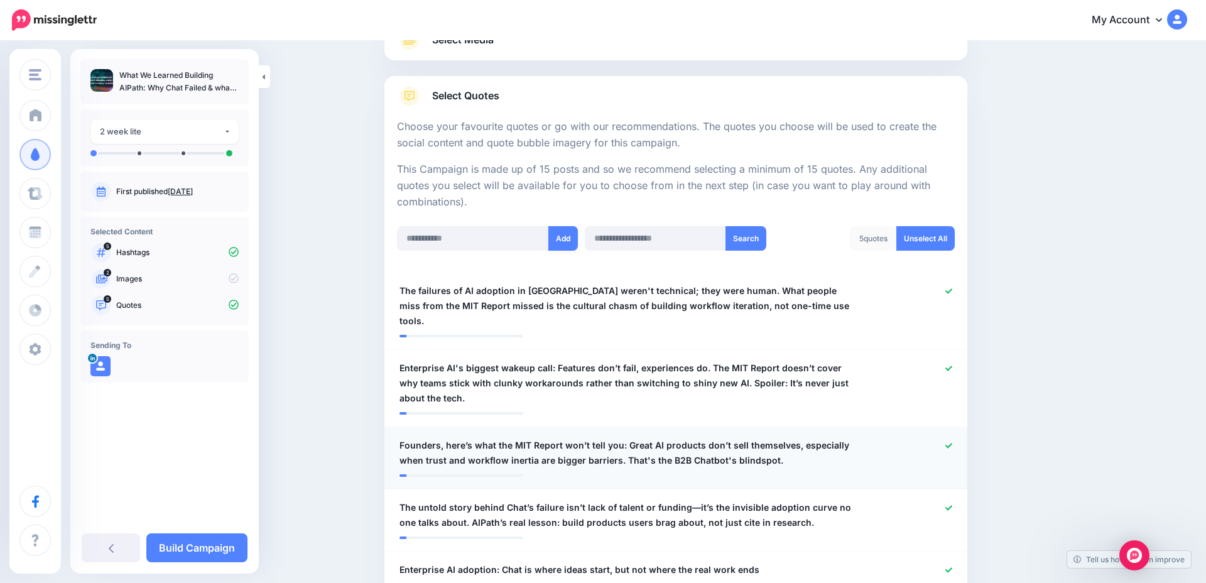
scroll to position [0, 0]
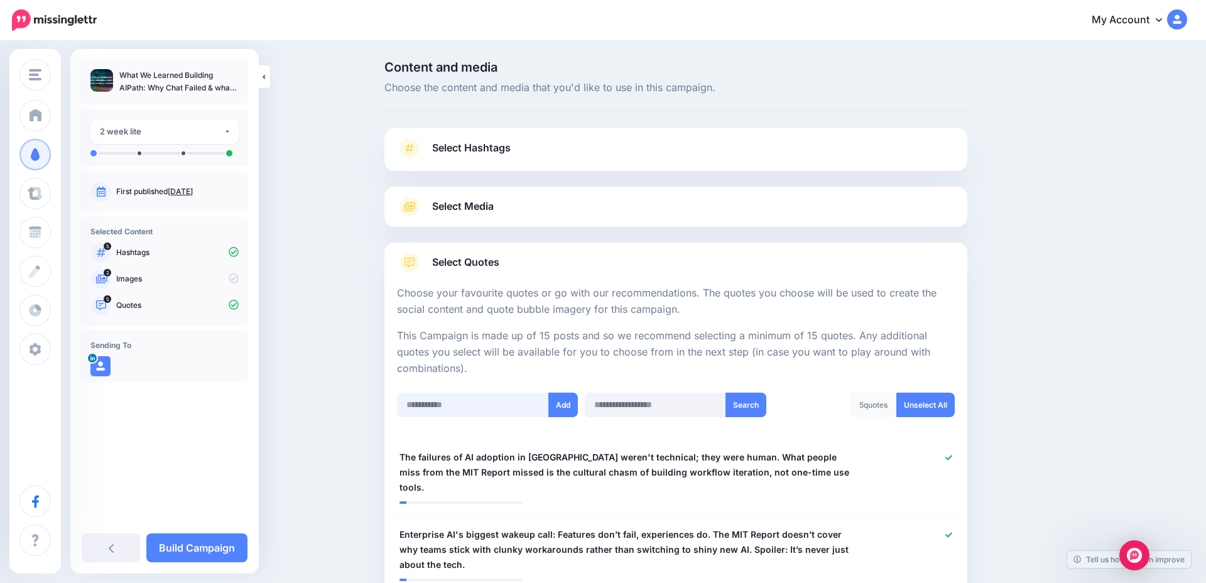
click at [440, 408] on input "text" at bounding box center [473, 405] width 153 height 25
paste input "**********"
type input "**********"
click at [567, 404] on button "Add" at bounding box center [564, 405] width 30 height 25
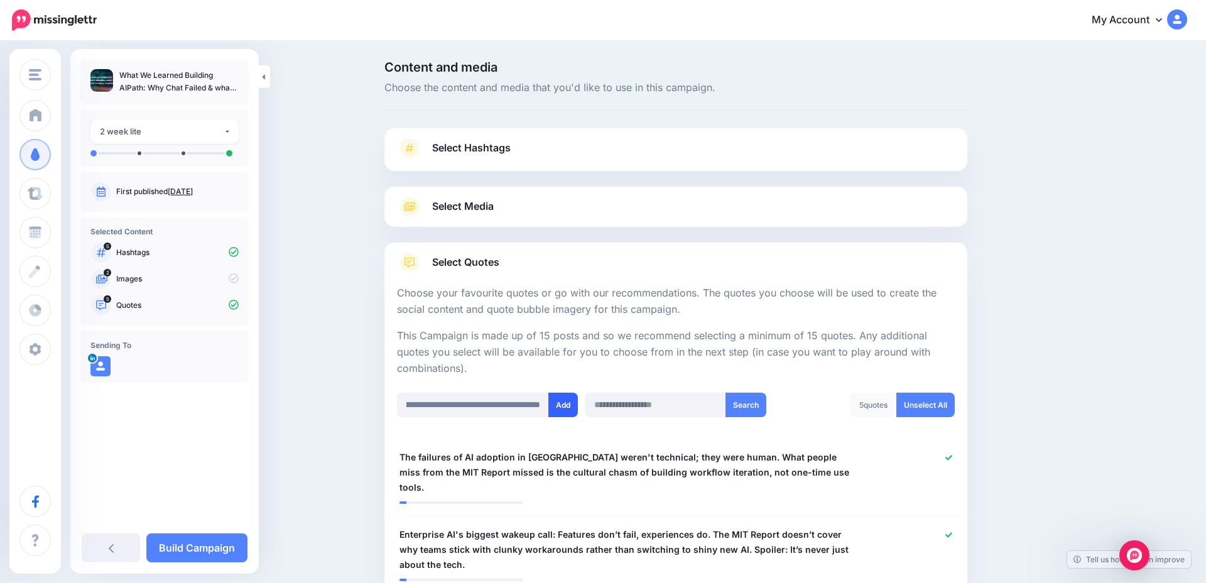
scroll to position [0, 0]
click at [214, 547] on link "Build Campaign" at bounding box center [196, 547] width 101 height 29
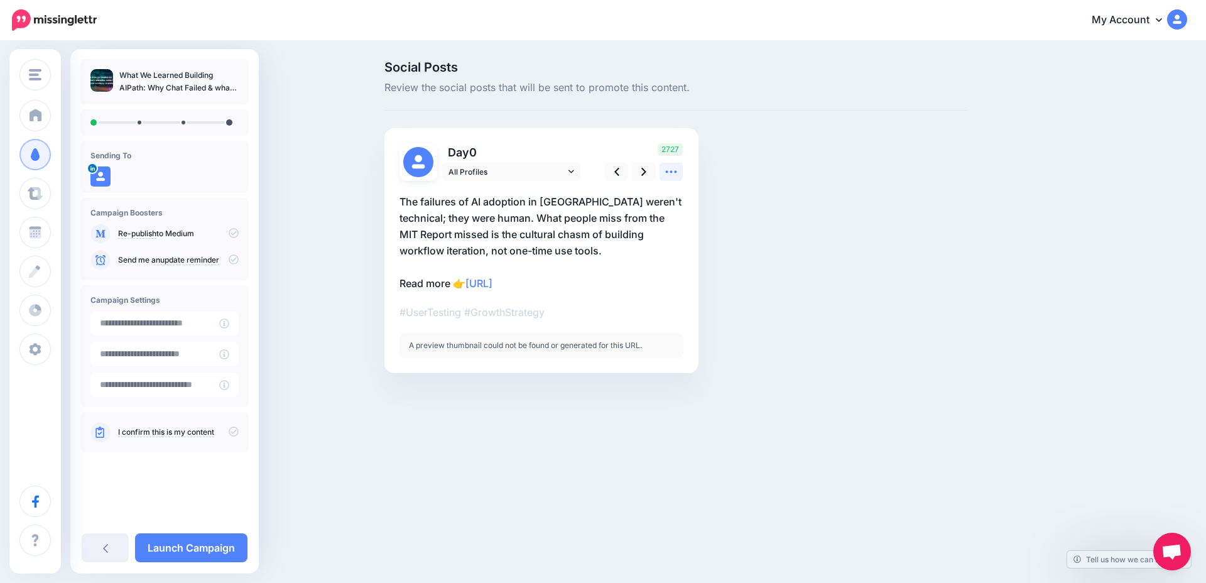
click at [667, 174] on icon at bounding box center [671, 171] width 13 height 13
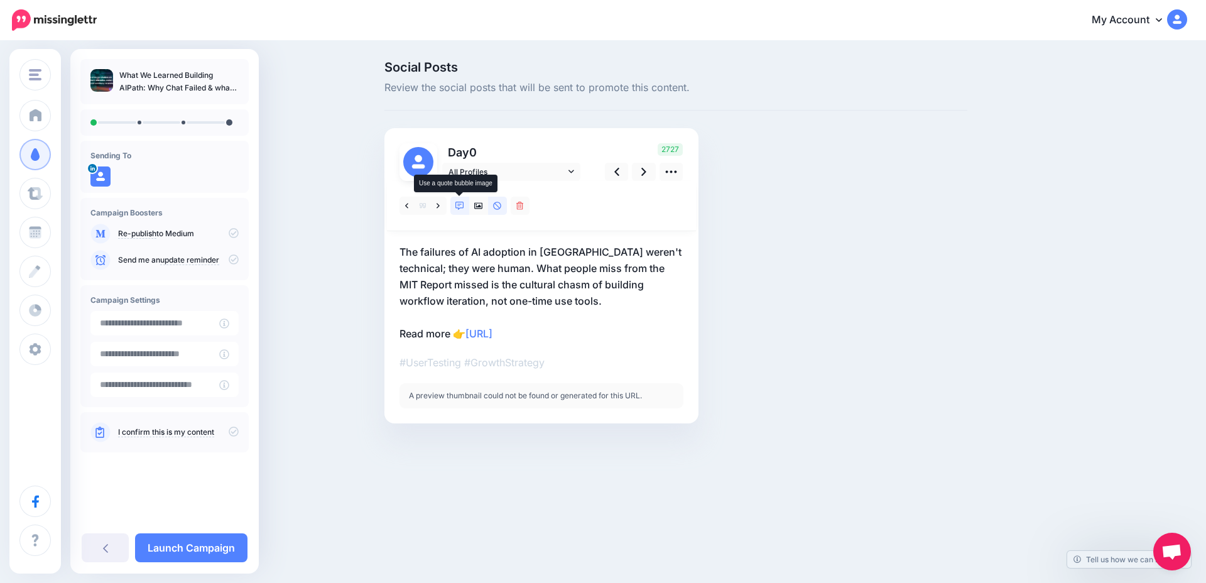
click at [459, 206] on icon at bounding box center [460, 206] width 9 height 9
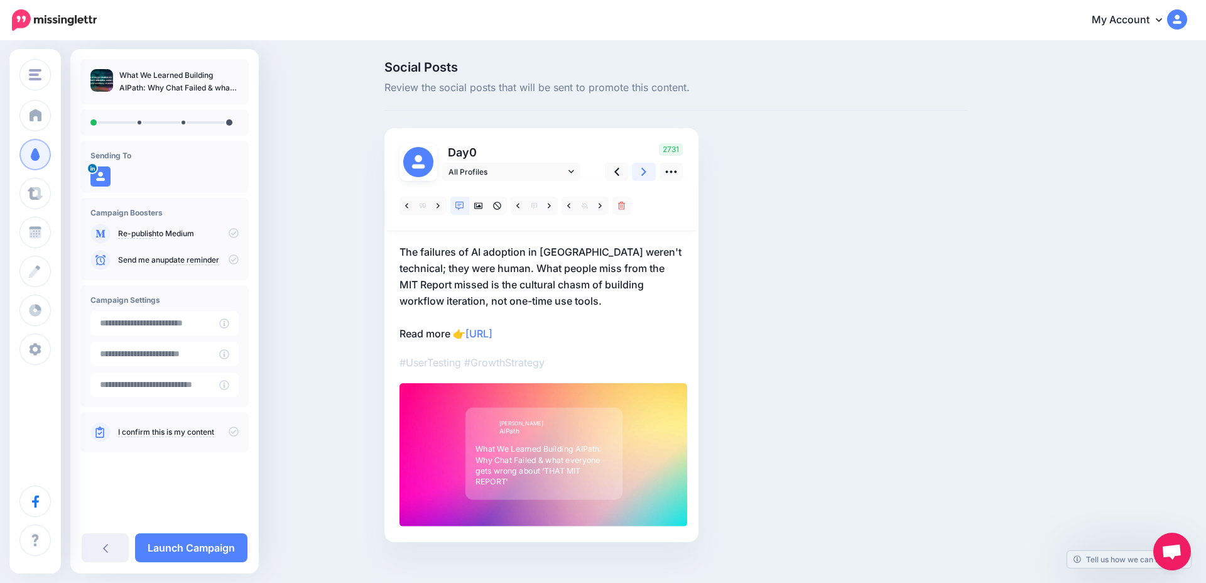
click at [645, 175] on icon at bounding box center [644, 171] width 5 height 13
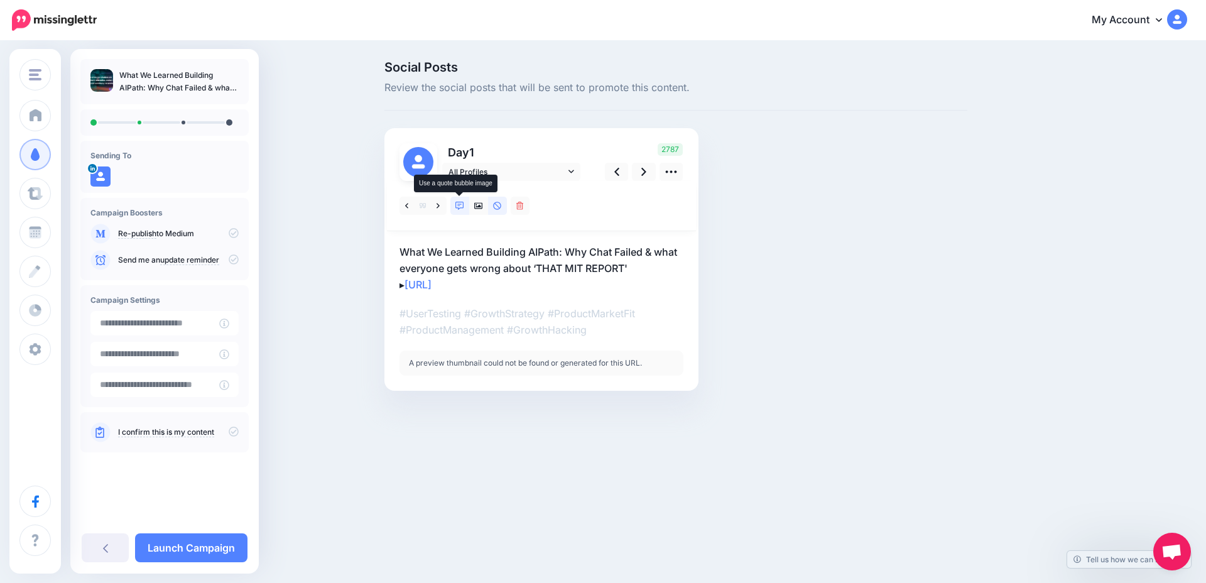
click at [457, 205] on icon at bounding box center [460, 206] width 9 height 9
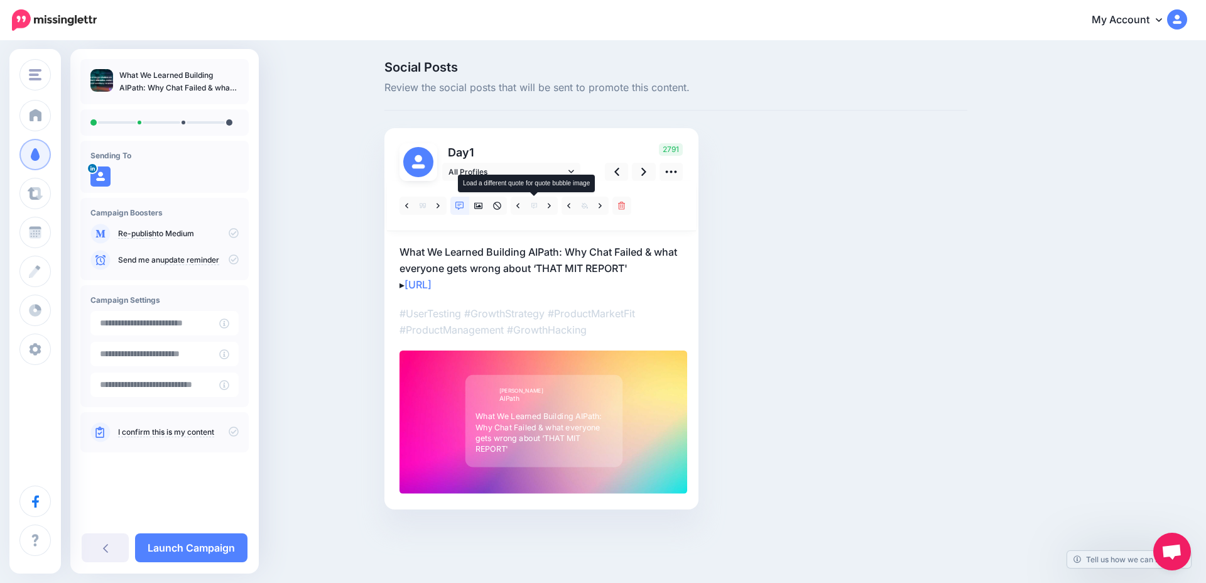
click at [532, 207] on icon at bounding box center [535, 206] width 6 height 6
click at [586, 205] on icon at bounding box center [585, 206] width 6 height 6
click at [677, 170] on icon at bounding box center [671, 171] width 13 height 13
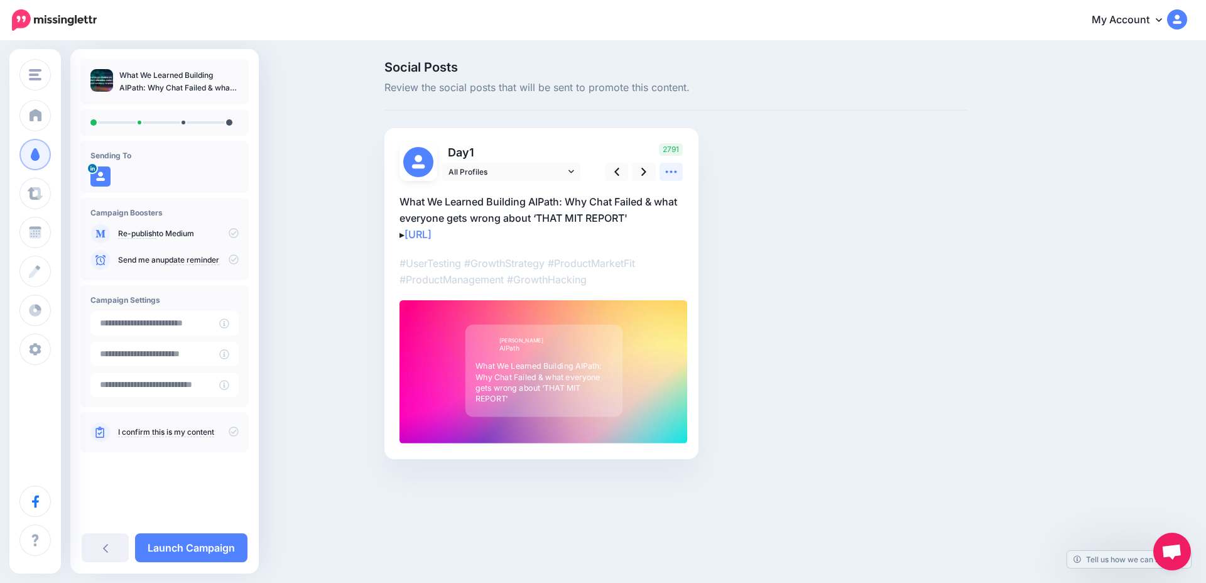
click at [677, 170] on icon at bounding box center [671, 171] width 13 height 13
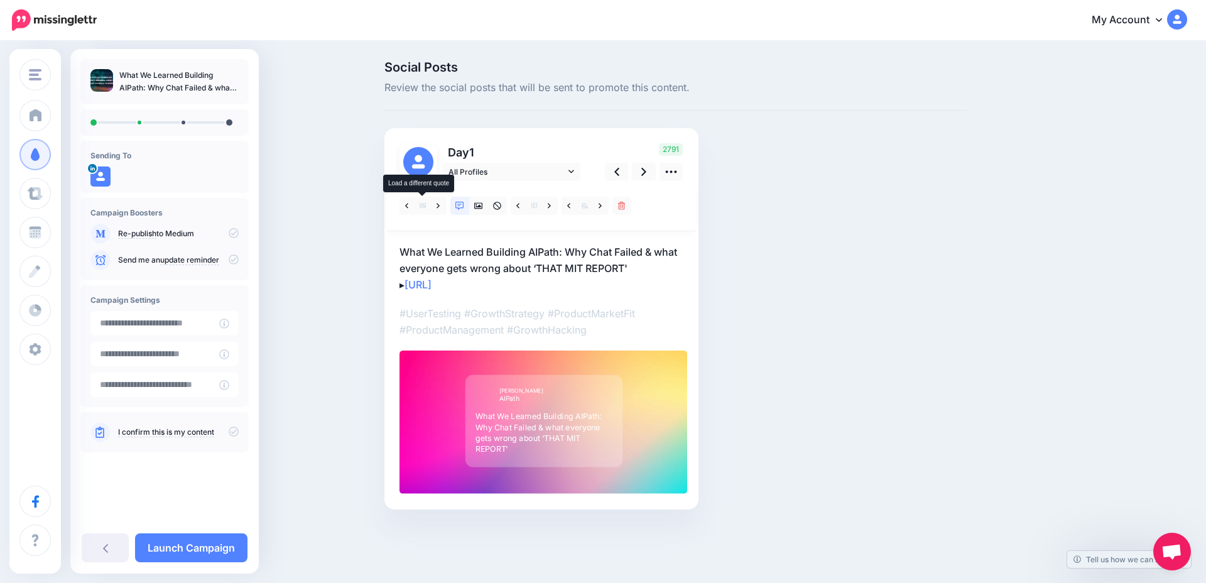
click at [422, 207] on icon at bounding box center [423, 206] width 6 height 6
click at [474, 206] on icon at bounding box center [478, 206] width 9 height 6
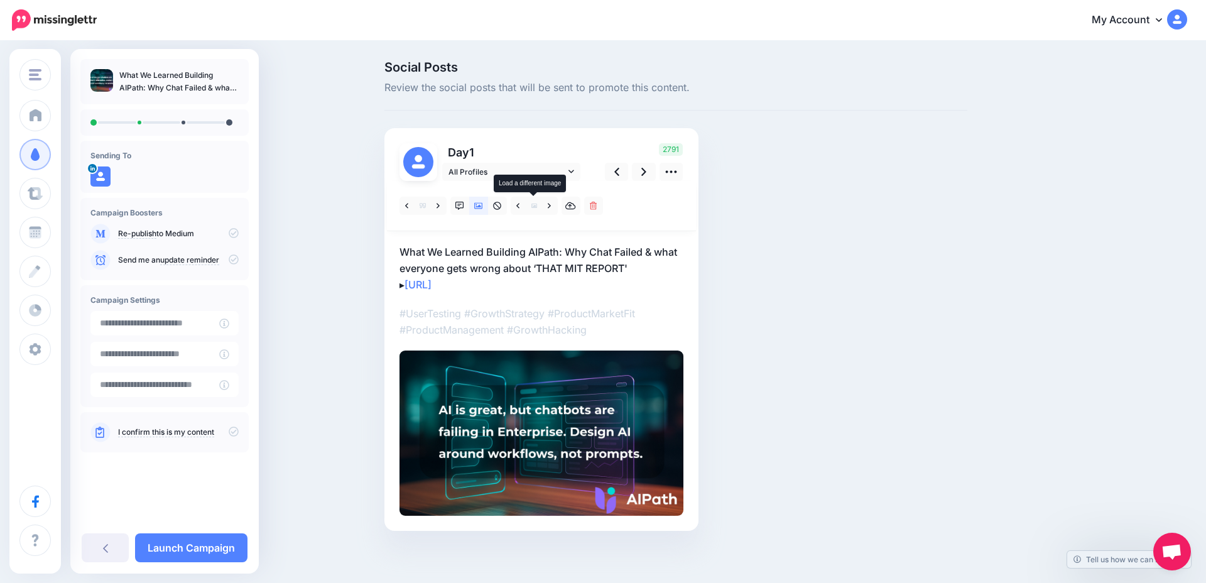
click at [535, 207] on icon at bounding box center [535, 206] width 6 height 6
click at [496, 210] on icon at bounding box center [497, 206] width 9 height 9
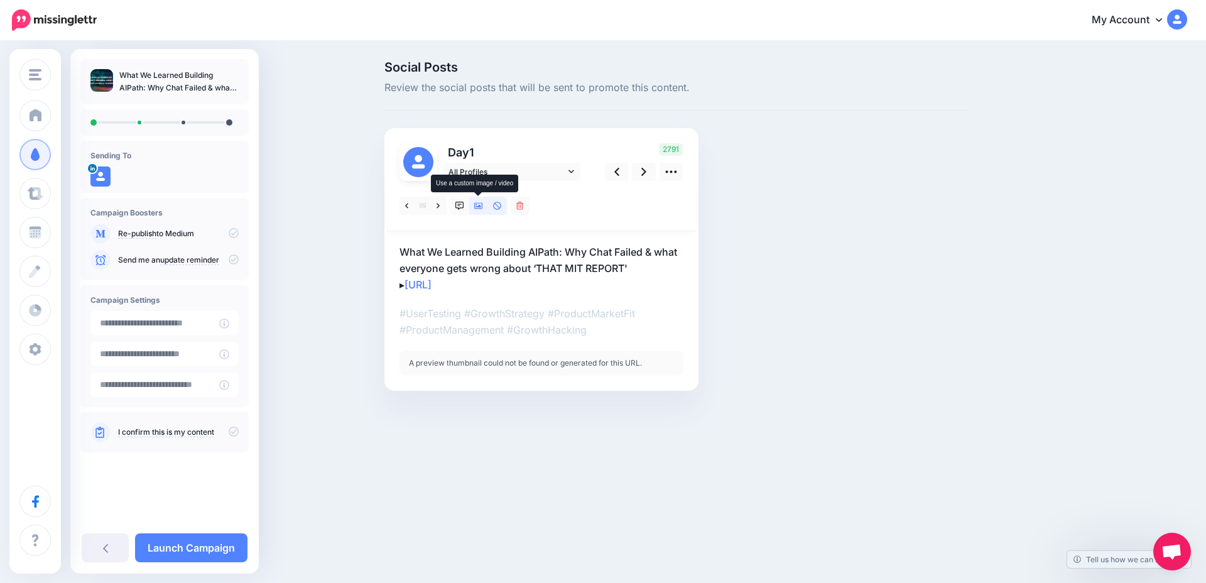
click at [476, 209] on icon at bounding box center [478, 206] width 9 height 6
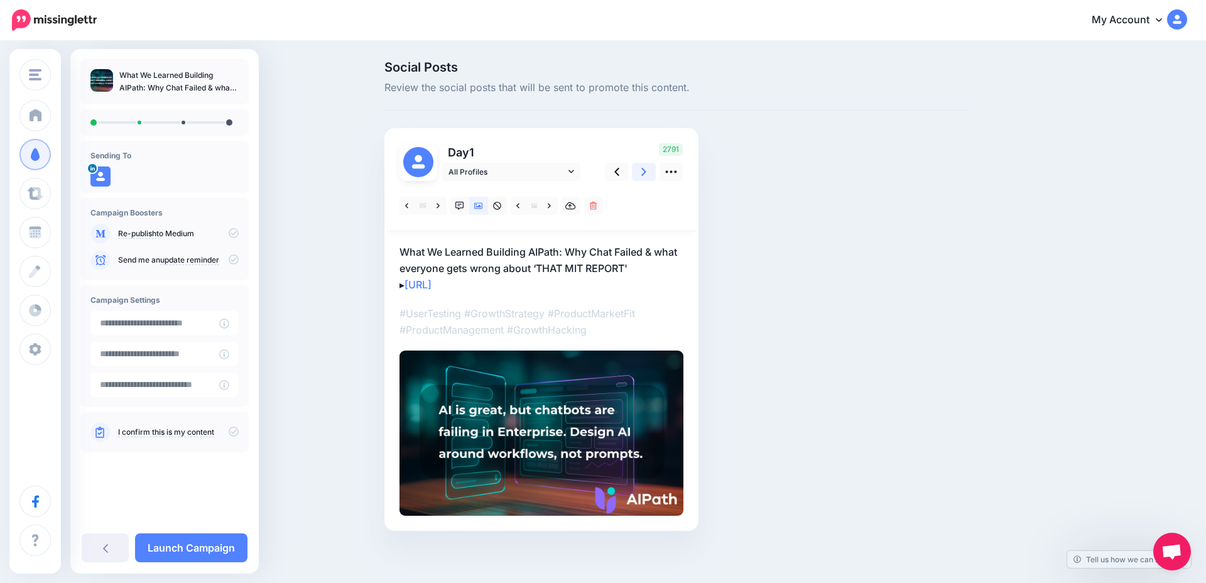
click at [637, 174] on link at bounding box center [644, 172] width 24 height 18
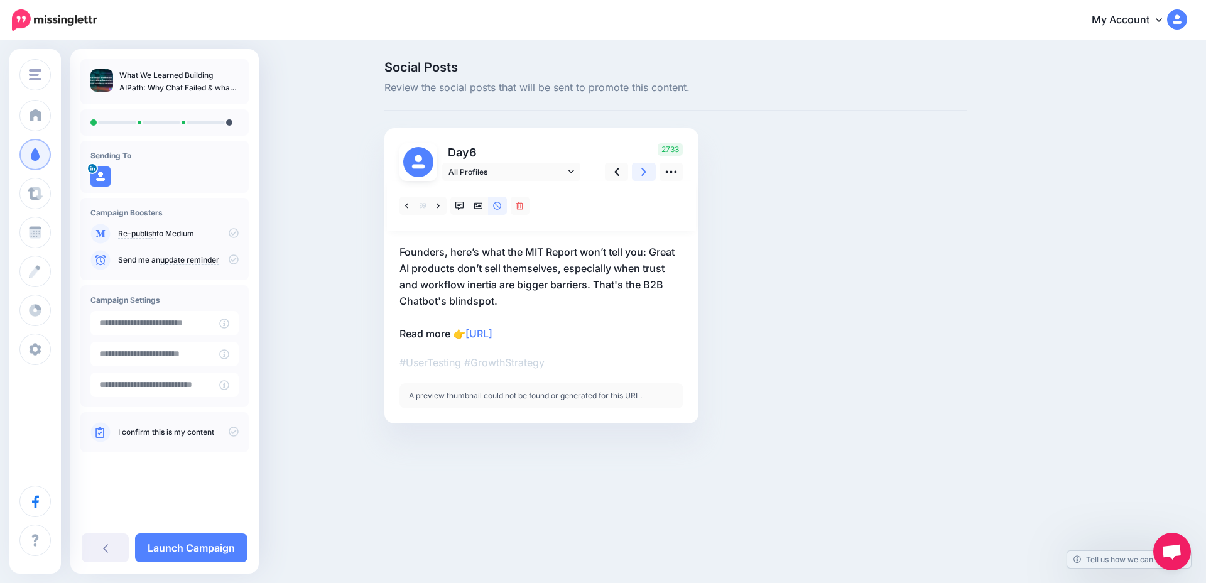
click at [637, 175] on link at bounding box center [644, 172] width 24 height 18
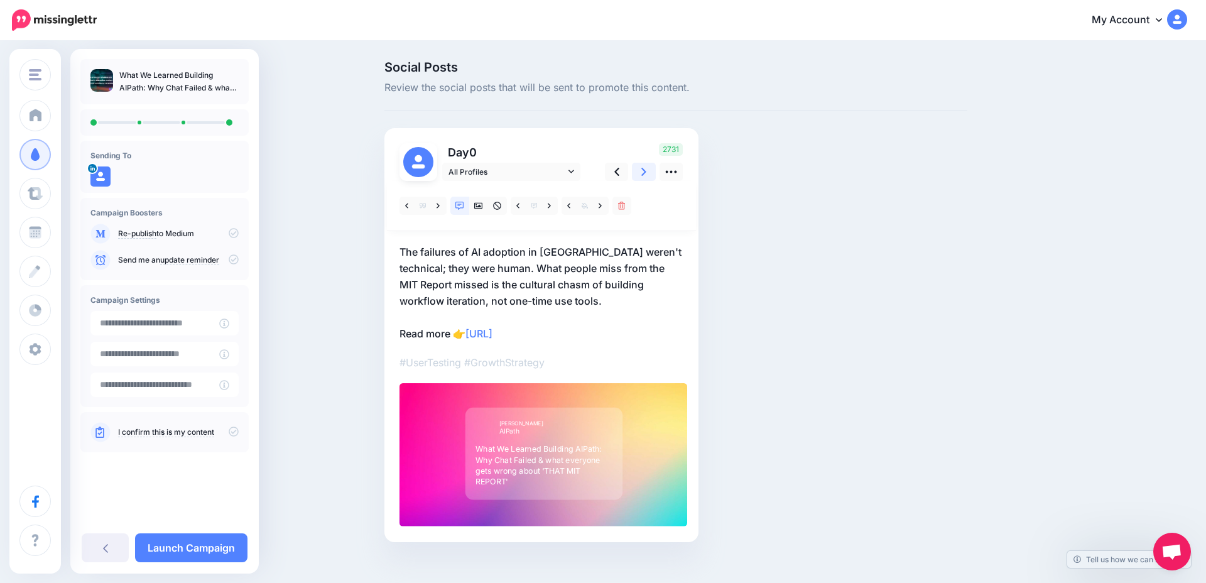
click at [637, 175] on link at bounding box center [644, 172] width 24 height 18
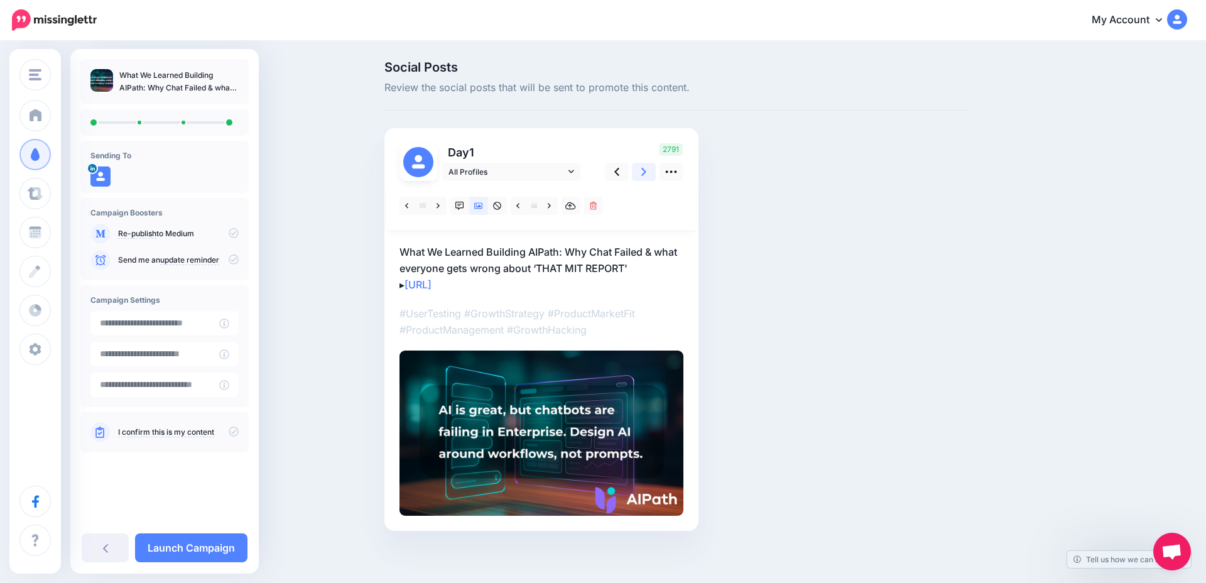
click at [637, 175] on link at bounding box center [644, 172] width 24 height 18
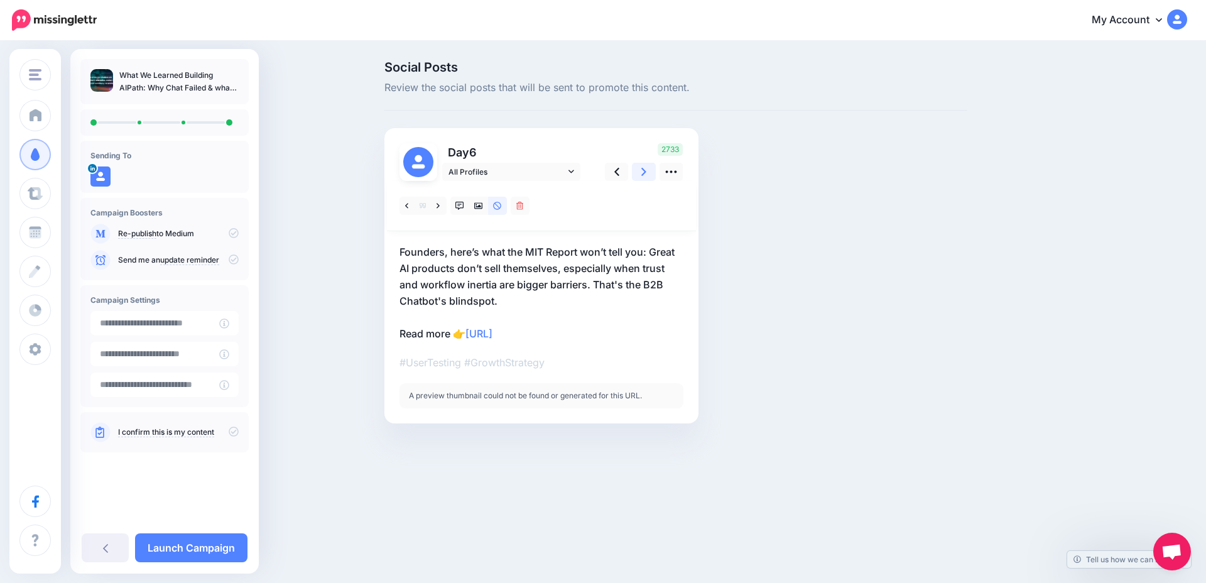
click at [637, 175] on link at bounding box center [644, 172] width 24 height 18
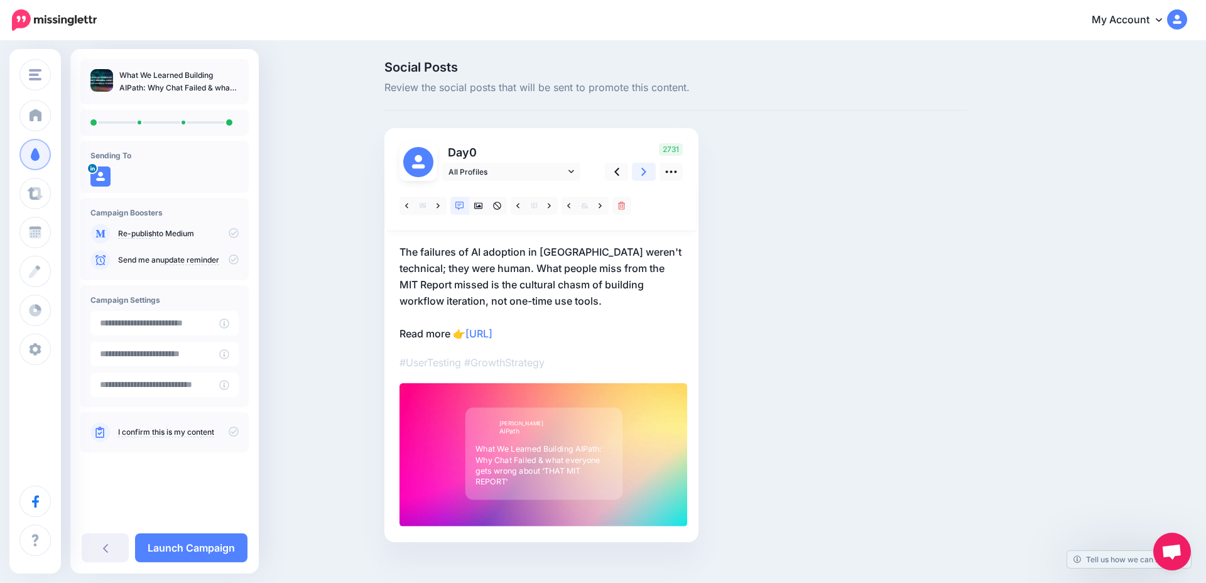
click at [637, 175] on link at bounding box center [644, 172] width 24 height 18
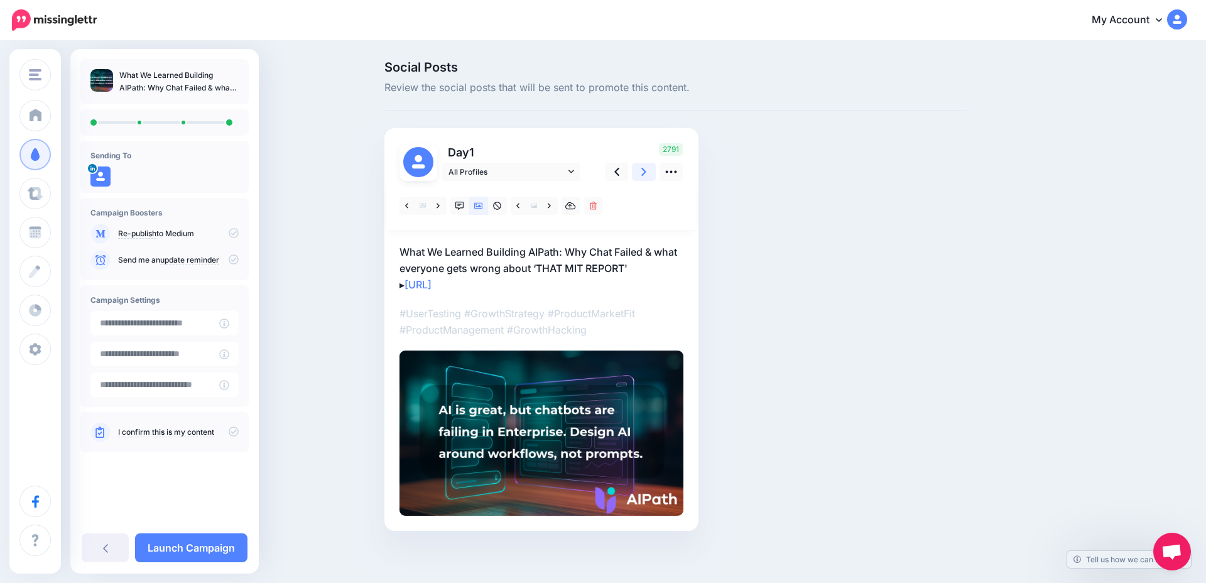
click at [637, 175] on link at bounding box center [644, 172] width 24 height 18
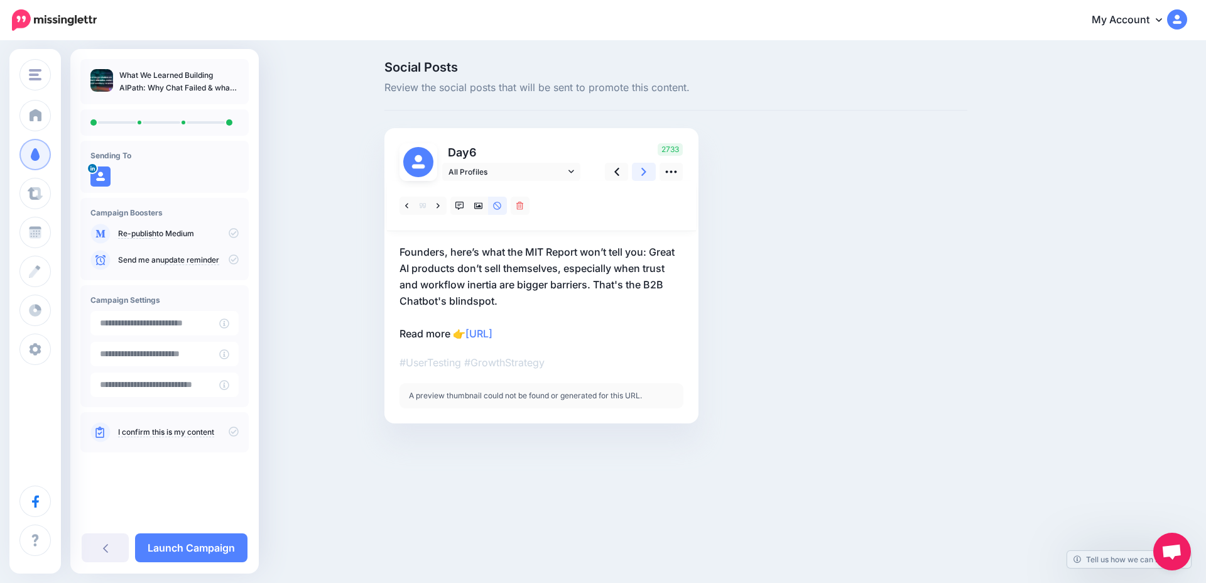
click at [637, 175] on link at bounding box center [644, 172] width 24 height 18
click at [464, 207] on link at bounding box center [460, 206] width 19 height 18
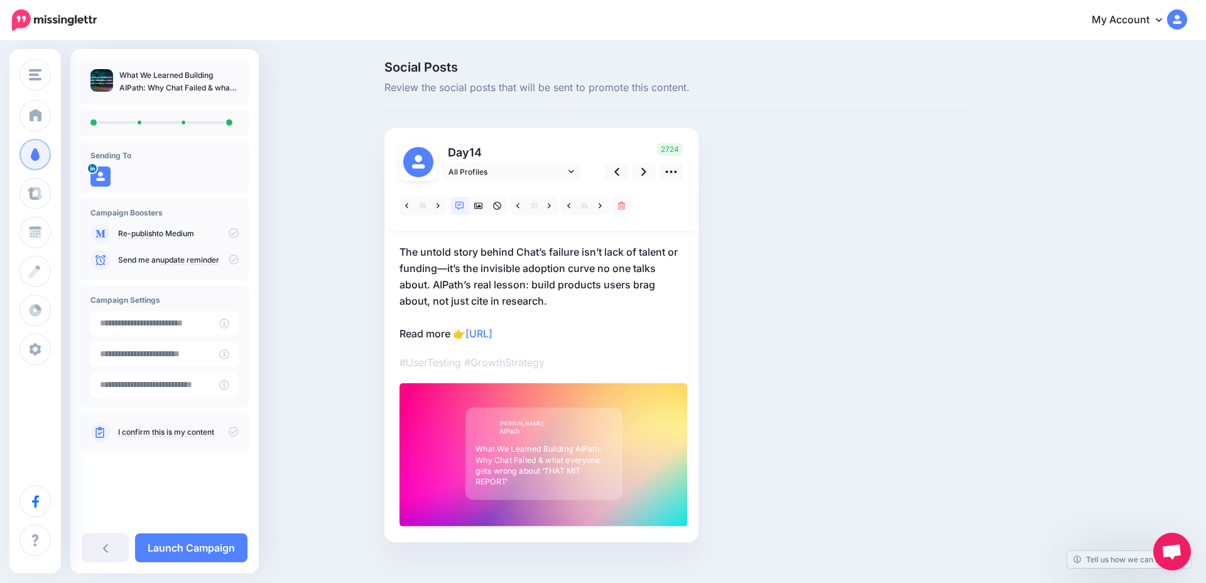
click at [534, 458] on div "What We Learned Building AIPath: Why Chat Failed & what everyone gets wrong abo…" at bounding box center [544, 466] width 136 height 44
type textarea "**********"
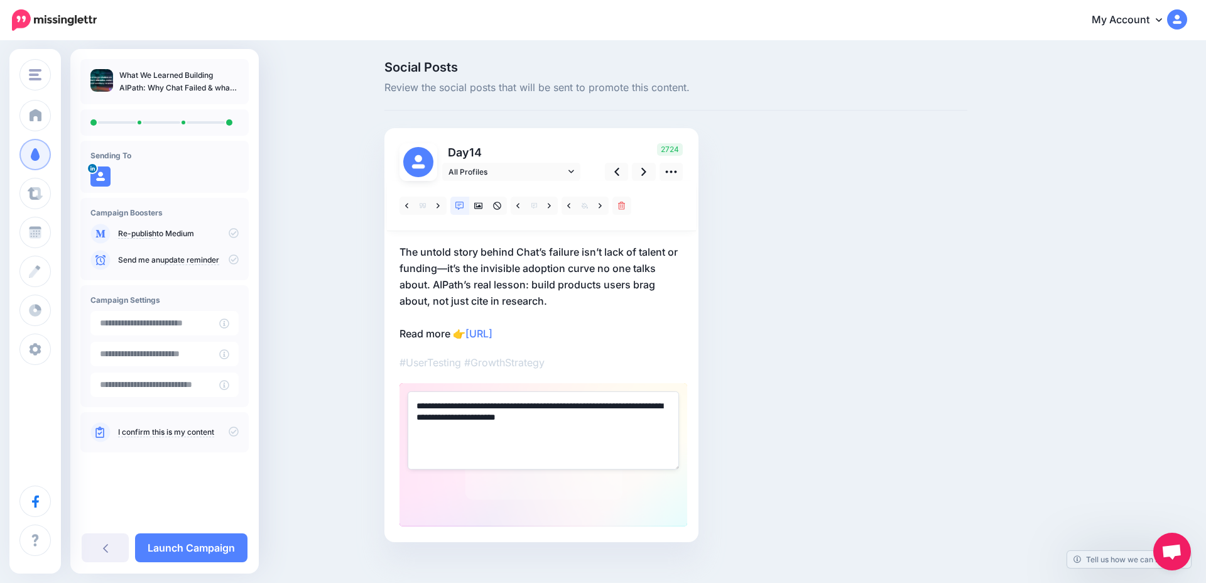
click at [506, 421] on textarea "**********" at bounding box center [543, 430] width 271 height 78
click at [611, 173] on link at bounding box center [617, 172] width 24 height 18
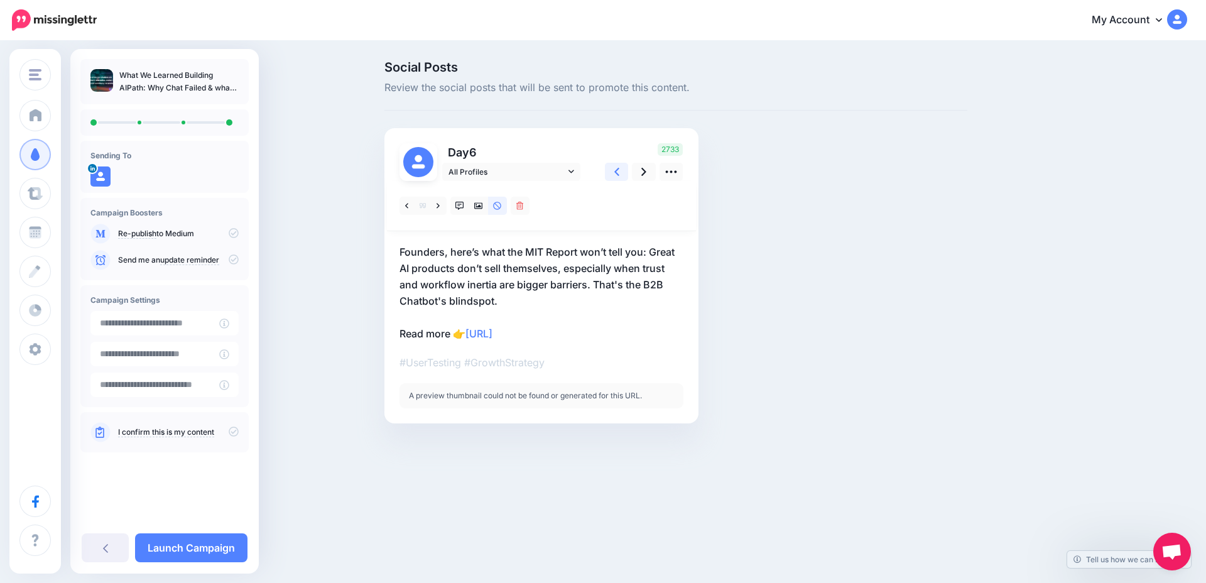
click at [611, 173] on link at bounding box center [617, 172] width 24 height 18
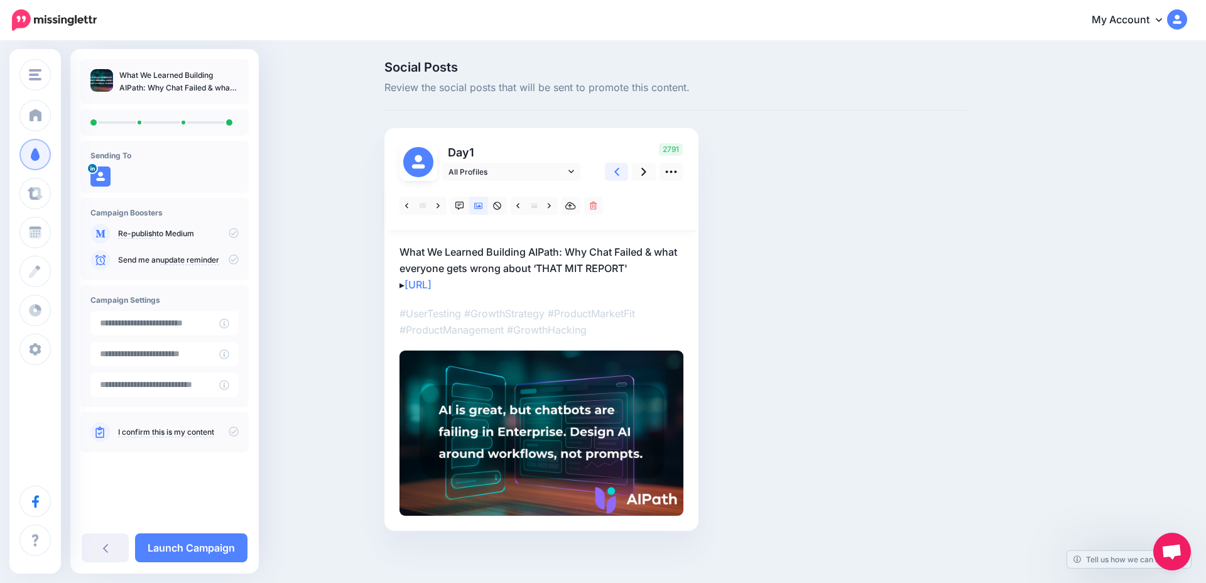
click at [611, 173] on link at bounding box center [617, 172] width 24 height 18
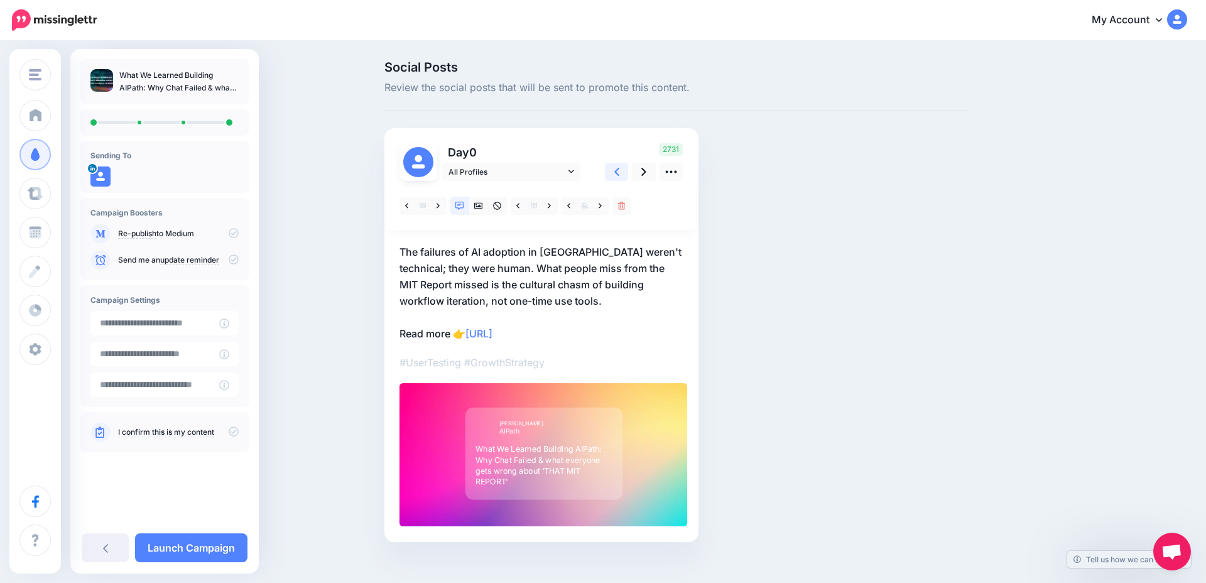
click at [611, 173] on link at bounding box center [617, 172] width 24 height 18
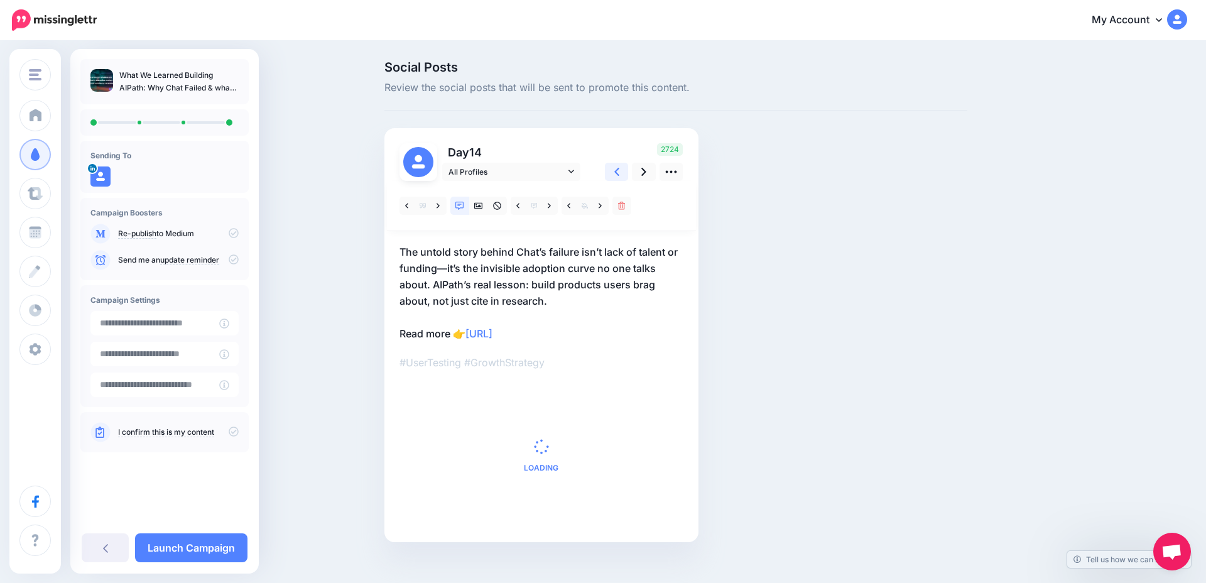
click at [611, 173] on link at bounding box center [617, 172] width 24 height 18
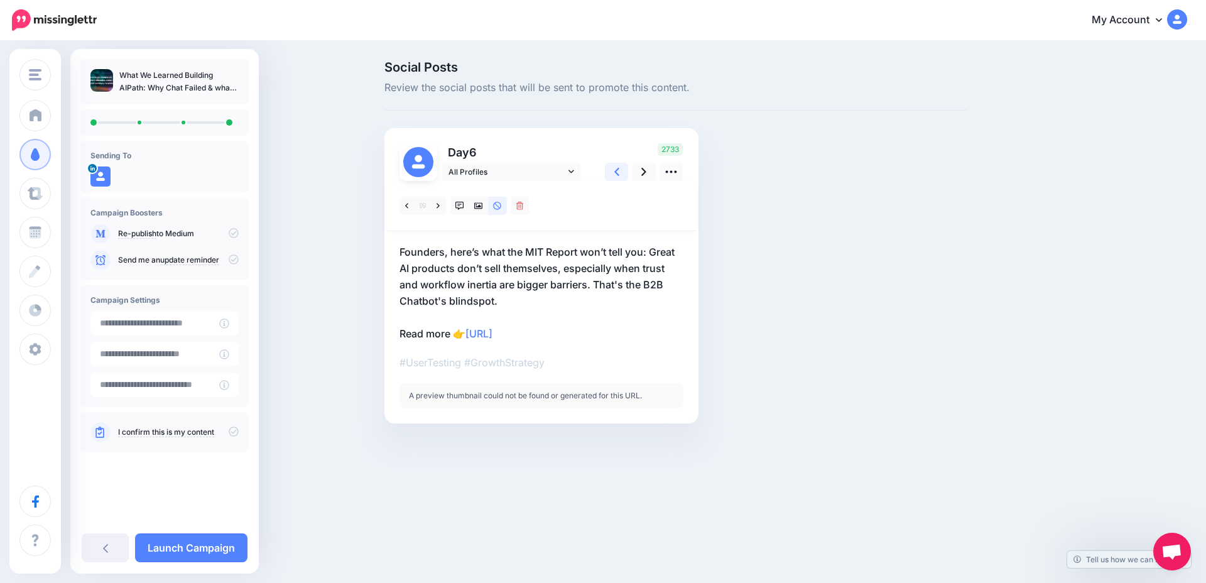
click at [611, 173] on link at bounding box center [617, 172] width 24 height 18
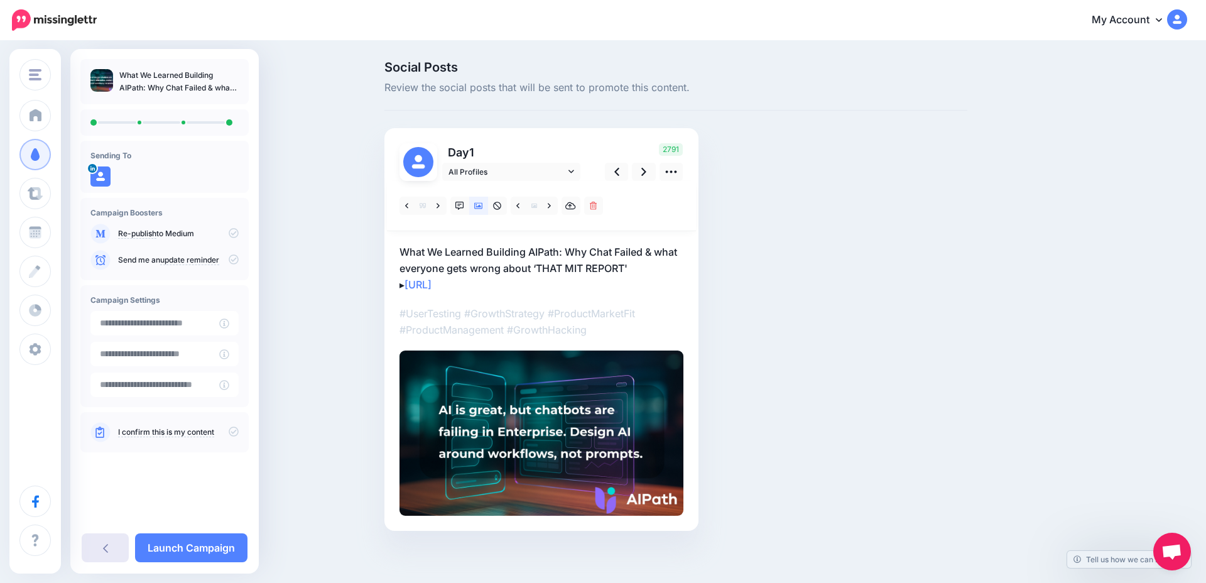
click at [110, 549] on link at bounding box center [105, 547] width 47 height 29
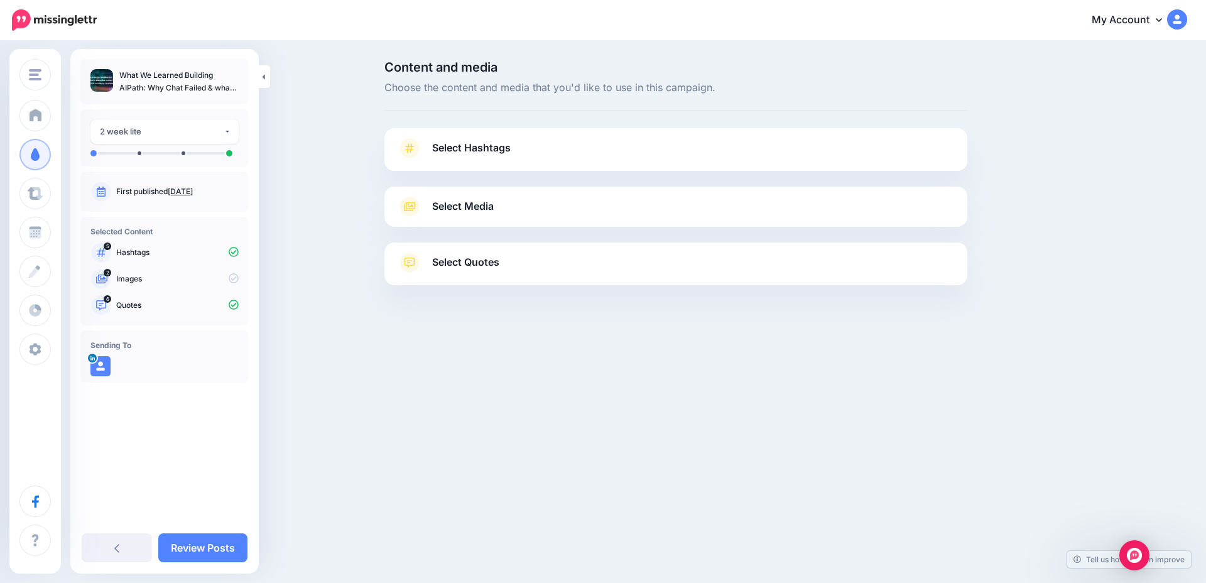
click at [479, 260] on span "Select Quotes" at bounding box center [465, 262] width 67 height 17
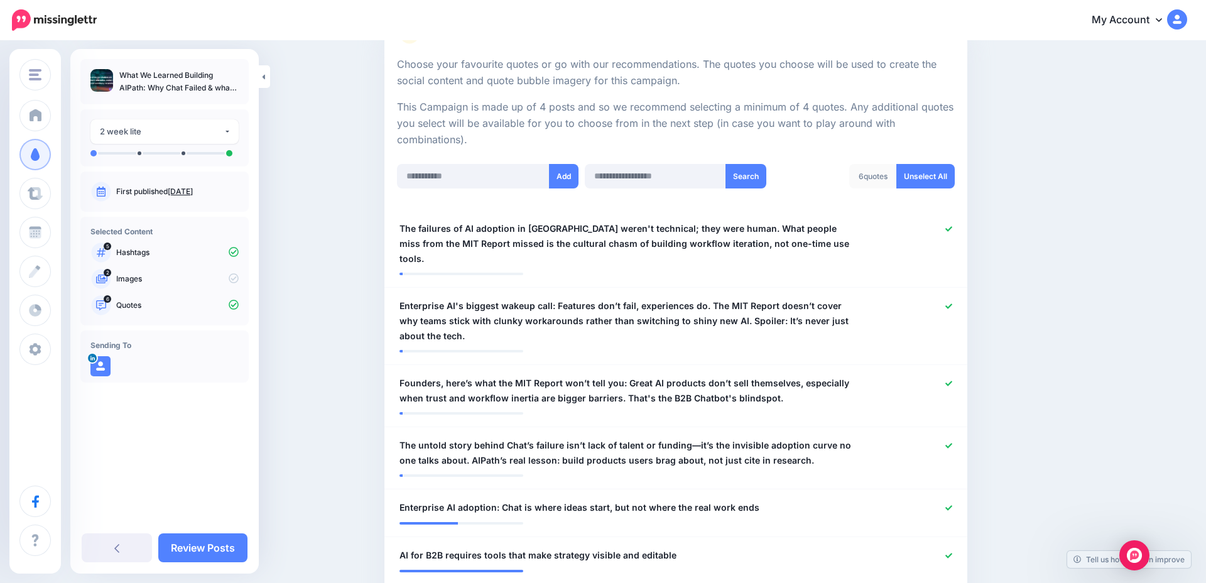
scroll to position [241, 0]
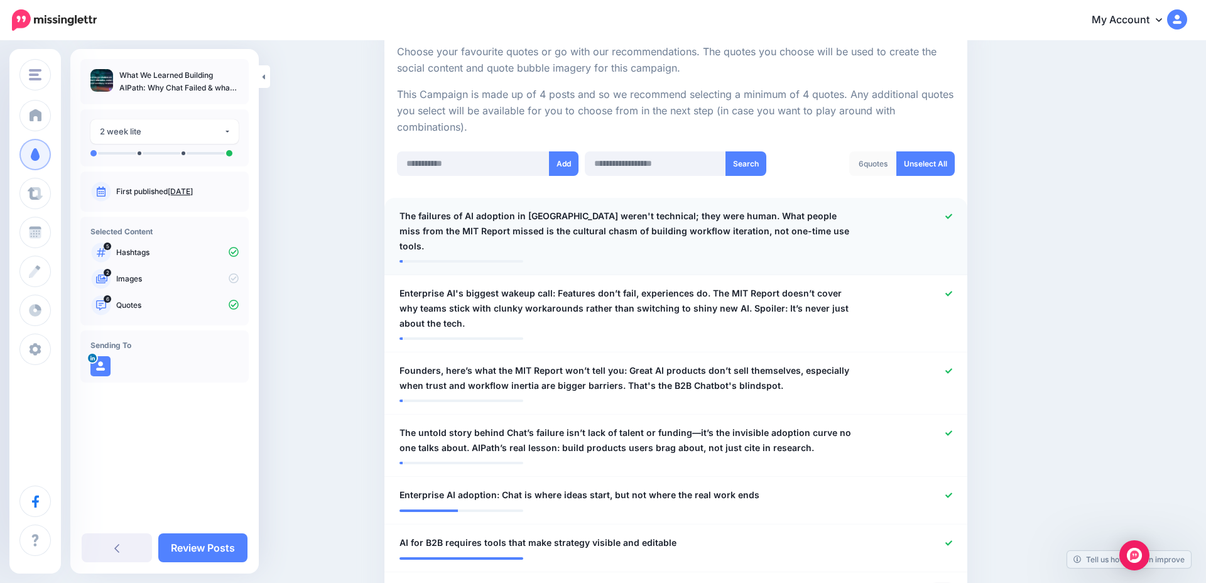
click at [784, 229] on span "The failures of AI adoption in [GEOGRAPHIC_DATA] weren't technical; they were h…" at bounding box center [629, 231] width 458 height 45
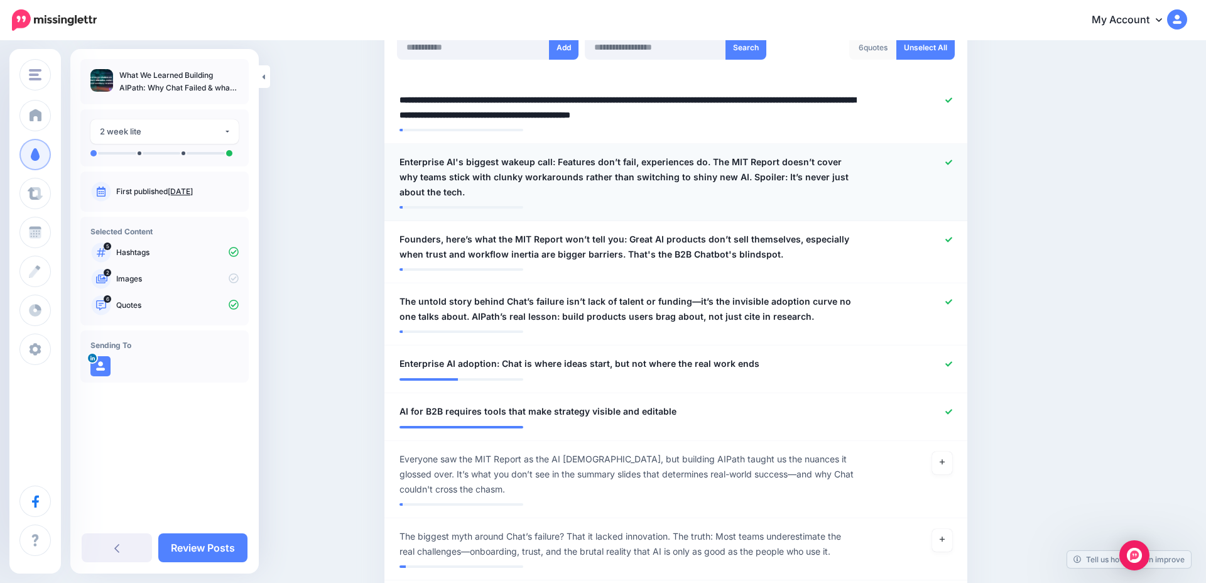
scroll to position [359, 0]
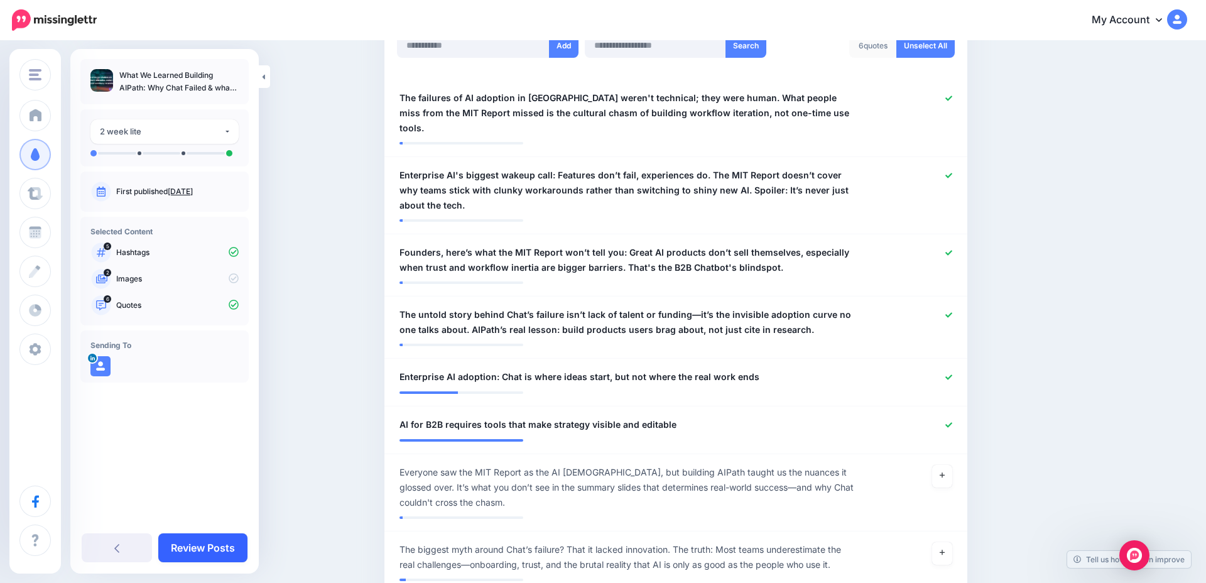
click at [223, 541] on link "Review Posts" at bounding box center [202, 547] width 89 height 29
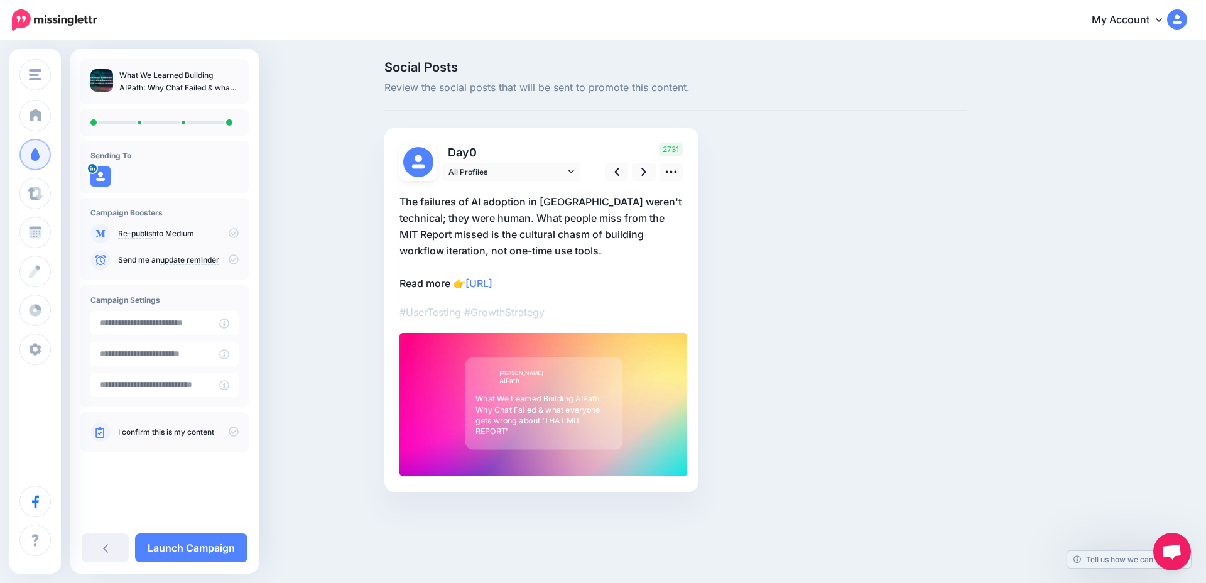
click at [559, 406] on div "What We Learned Building AIPath: Why Chat Failed & what everyone gets wrong abo…" at bounding box center [544, 416] width 136 height 44
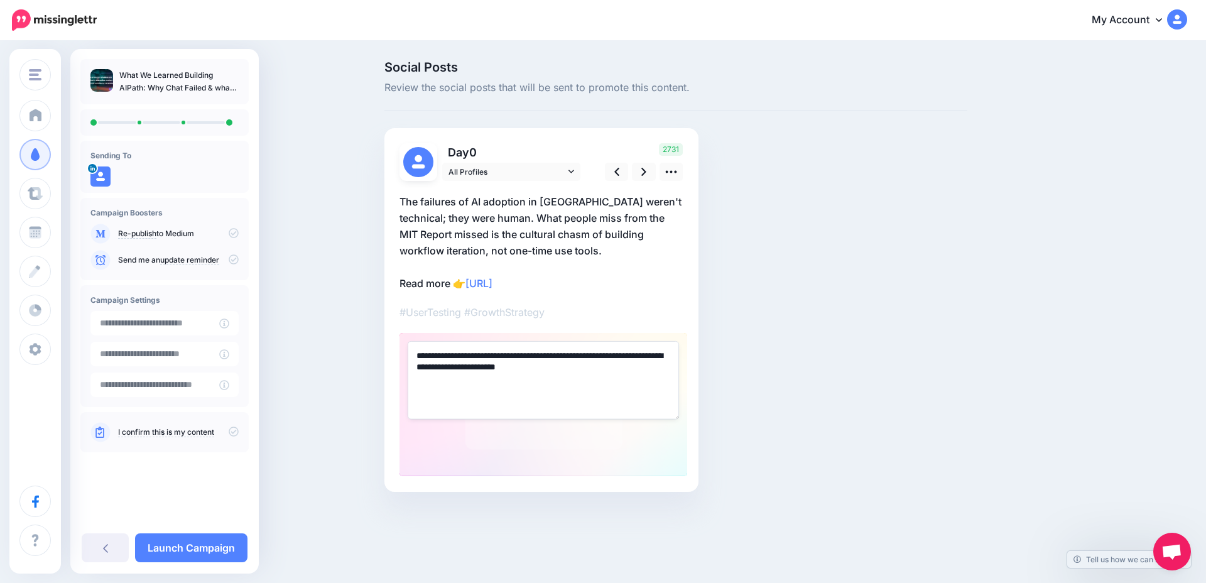
drag, startPoint x: 632, startPoint y: 367, endPoint x: 395, endPoint y: 344, distance: 238.0
click at [395, 344] on div "Day 0 All Profiles" at bounding box center [542, 310] width 314 height 364
click at [498, 462] on div "**********" at bounding box center [544, 404] width 288 height 143
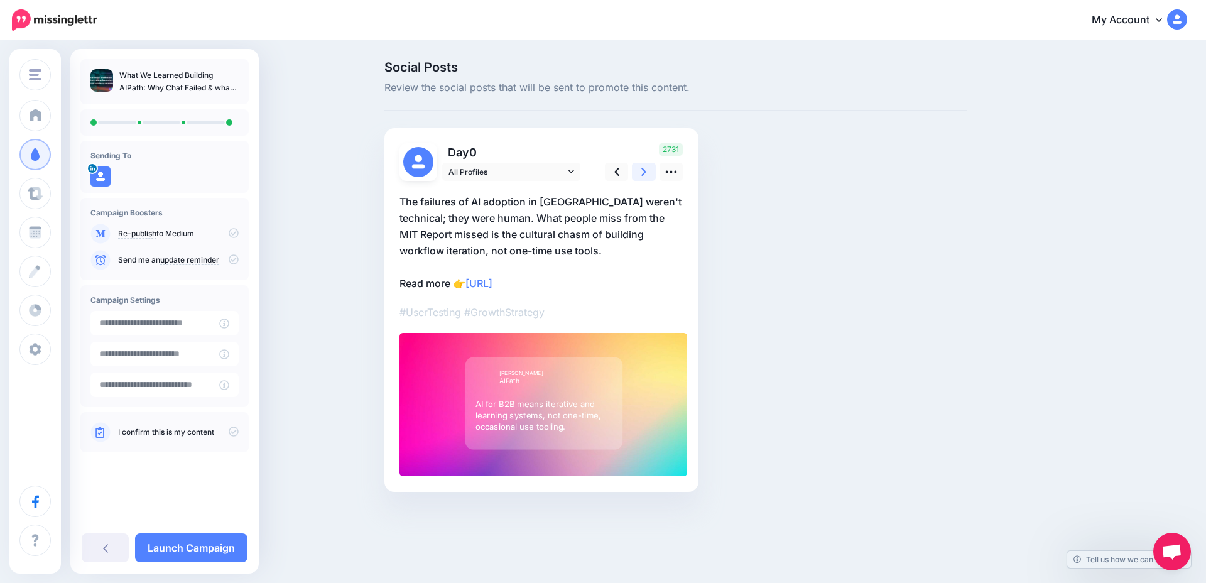
click at [640, 168] on link at bounding box center [644, 172] width 24 height 18
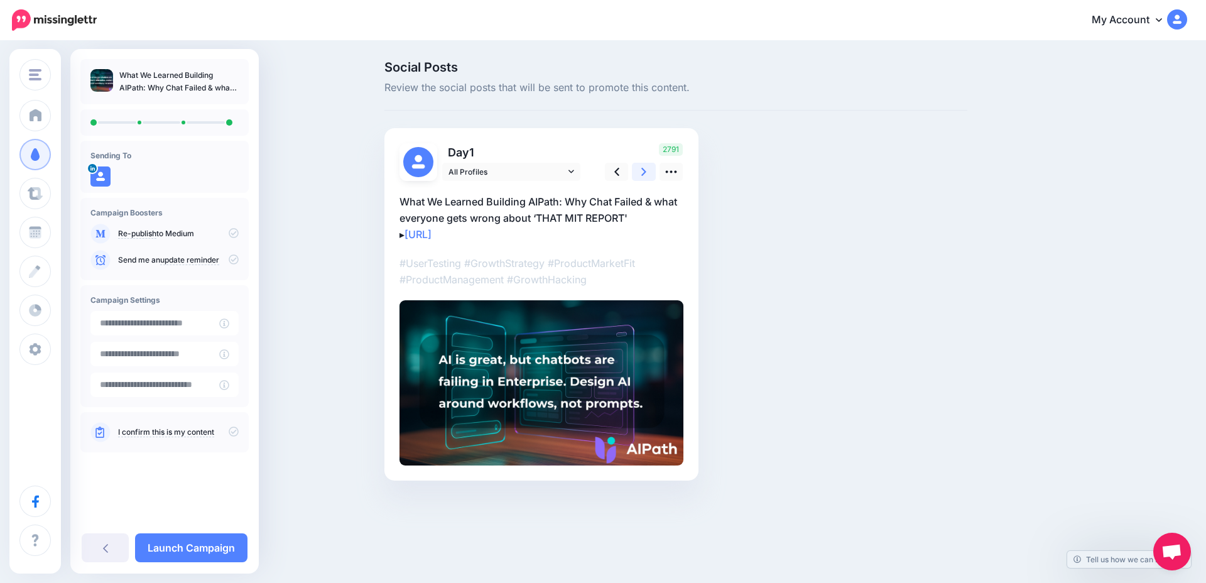
click at [644, 171] on icon at bounding box center [644, 171] width 5 height 13
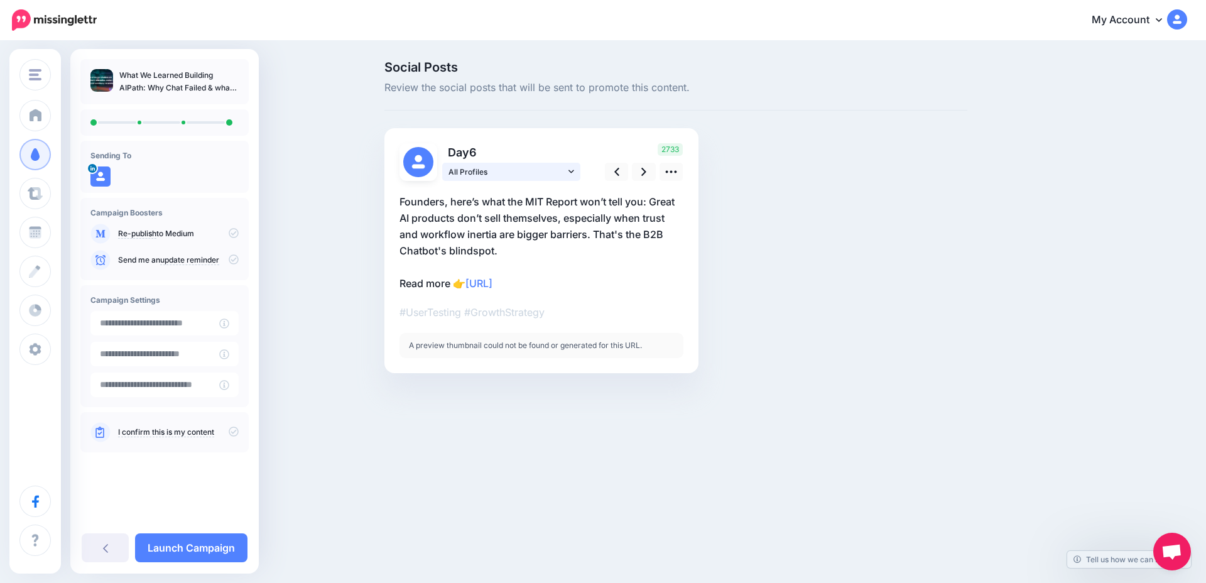
click at [571, 173] on icon at bounding box center [572, 171] width 6 height 3
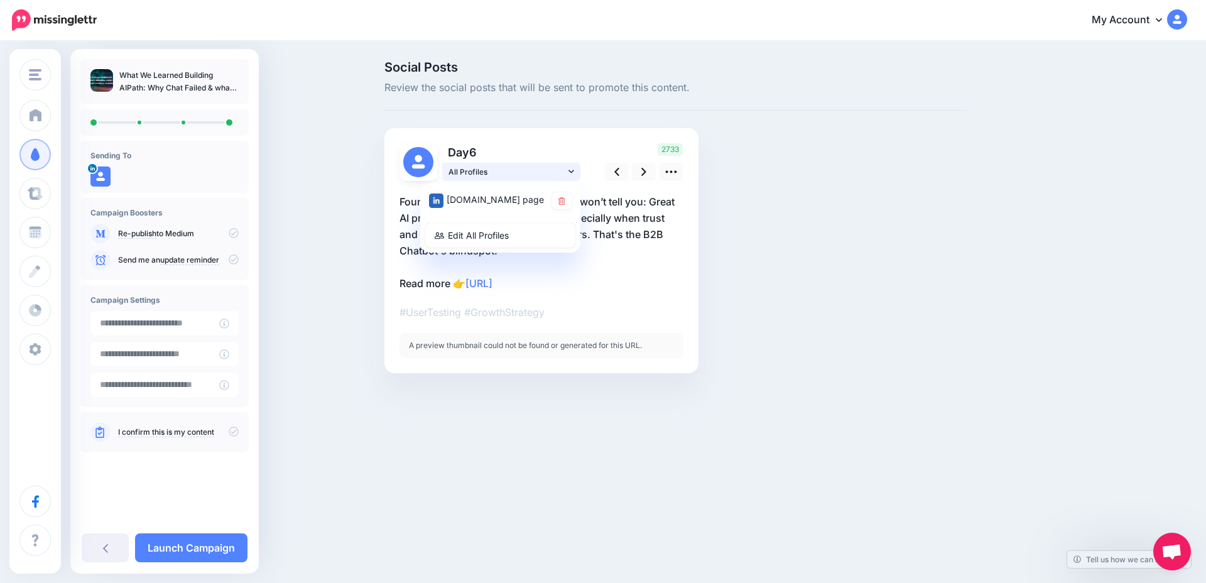
click at [571, 173] on icon at bounding box center [572, 171] width 6 height 3
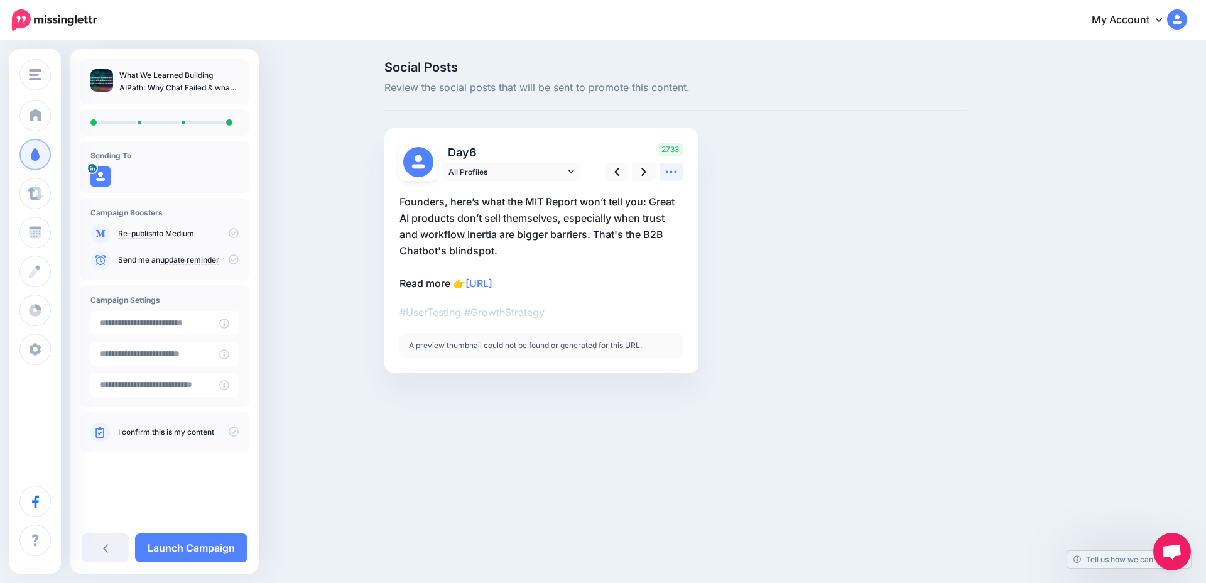
click at [670, 173] on icon at bounding box center [671, 171] width 13 height 13
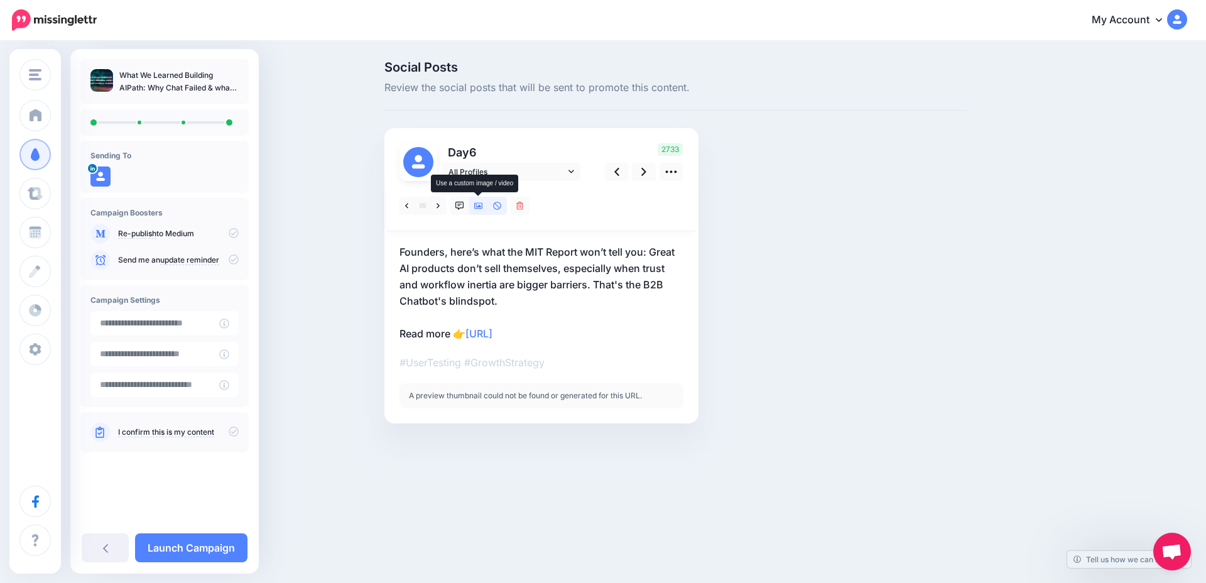
click at [478, 207] on icon at bounding box center [478, 206] width 9 height 6
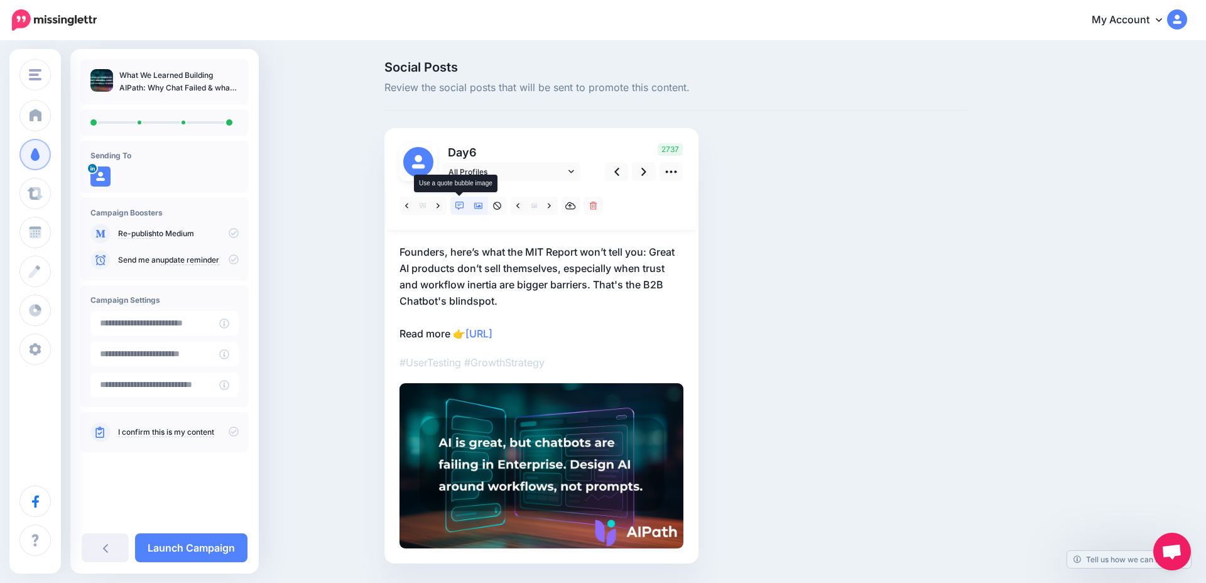
click at [461, 205] on icon at bounding box center [460, 206] width 9 height 9
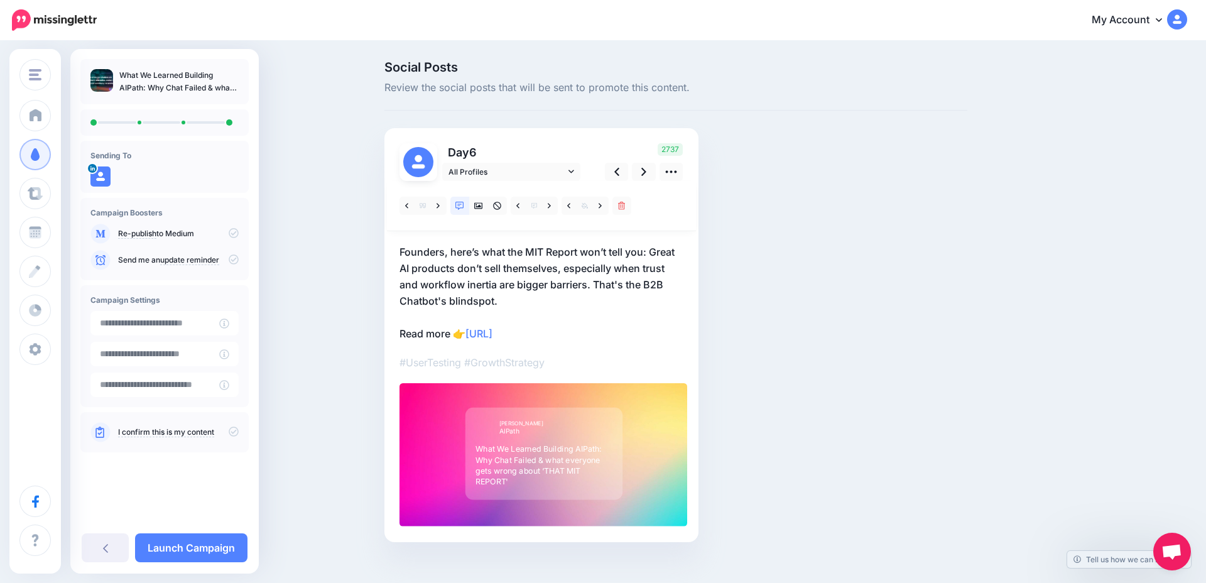
click at [531, 447] on div "What We Learned Building AIPath: Why Chat Failed & what everyone gets wrong abo…" at bounding box center [544, 466] width 136 height 44
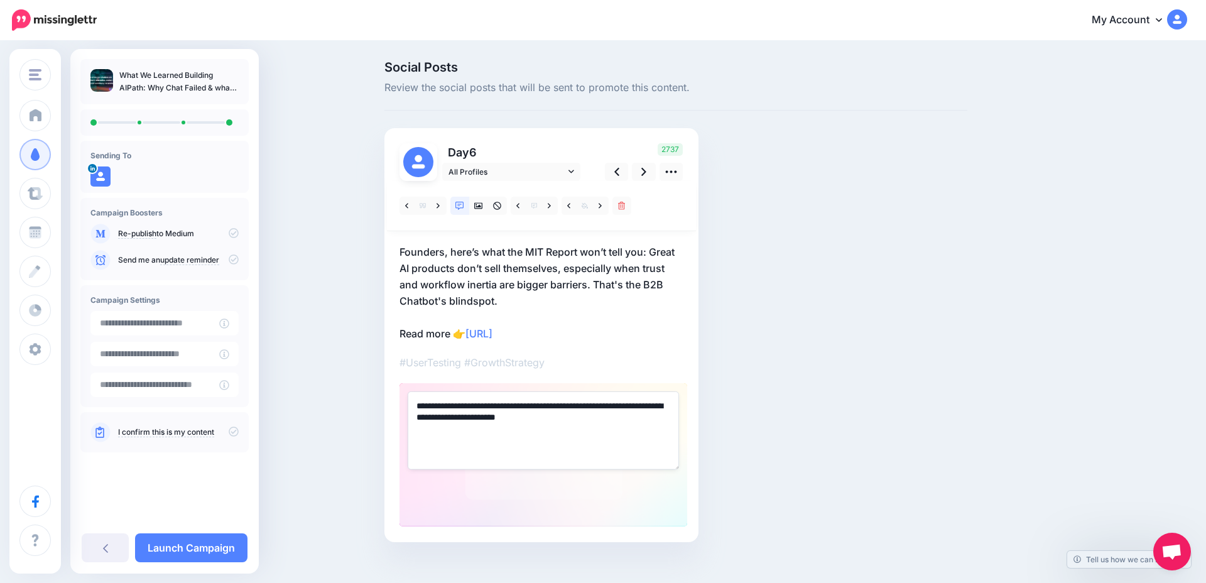
drag, startPoint x: 418, startPoint y: 408, endPoint x: 655, endPoint y: 451, distance: 240.8
click at [655, 451] on textarea "**********" at bounding box center [543, 430] width 271 height 78
click at [633, 408] on textarea "**********" at bounding box center [543, 430] width 271 height 78
type textarea "**********"
click at [739, 459] on div "Social Posts Review the social posts that will be sent to promote this content.…" at bounding box center [676, 320] width 602 height 519
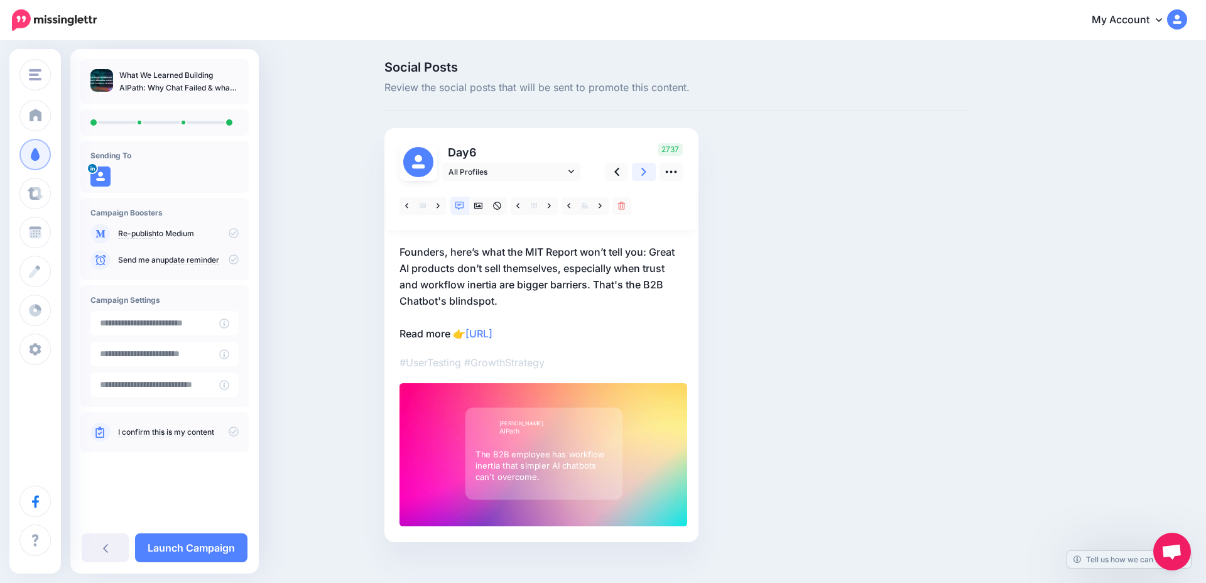
click at [643, 174] on icon at bounding box center [644, 172] width 5 height 8
click at [620, 205] on icon at bounding box center [622, 206] width 8 height 9
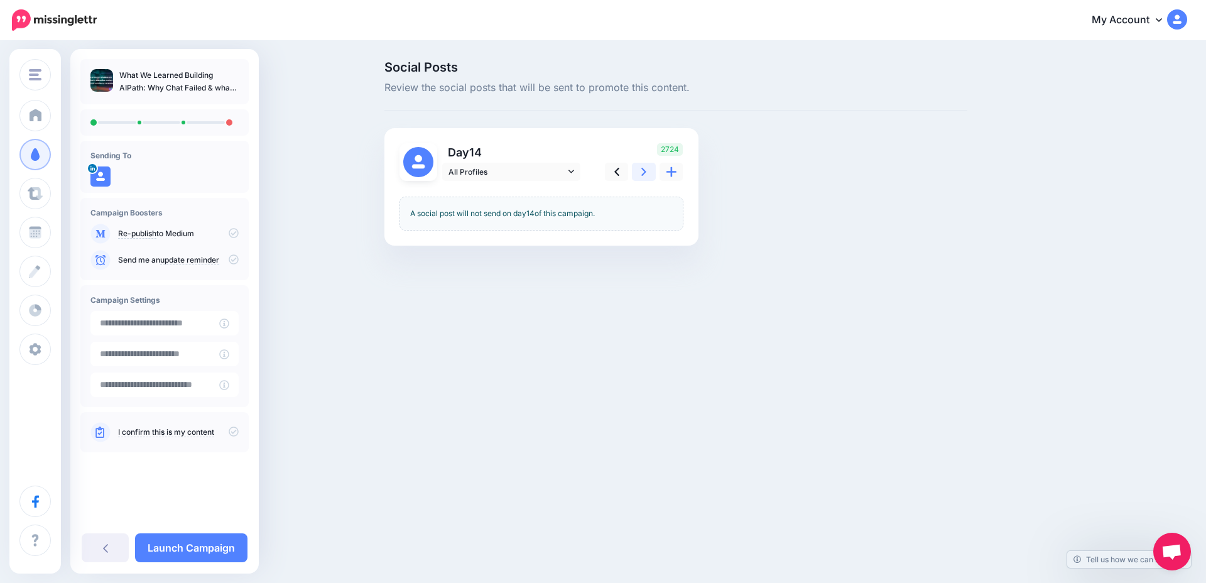
click at [646, 180] on link at bounding box center [644, 172] width 24 height 18
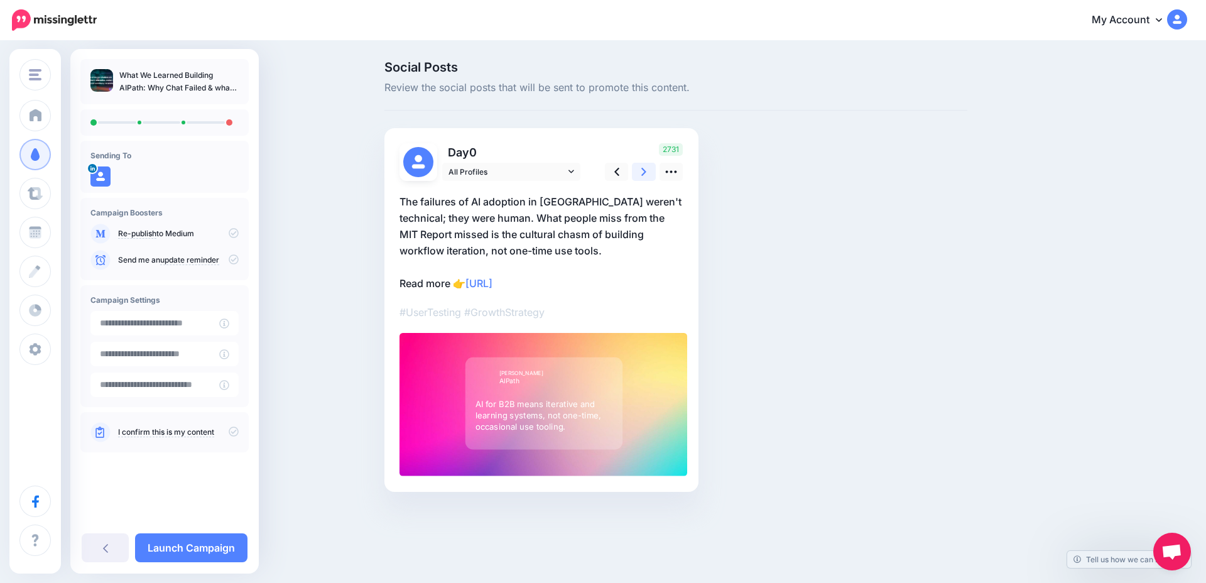
click at [646, 180] on link at bounding box center [644, 172] width 24 height 18
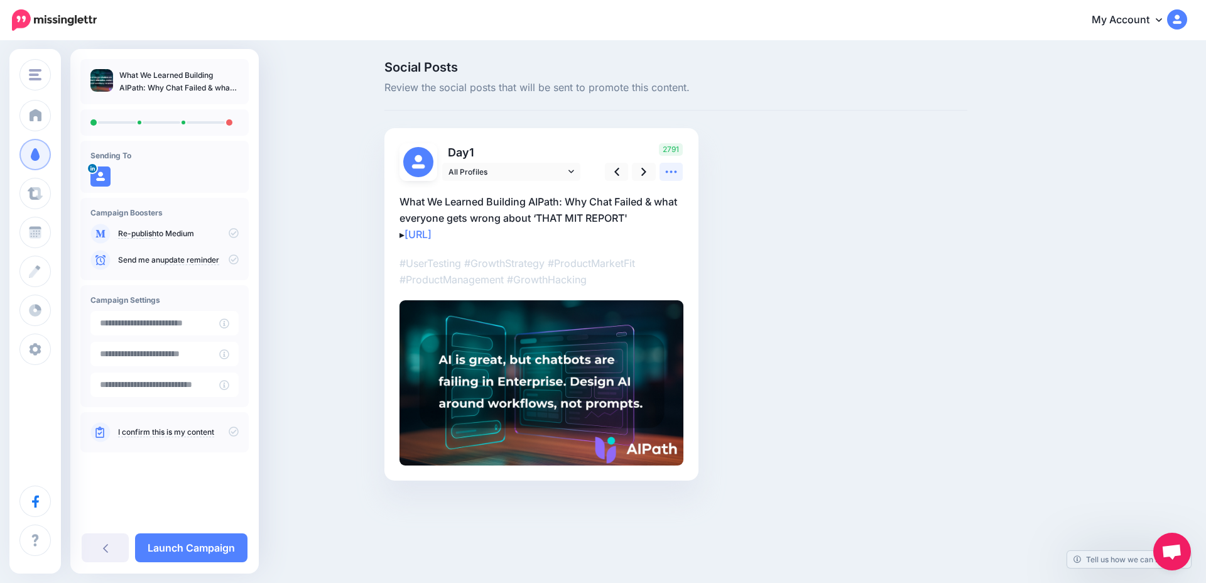
click at [669, 170] on icon at bounding box center [671, 171] width 13 height 13
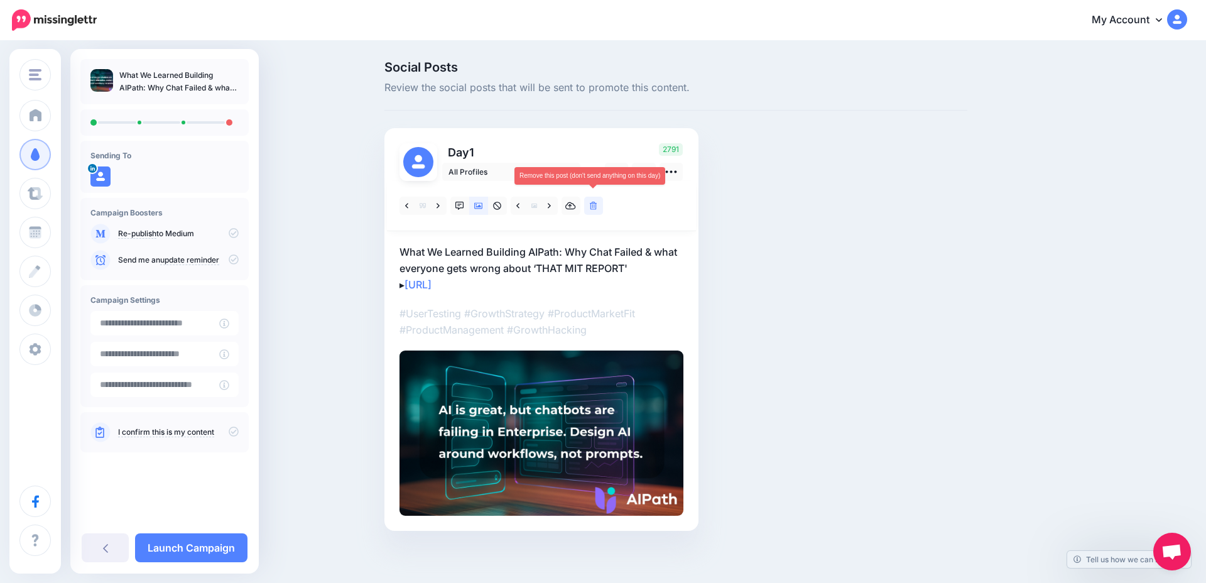
click at [596, 206] on icon at bounding box center [594, 206] width 8 height 9
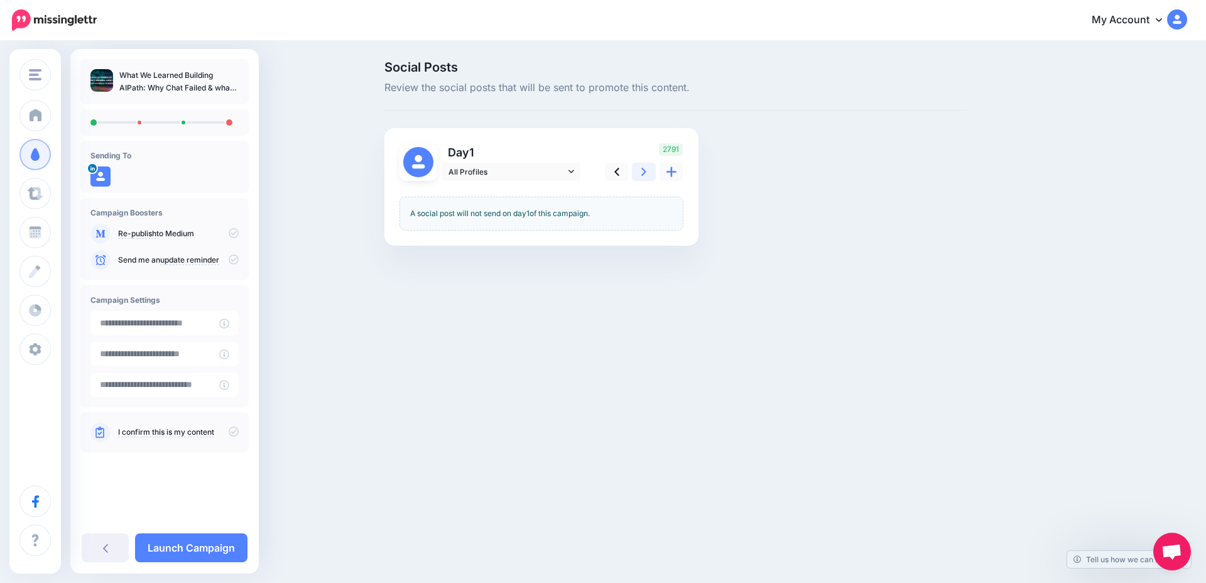
click at [644, 178] on icon at bounding box center [644, 171] width 5 height 13
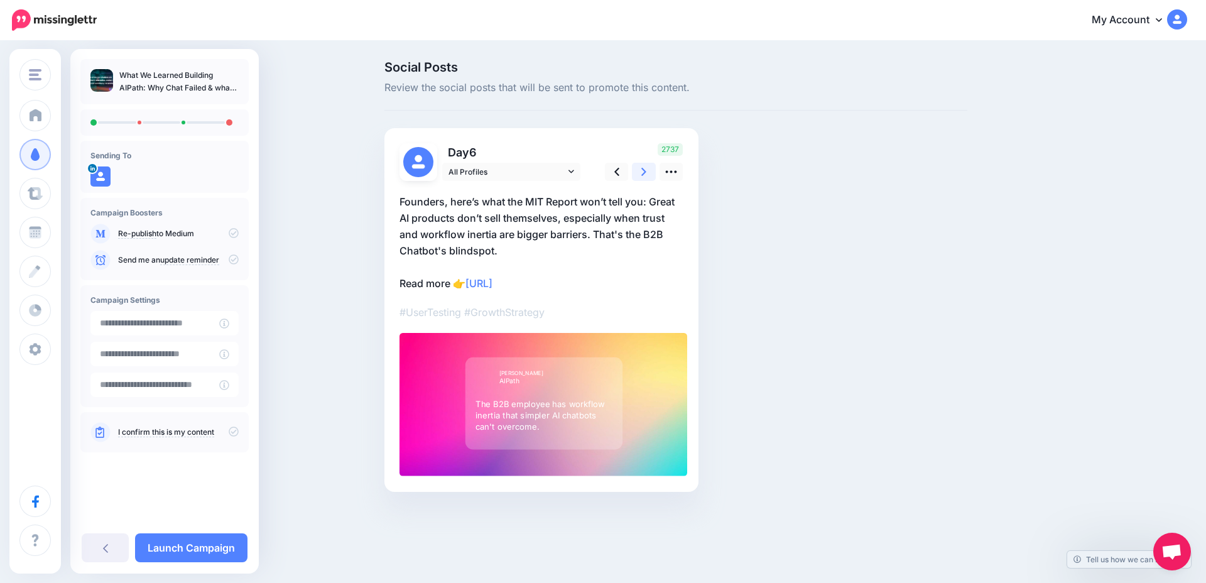
click at [644, 178] on icon at bounding box center [644, 171] width 5 height 13
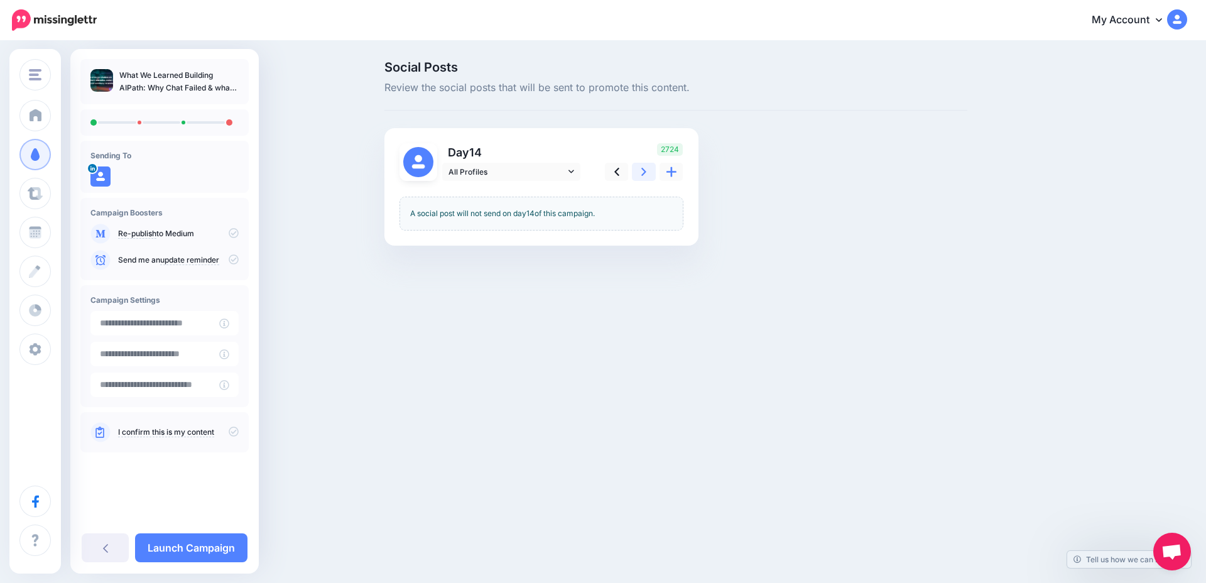
click at [644, 178] on icon at bounding box center [644, 171] width 5 height 13
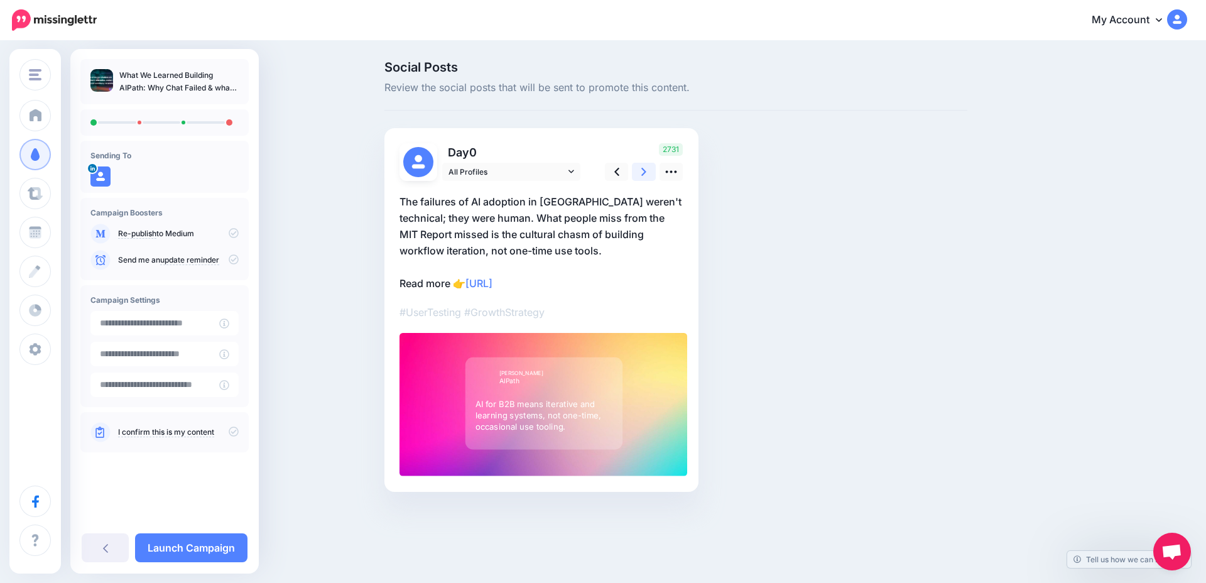
click at [644, 178] on icon at bounding box center [644, 171] width 5 height 13
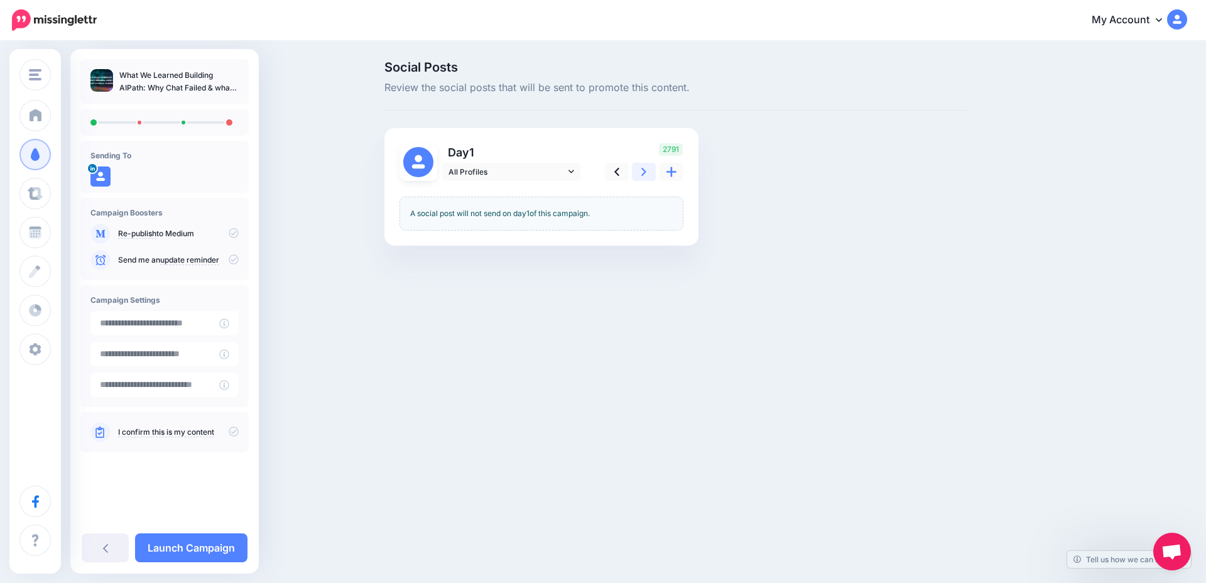
click at [644, 178] on icon at bounding box center [644, 171] width 5 height 13
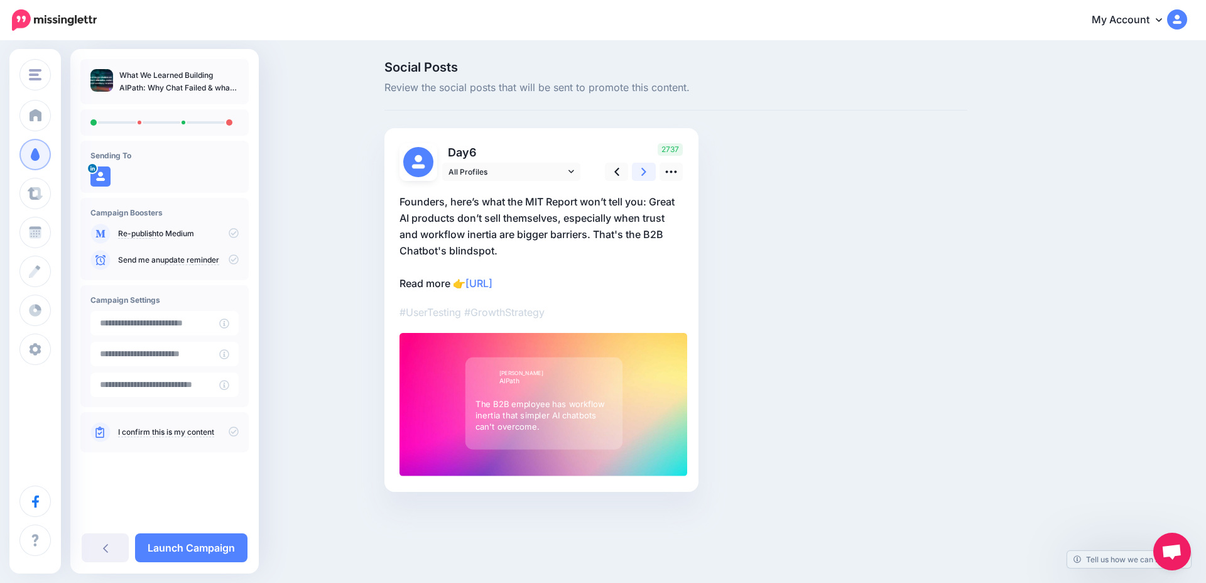
click at [644, 178] on icon at bounding box center [644, 171] width 5 height 13
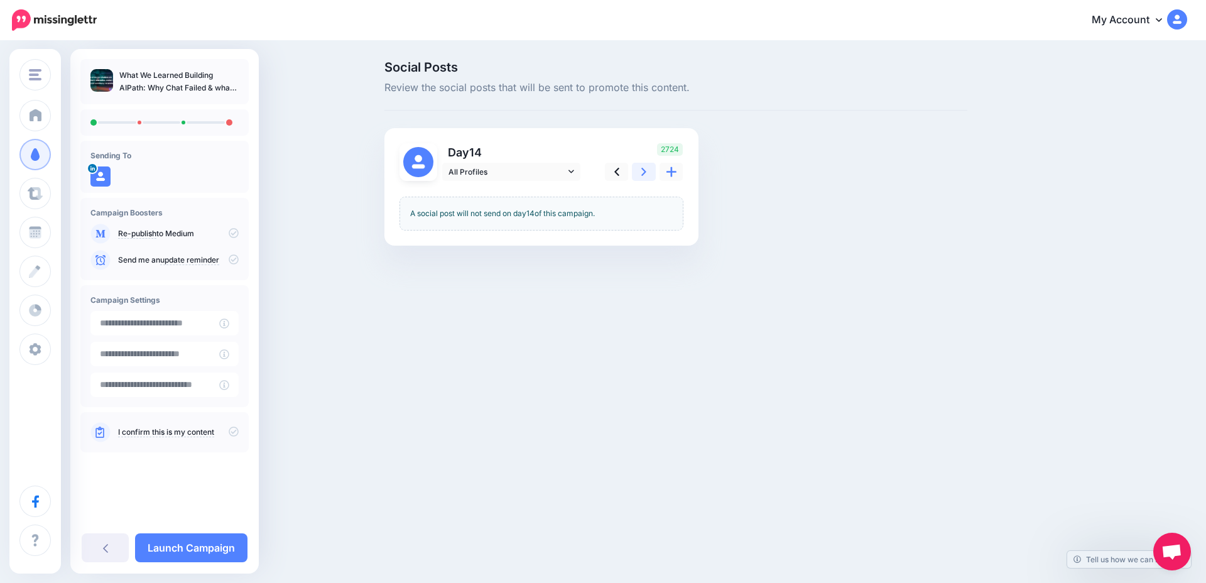
click at [644, 178] on icon at bounding box center [644, 171] width 5 height 13
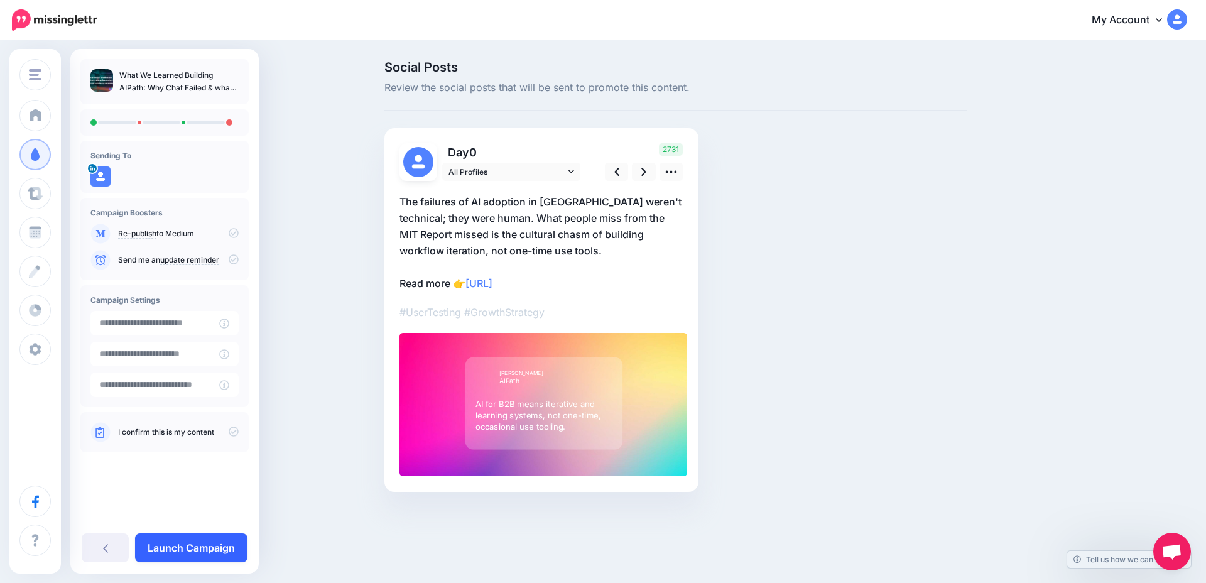
click at [198, 546] on link "Launch Campaign" at bounding box center [191, 547] width 112 height 29
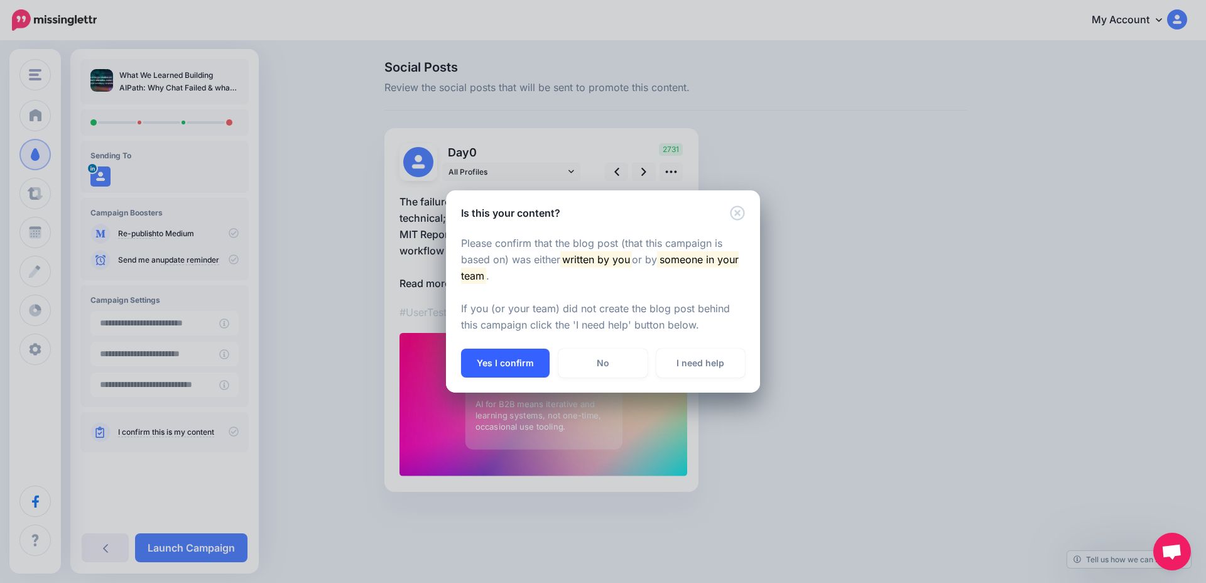
click at [521, 372] on button "Yes I confirm" at bounding box center [505, 363] width 89 height 29
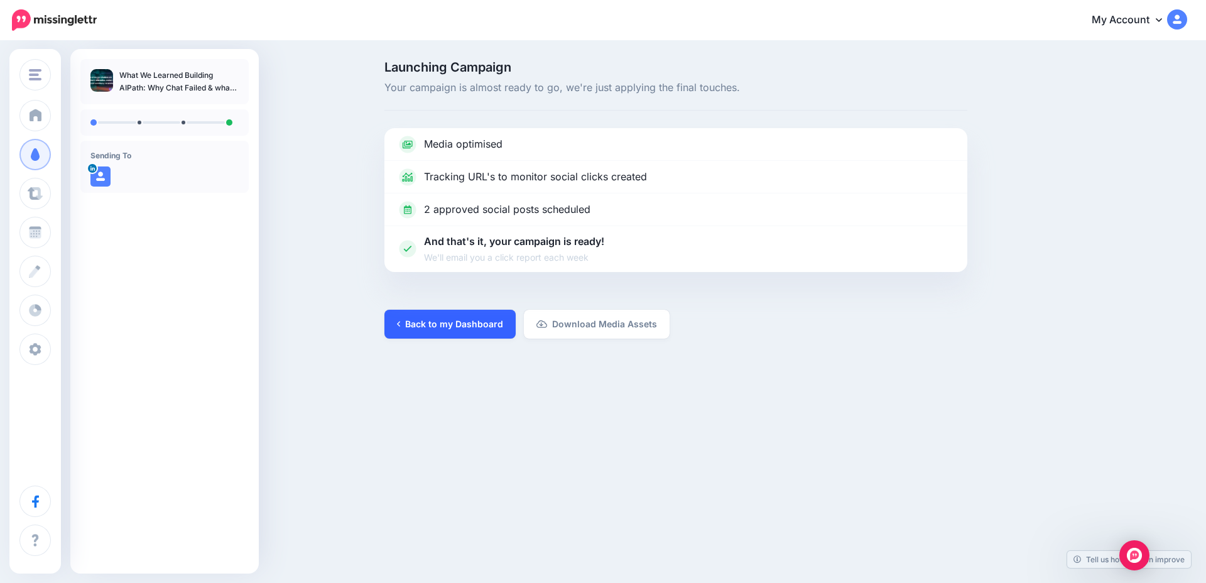
click at [418, 319] on link "Back to my Dashboard" at bounding box center [450, 324] width 131 height 29
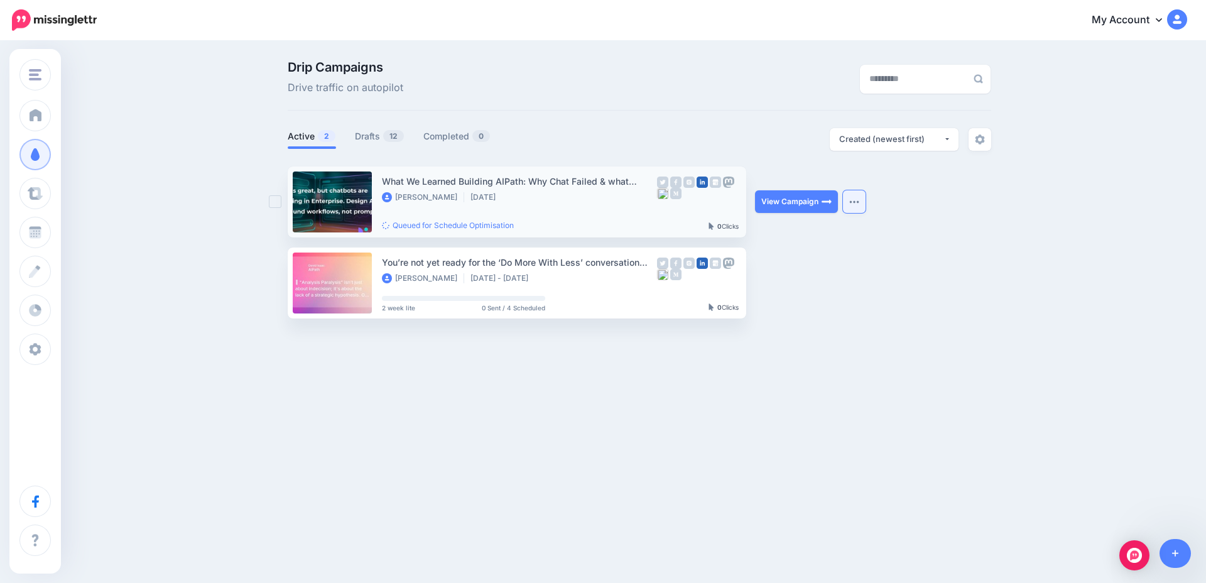
click at [854, 205] on button "button" at bounding box center [854, 201] width 23 height 23
click at [336, 204] on link at bounding box center [332, 202] width 79 height 61
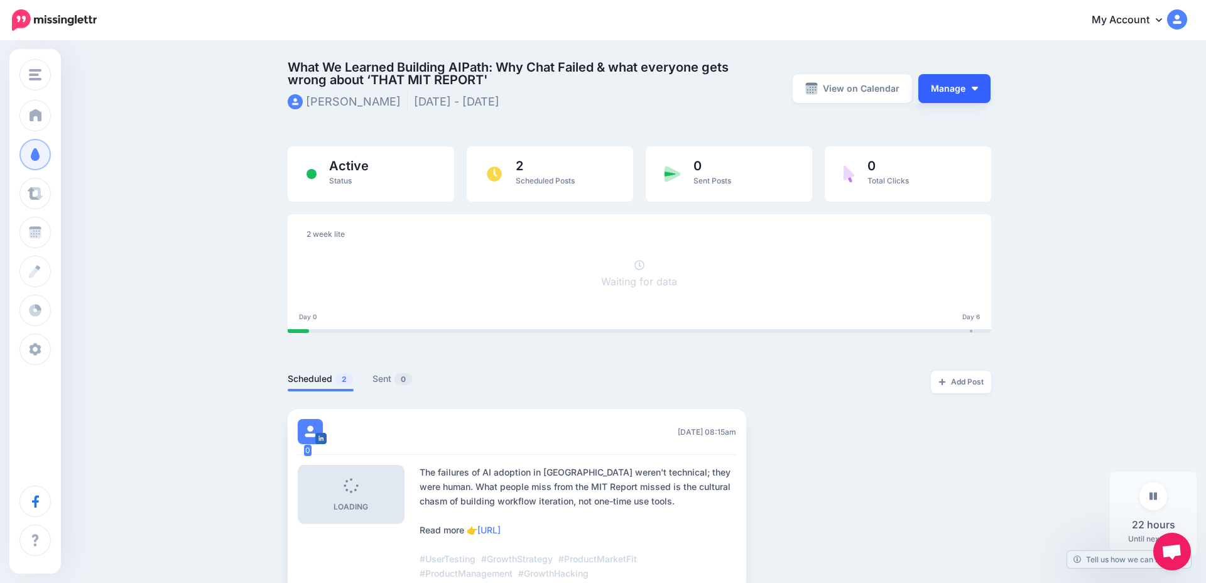
click at [965, 90] on button "Manage" at bounding box center [955, 88] width 72 height 29
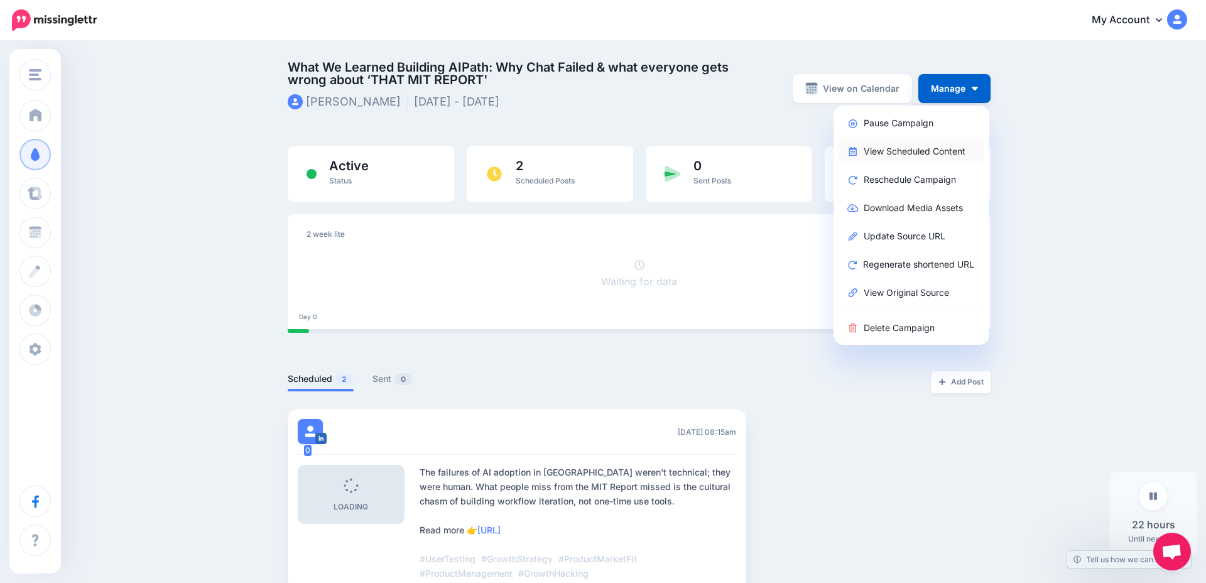
click at [916, 154] on link "View Scheduled Content" at bounding box center [911, 151] width 146 height 25
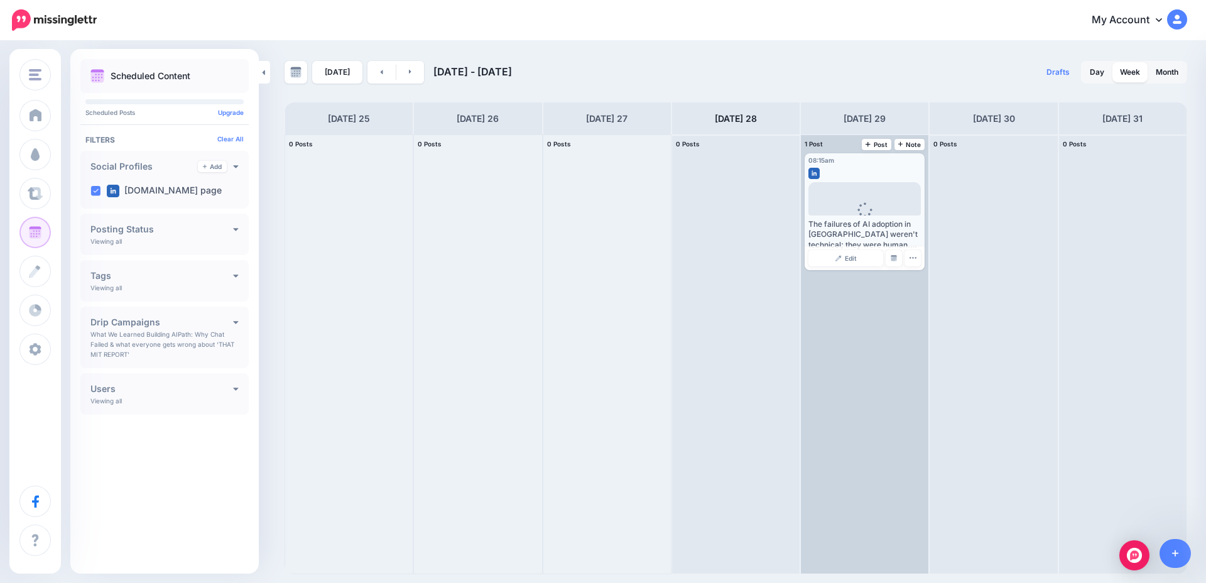
click at [853, 204] on div "Loading" at bounding box center [865, 218] width 35 height 33
click at [912, 259] on icon "button" at bounding box center [913, 258] width 8 height 8
click at [835, 256] on link "Edit" at bounding box center [846, 258] width 75 height 16
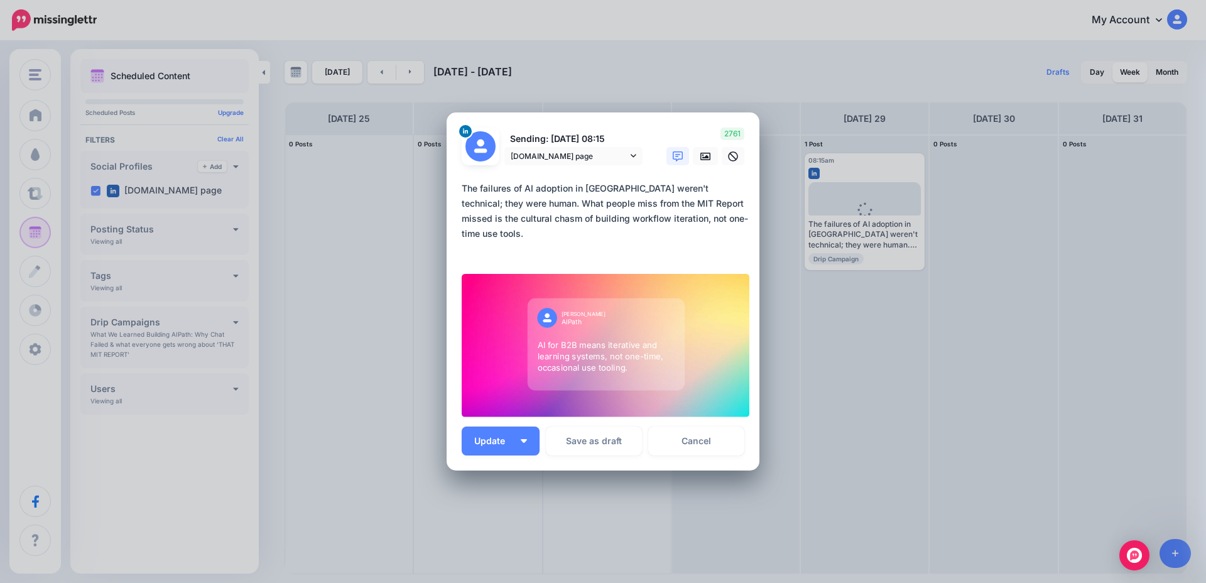
scroll to position [14, 0]
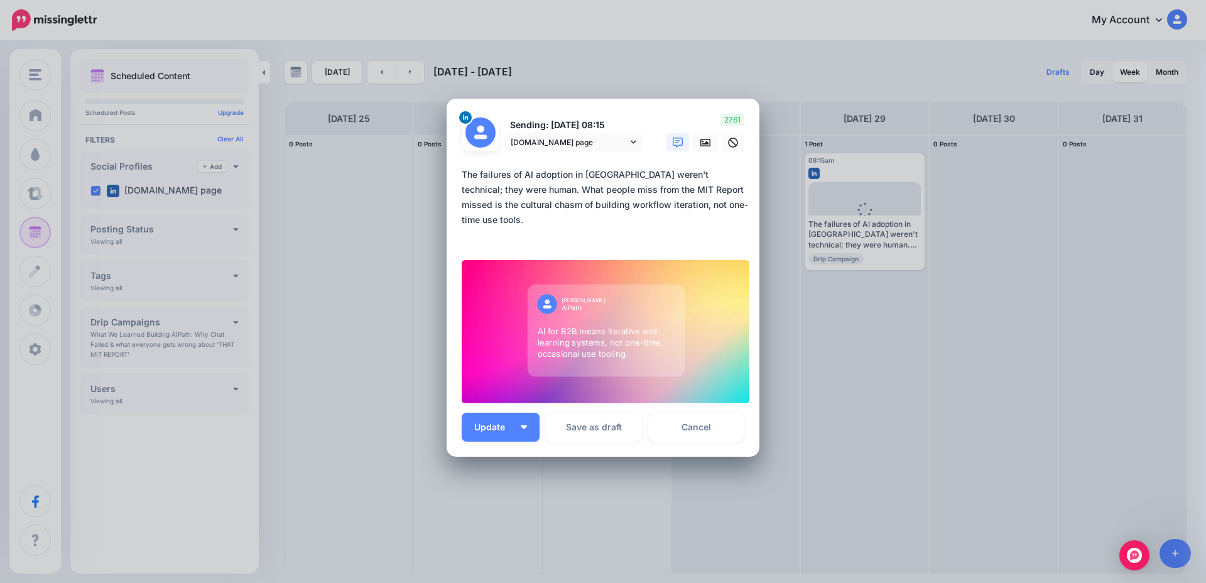
click at [698, 333] on div at bounding box center [606, 331] width 288 height 143
click at [796, 341] on div "Edit Post Loading Sending: 29th Aug 08:15 AIPath.one page" at bounding box center [603, 291] width 1206 height 583
click at [710, 434] on link "Cancel" at bounding box center [696, 427] width 96 height 29
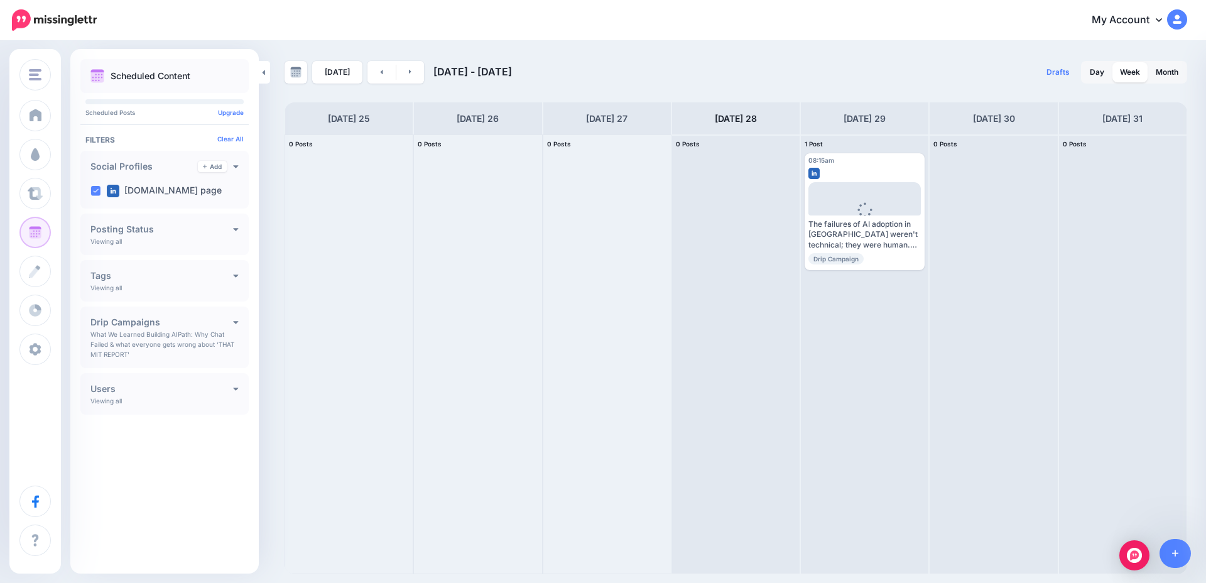
scroll to position [0, 0]
click at [404, 67] on link at bounding box center [411, 72] width 28 height 23
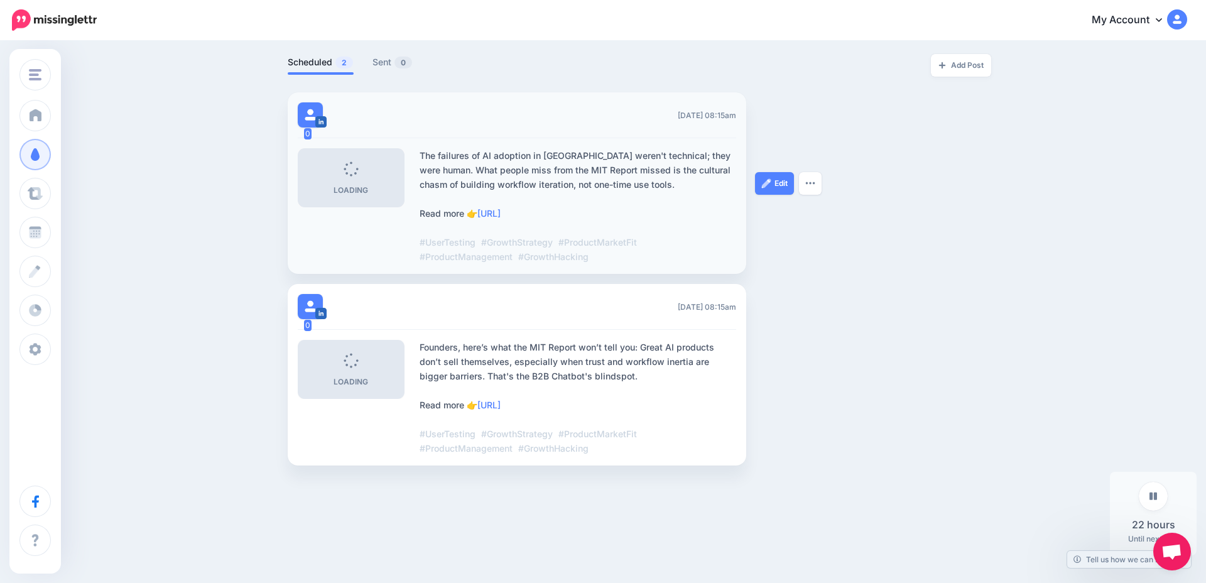
scroll to position [325, 0]
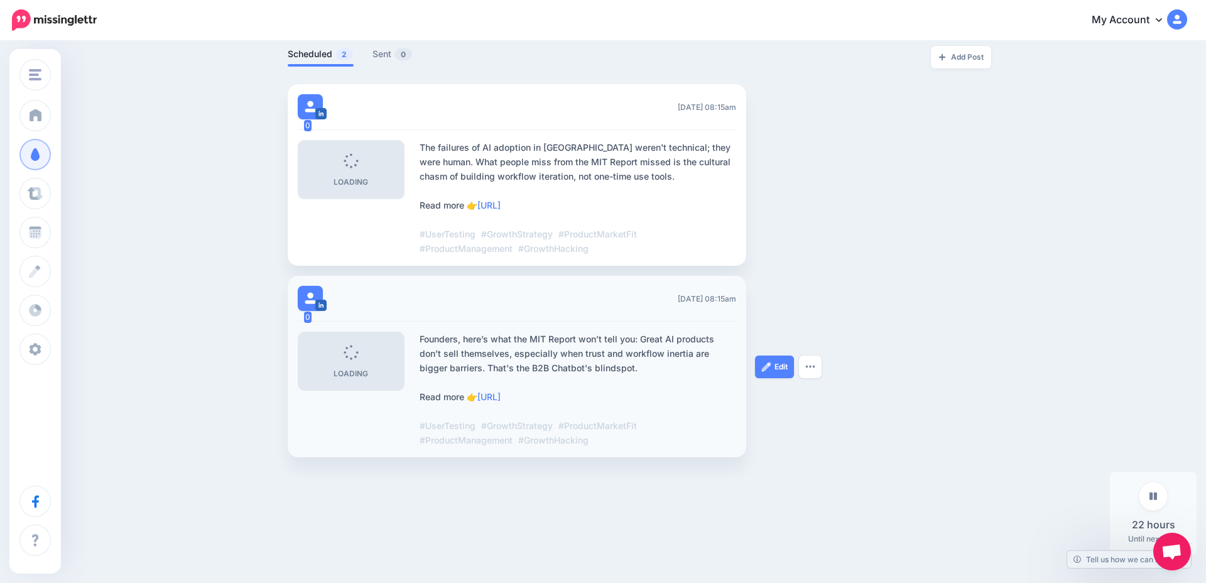
click at [342, 354] on div "Loading" at bounding box center [351, 361] width 35 height 33
click at [775, 368] on link "Edit" at bounding box center [774, 367] width 39 height 23
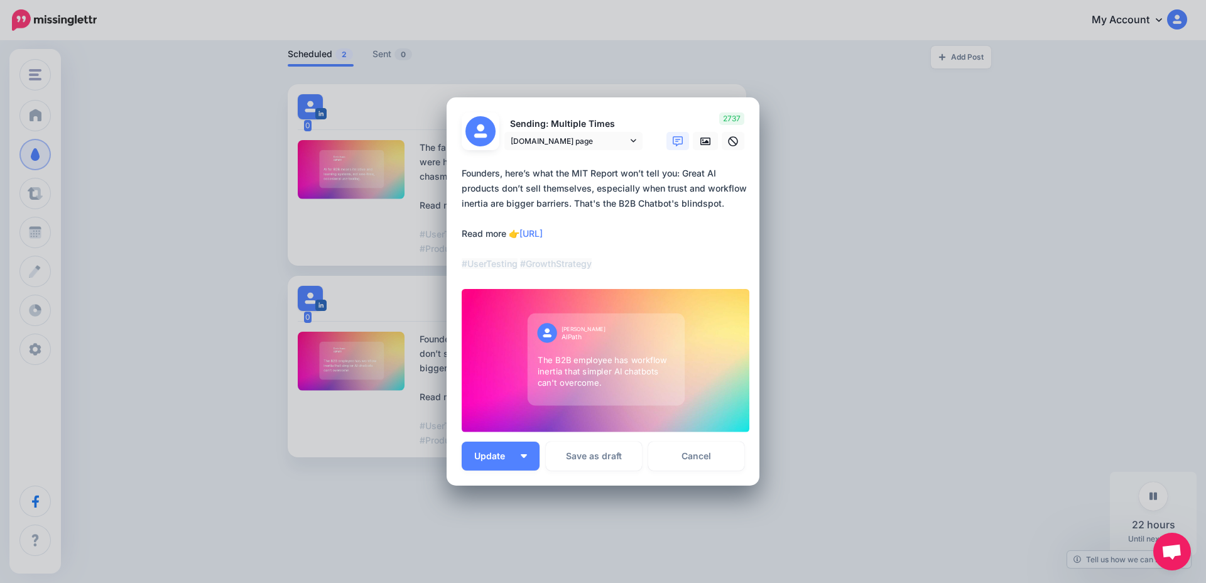
click at [877, 204] on div "Edit Post Loading Sending: Multiple Times [DOMAIN_NAME] page" at bounding box center [603, 291] width 1206 height 583
